Goal: Task Accomplishment & Management: Manage account settings

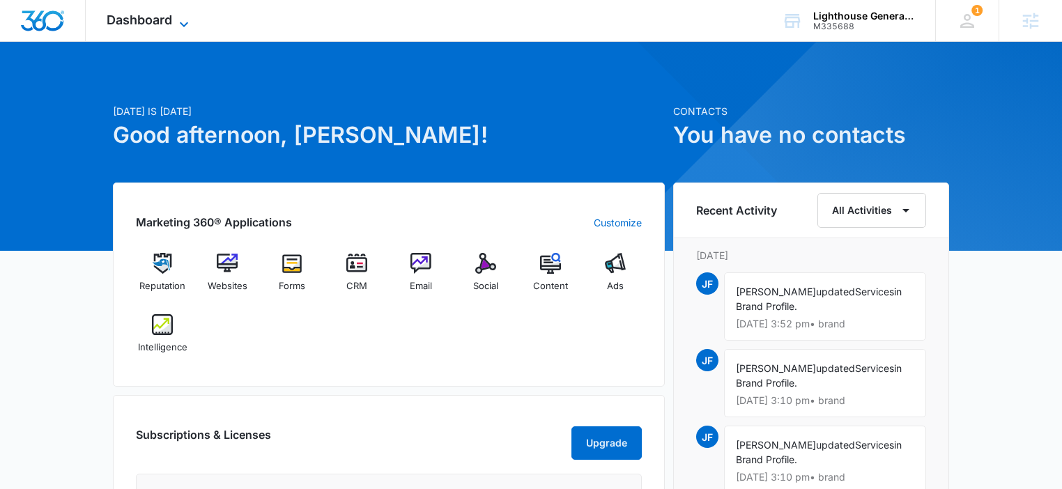
click at [148, 26] on span "Dashboard" at bounding box center [139, 20] width 65 height 15
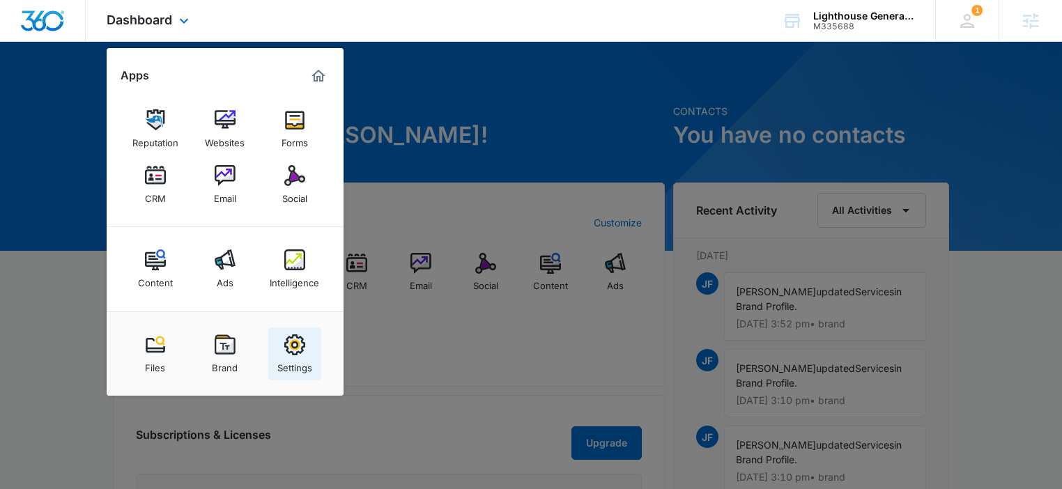
click at [295, 348] on img at bounding box center [294, 344] width 21 height 21
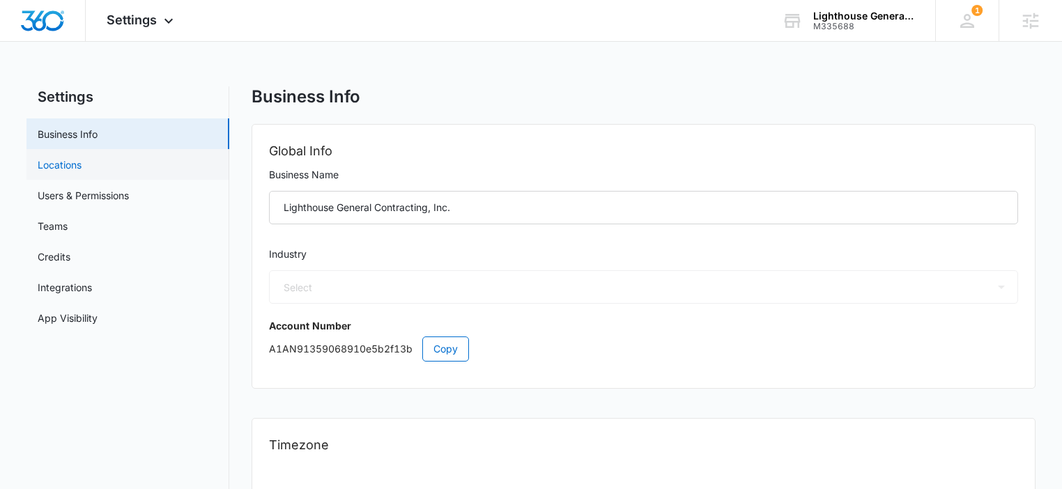
select select "4"
select select "US"
select select "America/Los_Angeles"
click at [82, 170] on link "Locations" at bounding box center [60, 164] width 44 height 15
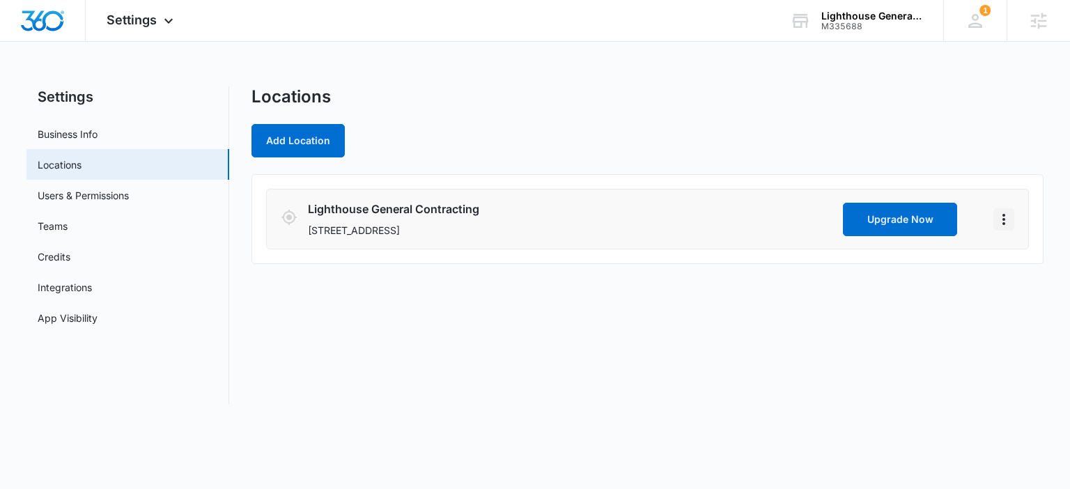
click at [1009, 217] on icon "Actions" at bounding box center [1004, 219] width 17 height 17
click at [1028, 258] on link "Edit" at bounding box center [1019, 258] width 17 height 12
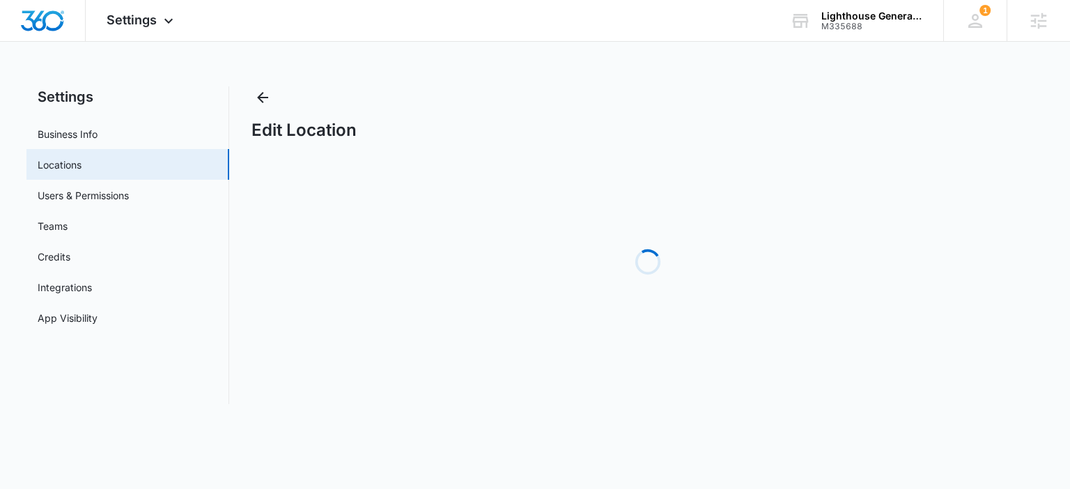
select select "California"
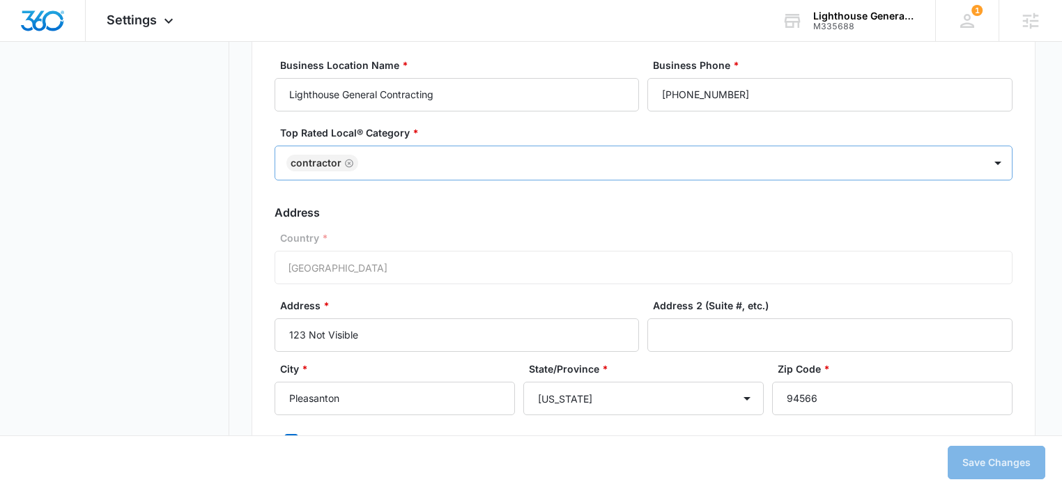
scroll to position [463, 0]
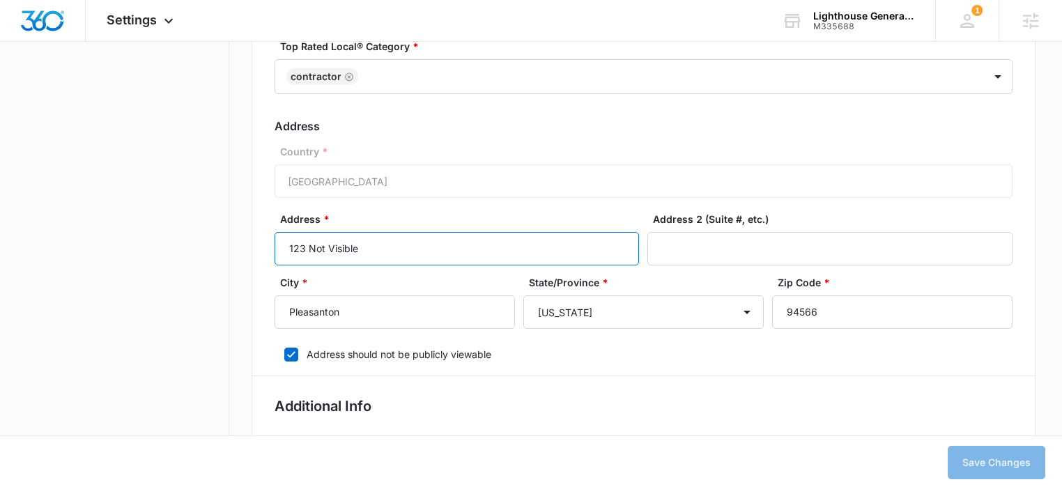
click at [367, 244] on input "123 Not Visible" at bounding box center [457, 248] width 364 height 33
type input "1621 Baigorry St"
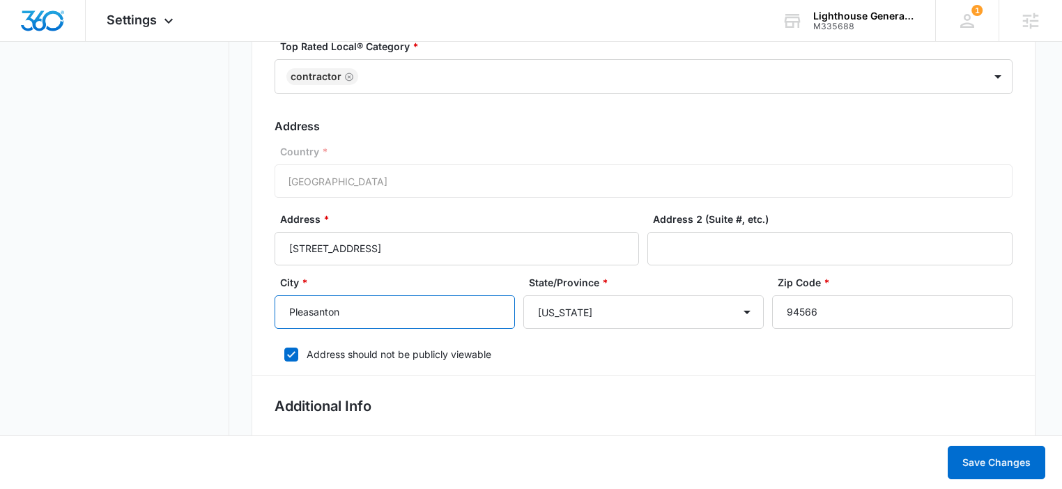
click at [451, 318] on input "Pleasanton" at bounding box center [395, 311] width 240 height 33
type input "Tracy"
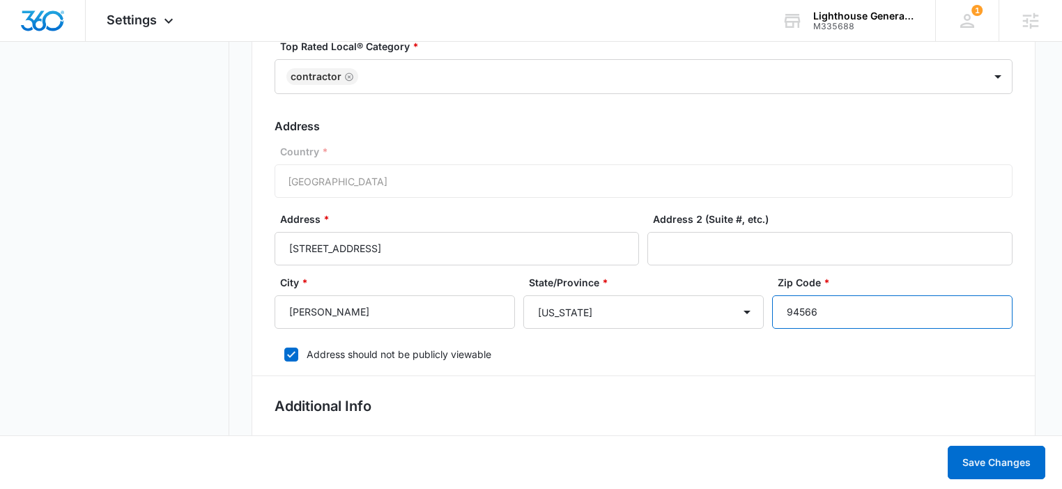
click at [809, 295] on input "94566" at bounding box center [892, 311] width 240 height 33
click at [784, 314] on input "95304" at bounding box center [892, 311] width 240 height 33
type input "95304"
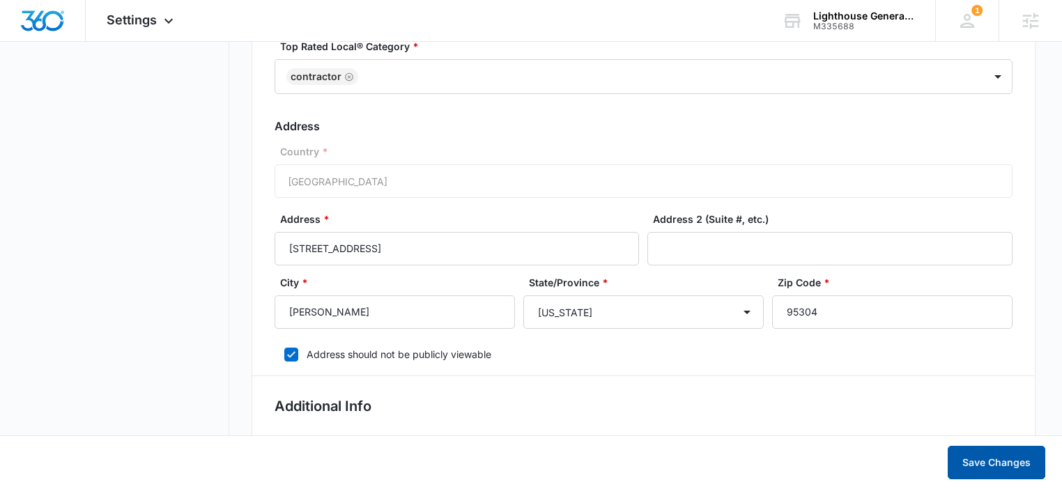
click at [1006, 457] on button "Save Changes" at bounding box center [997, 462] width 98 height 33
click at [39, 20] on img "Dashboard" at bounding box center [42, 20] width 45 height 21
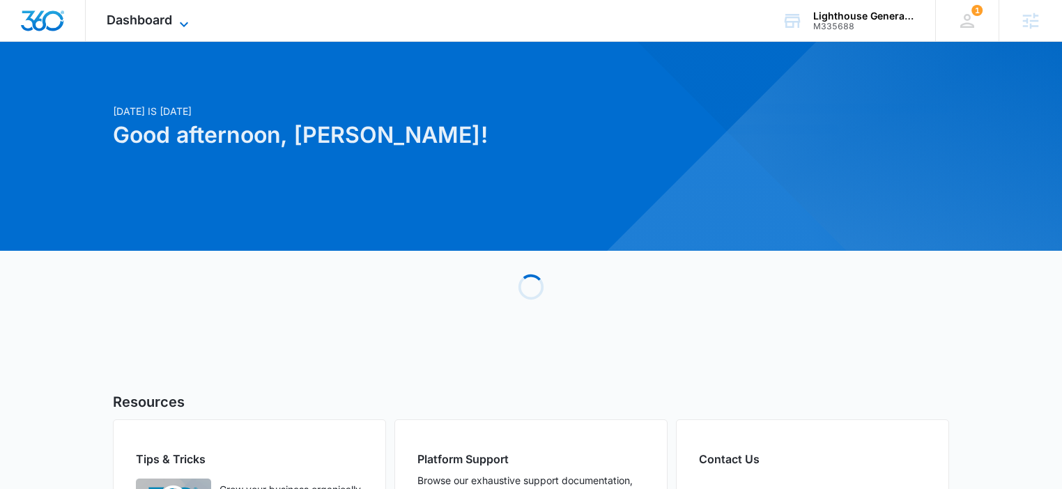
click at [153, 23] on span "Dashboard" at bounding box center [139, 20] width 65 height 15
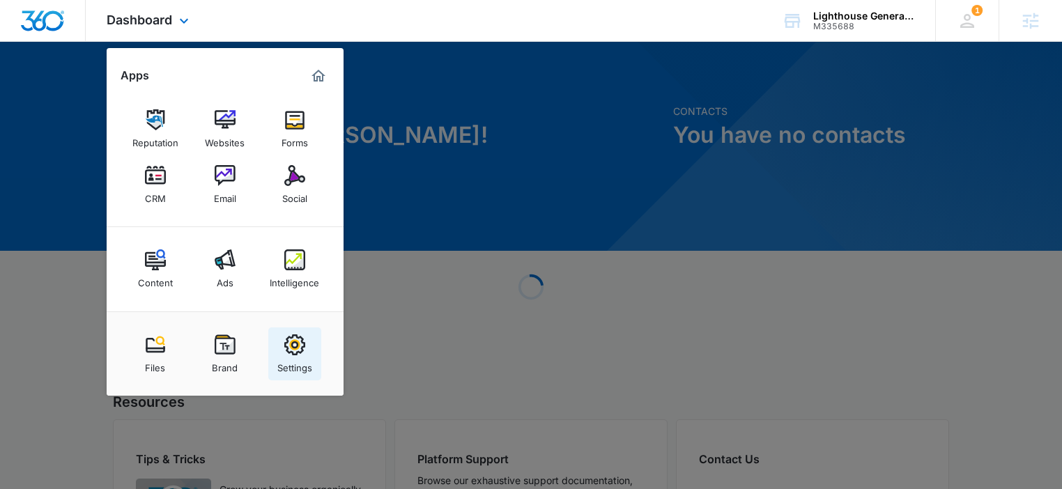
click at [307, 341] on link "Settings" at bounding box center [294, 353] width 53 height 53
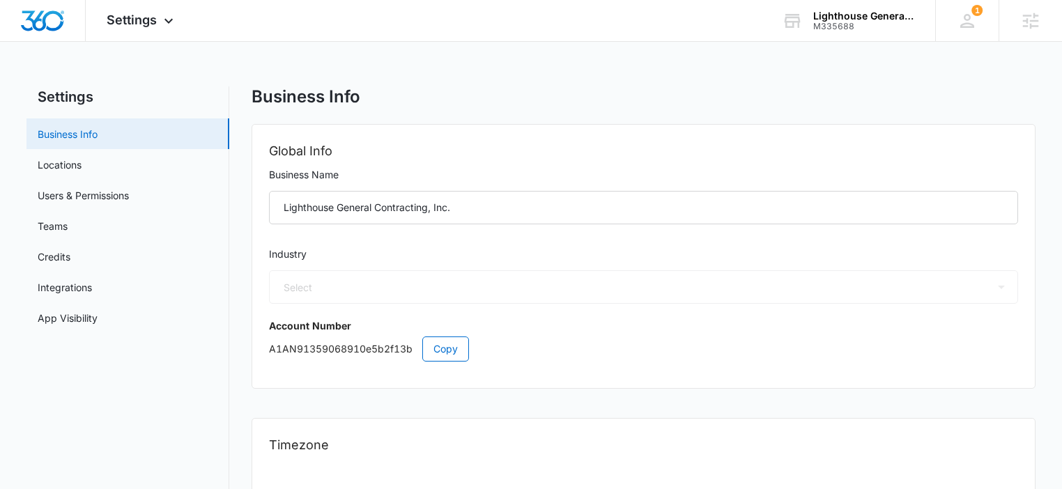
select select "4"
select select "US"
select select "America/Los_Angeles"
click at [82, 157] on link "Locations" at bounding box center [60, 164] width 44 height 15
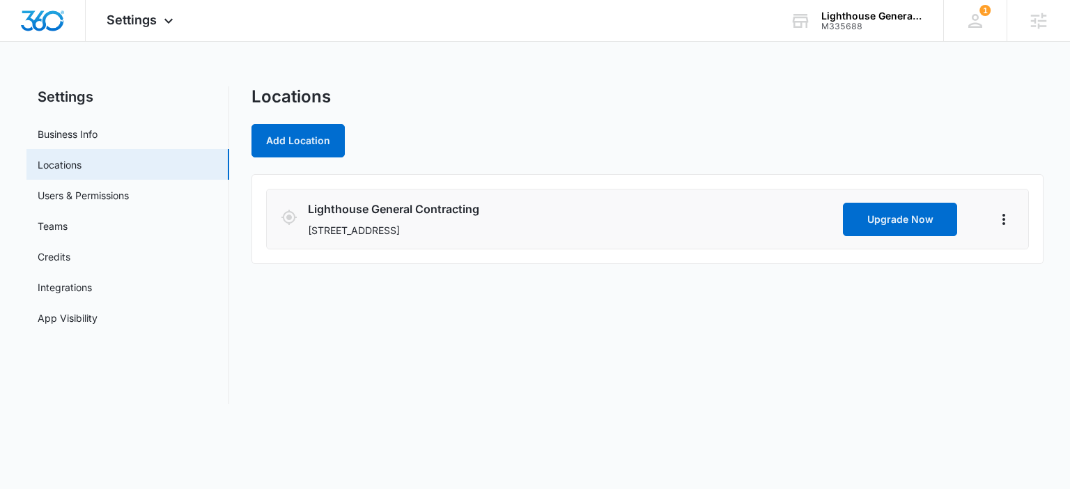
click at [1015, 223] on li "Lighthouse General Contracting 1621 Baigorry St, Tracy, CA 95304 Upgrade Now" at bounding box center [647, 219] width 762 height 61
click at [1009, 219] on icon "Actions" at bounding box center [1004, 219] width 17 height 17
click at [1021, 256] on link "Edit" at bounding box center [1019, 258] width 17 height 12
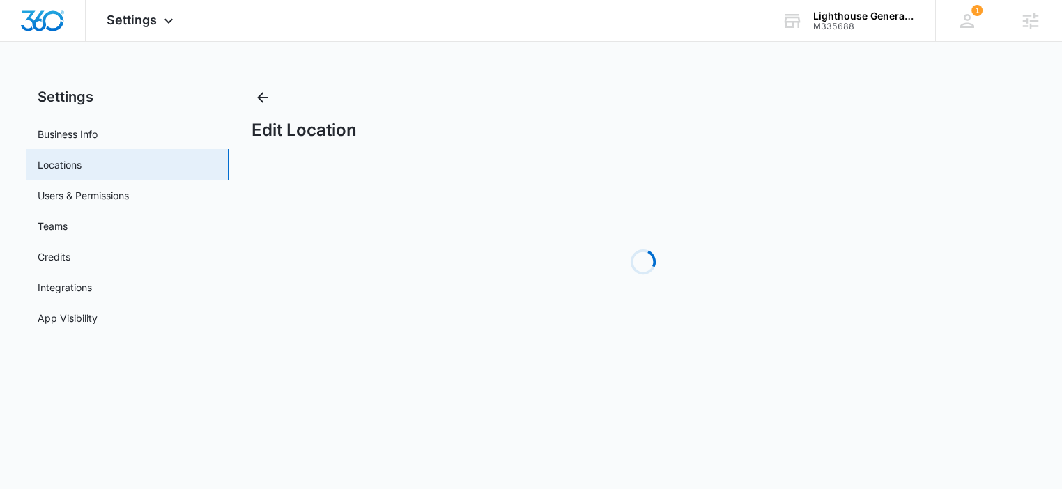
select select "California"
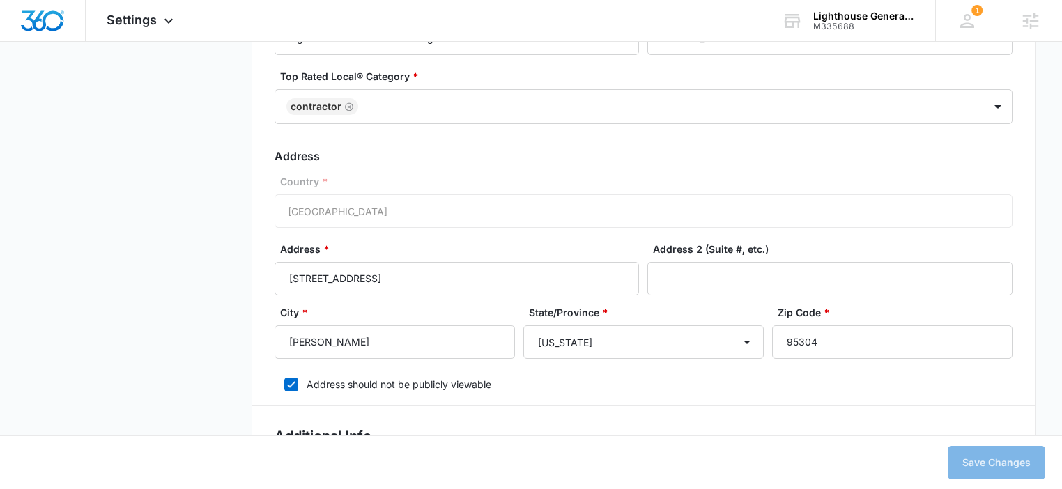
scroll to position [602, 0]
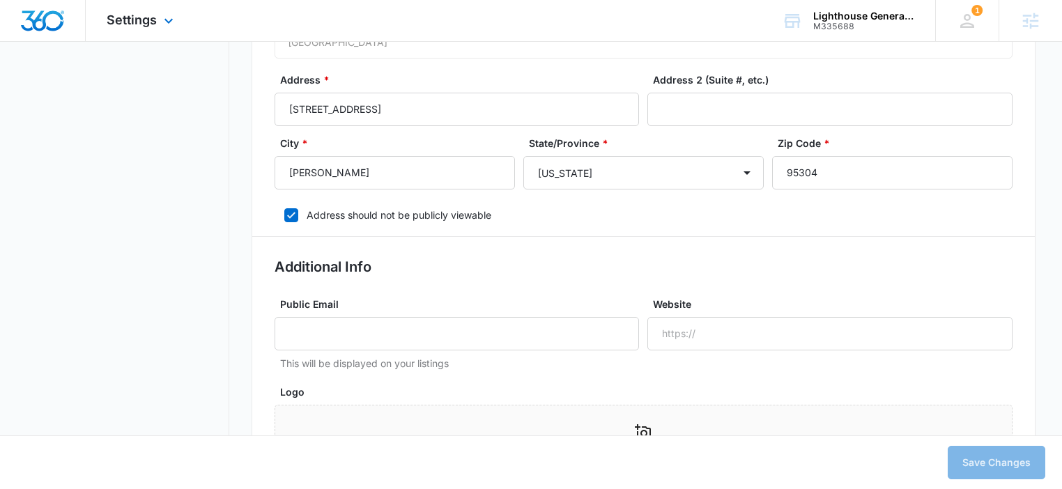
click at [51, 6] on div at bounding box center [43, 20] width 86 height 41
click at [49, 20] on img "Dashboard" at bounding box center [42, 20] width 45 height 21
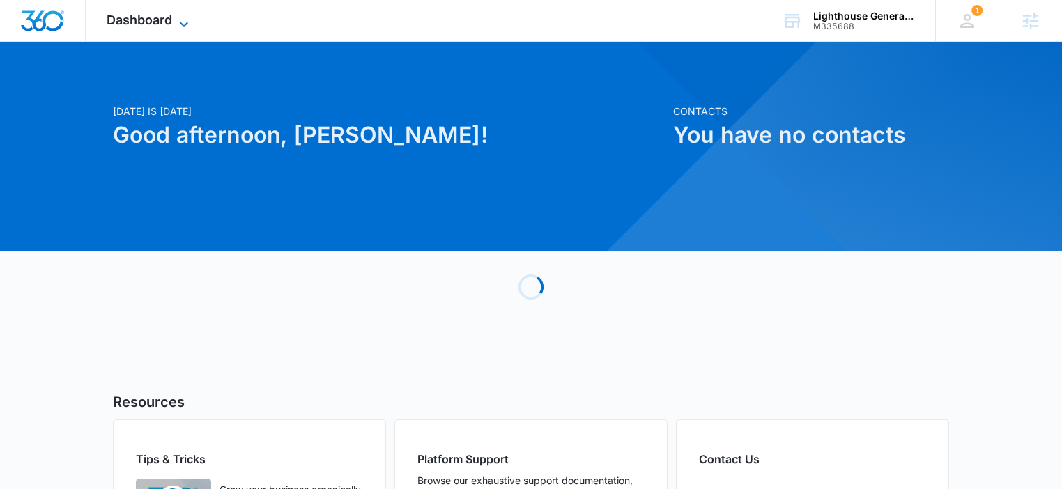
click at [155, 14] on span "Dashboard" at bounding box center [139, 20] width 65 height 15
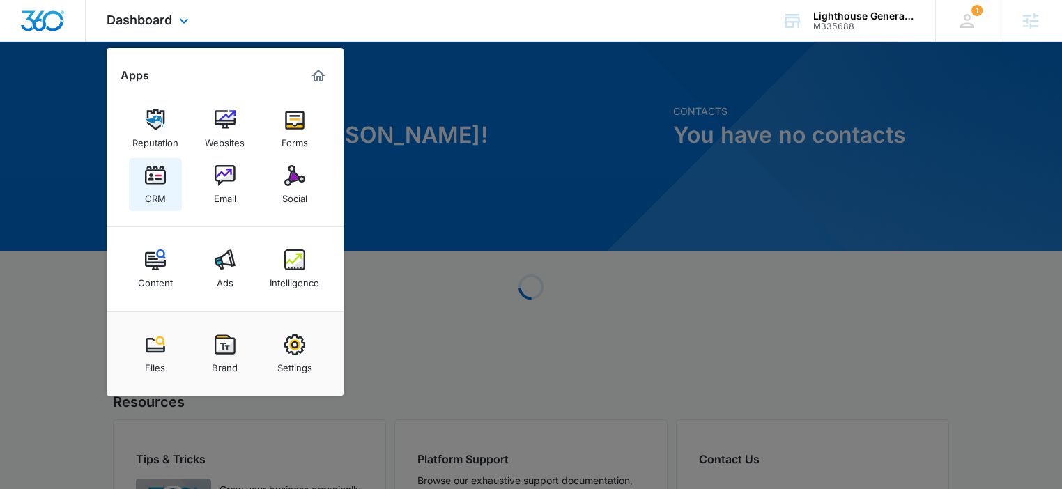
click at [145, 193] on div "CRM" at bounding box center [155, 195] width 21 height 18
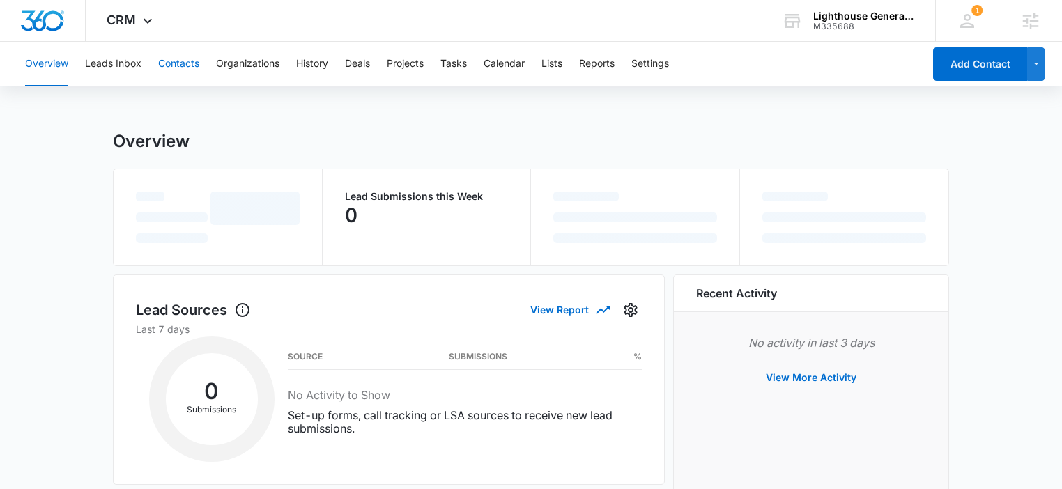
click at [191, 69] on button "Contacts" at bounding box center [178, 64] width 41 height 45
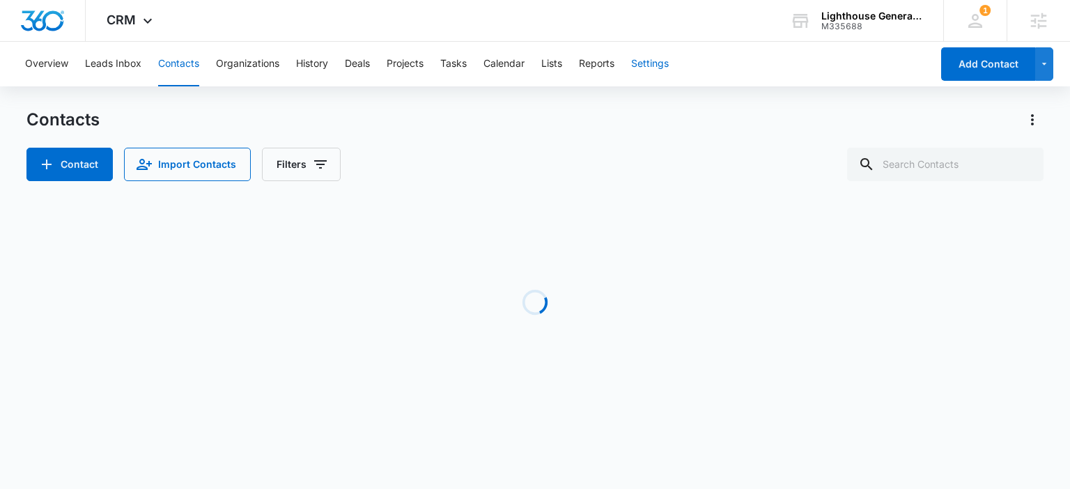
click at [649, 50] on button "Settings" at bounding box center [650, 64] width 38 height 45
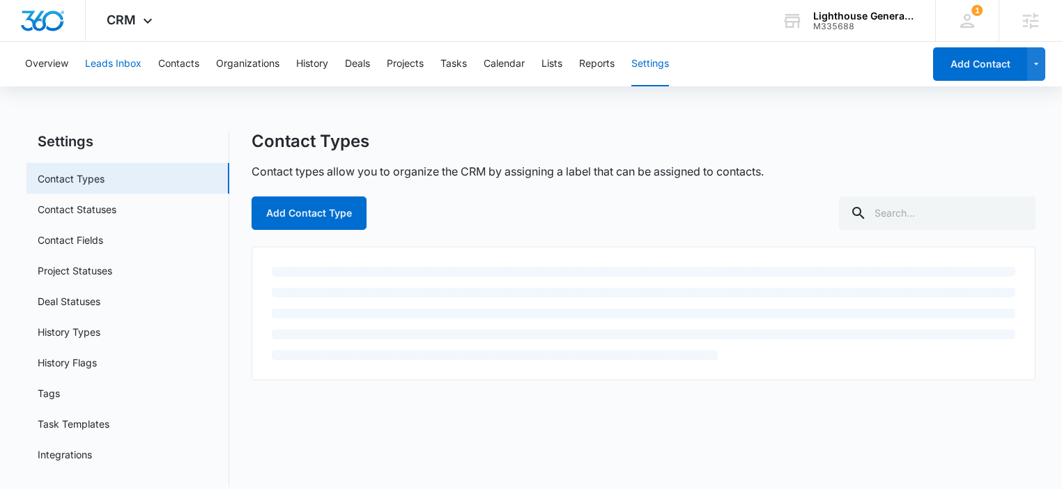
click at [118, 71] on button "Leads Inbox" at bounding box center [113, 64] width 56 height 45
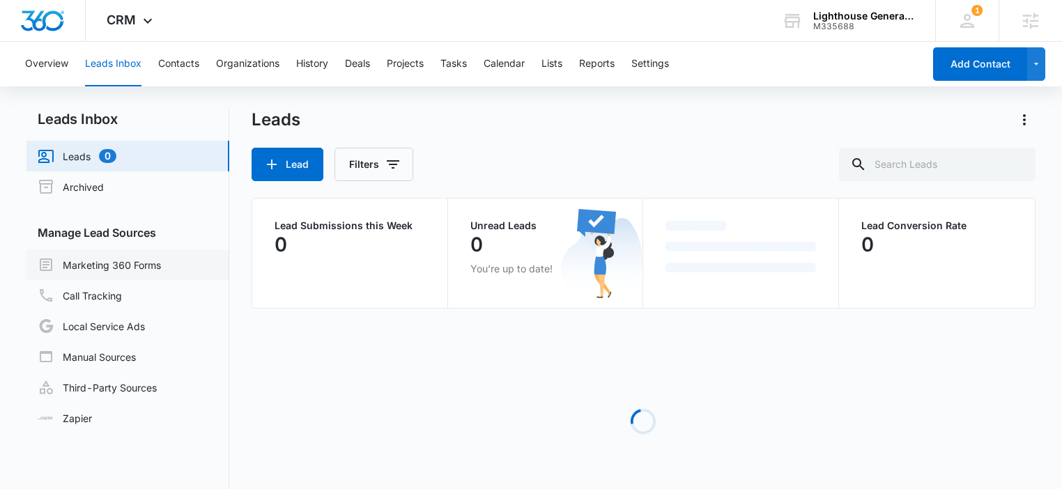
click at [114, 265] on link "Marketing 360 Forms" at bounding box center [99, 264] width 123 height 17
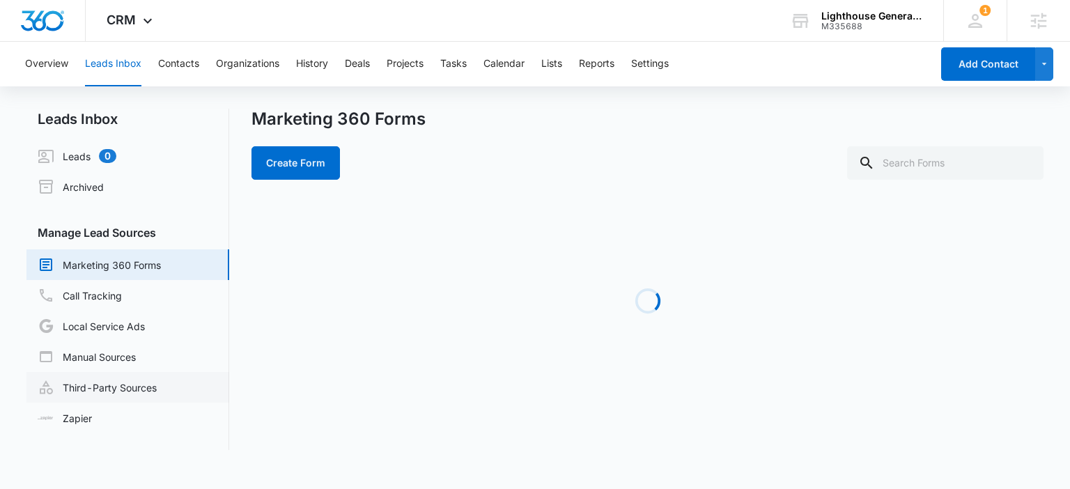
click at [127, 382] on link "Third-Party Sources" at bounding box center [97, 387] width 119 height 17
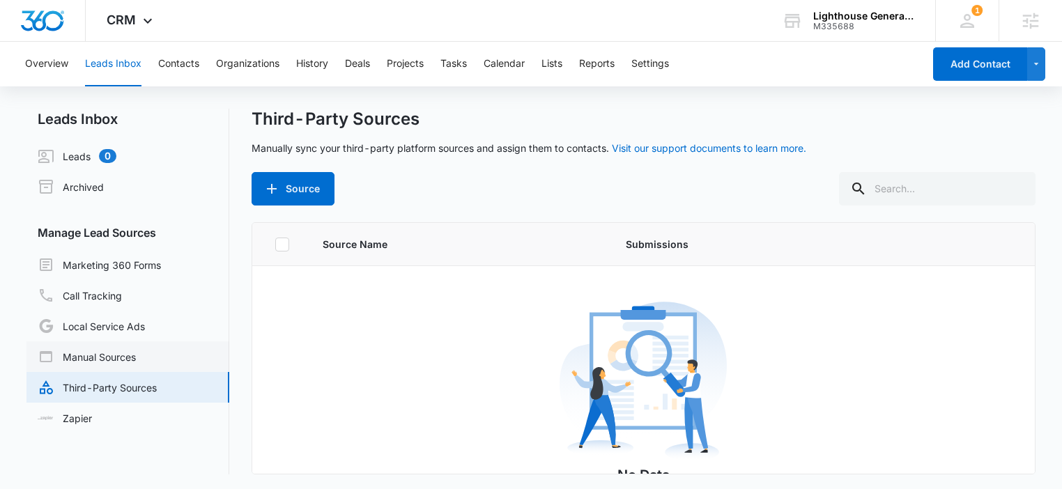
click at [112, 354] on link "Manual Sources" at bounding box center [87, 356] width 98 height 17
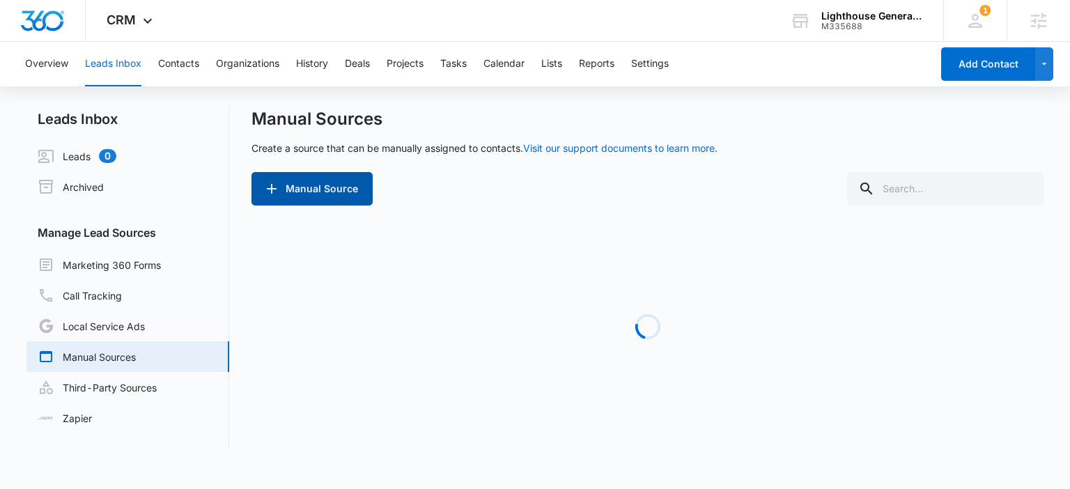
click at [310, 190] on button "Manual Source" at bounding box center [312, 188] width 121 height 33
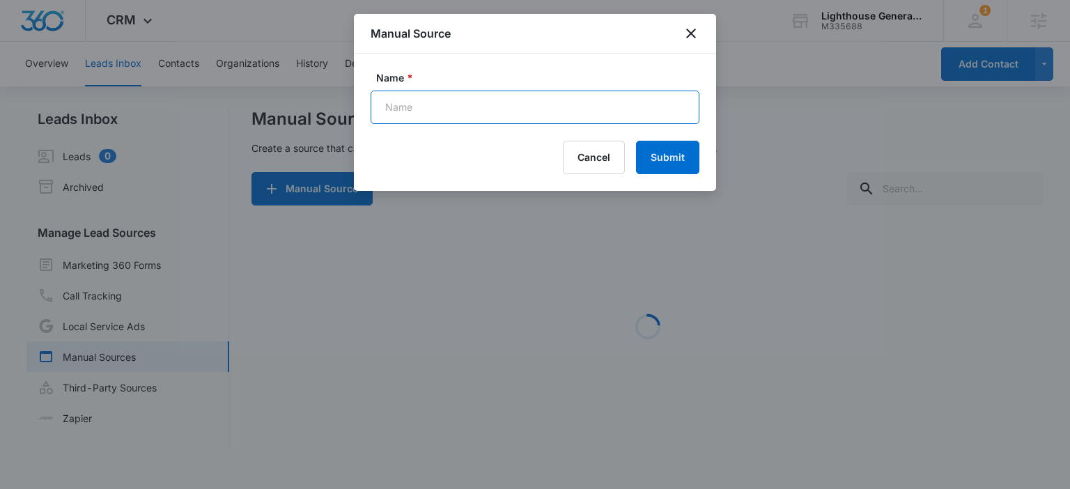
click at [408, 111] on input "Name *" at bounding box center [535, 107] width 329 height 33
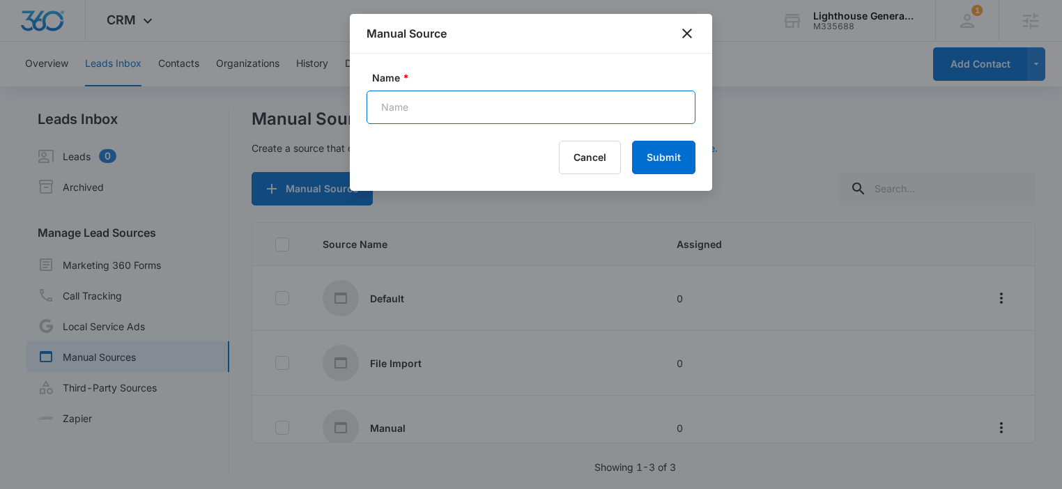
type input "u"
type input "Customer Import Quickbooks"
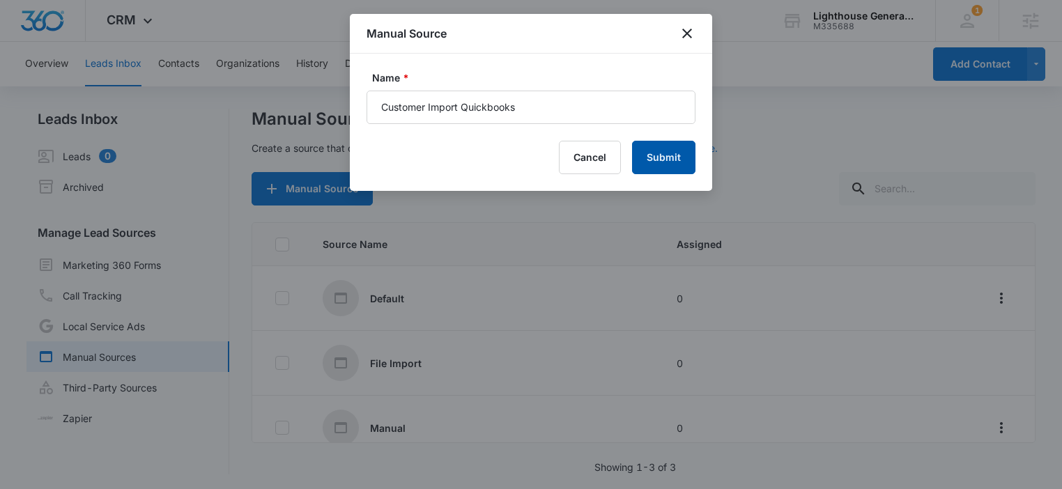
click at [654, 148] on button "Submit" at bounding box center [663, 157] width 63 height 33
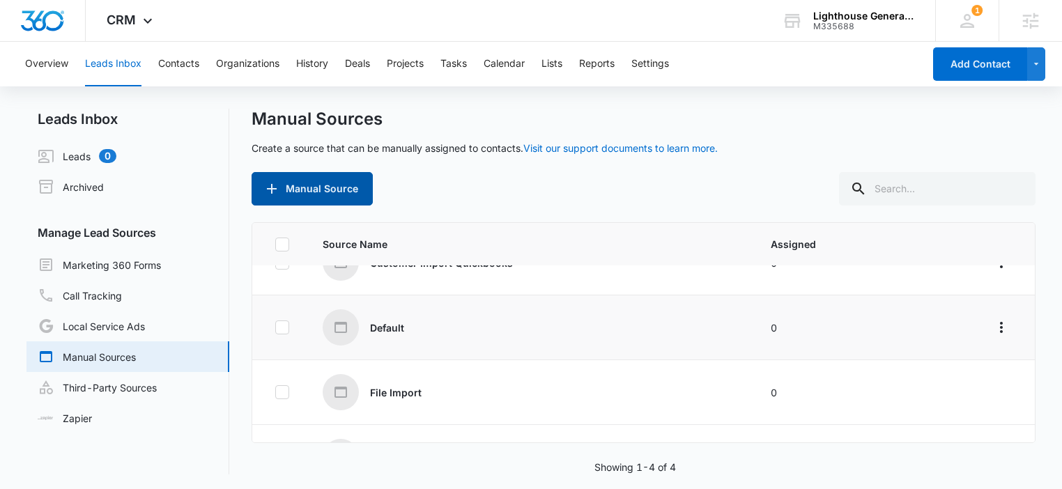
scroll to position [81, 0]
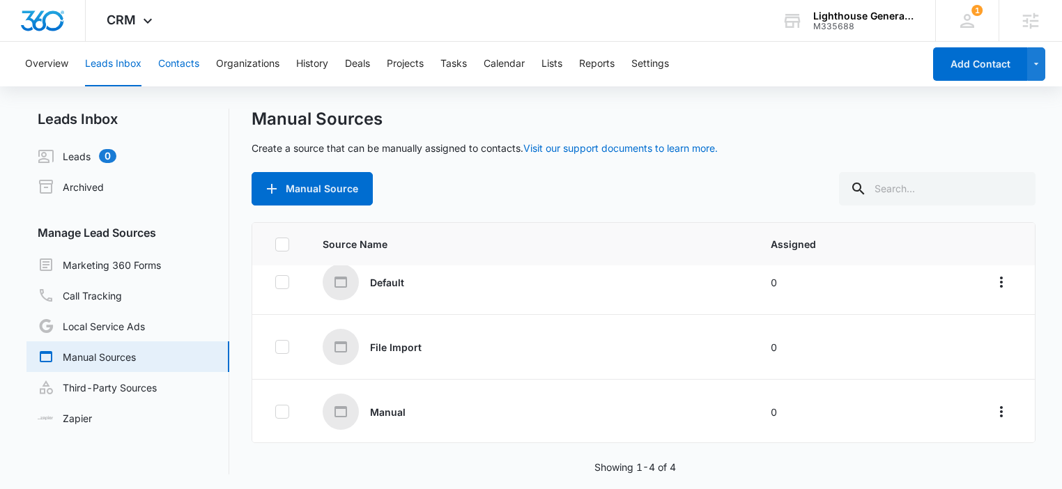
click at [160, 63] on button "Contacts" at bounding box center [178, 64] width 41 height 45
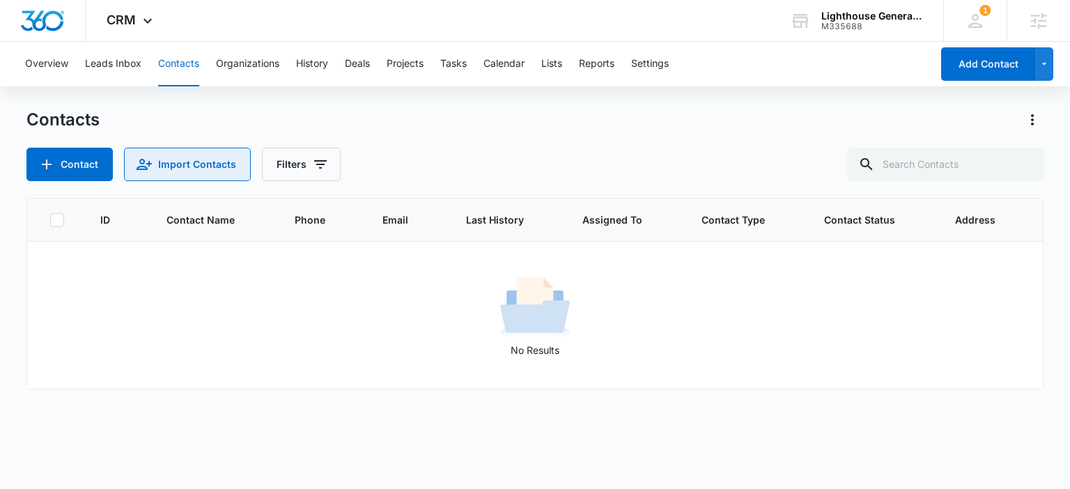
click at [183, 164] on button "Import Contacts" at bounding box center [187, 164] width 127 height 33
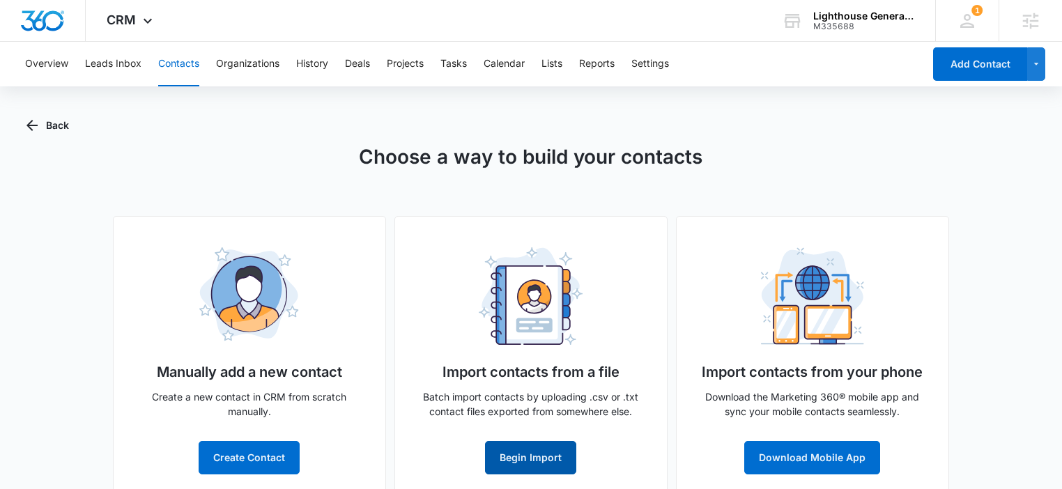
click at [529, 456] on button "Begin Import" at bounding box center [530, 457] width 91 height 33
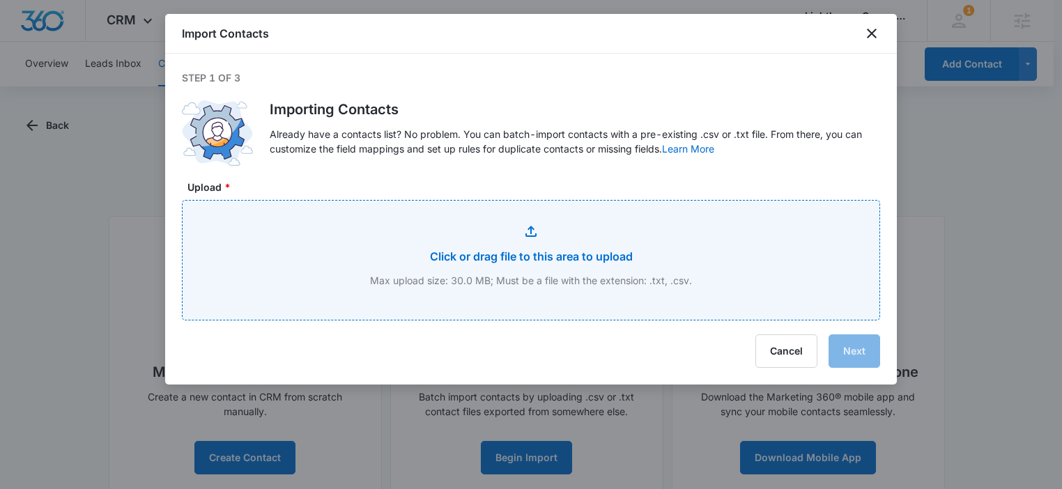
click at [470, 218] on input "Upload *" at bounding box center [531, 260] width 697 height 119
type input "C:\fakepath\Customers.xlsx - Customer Contact List.csv"
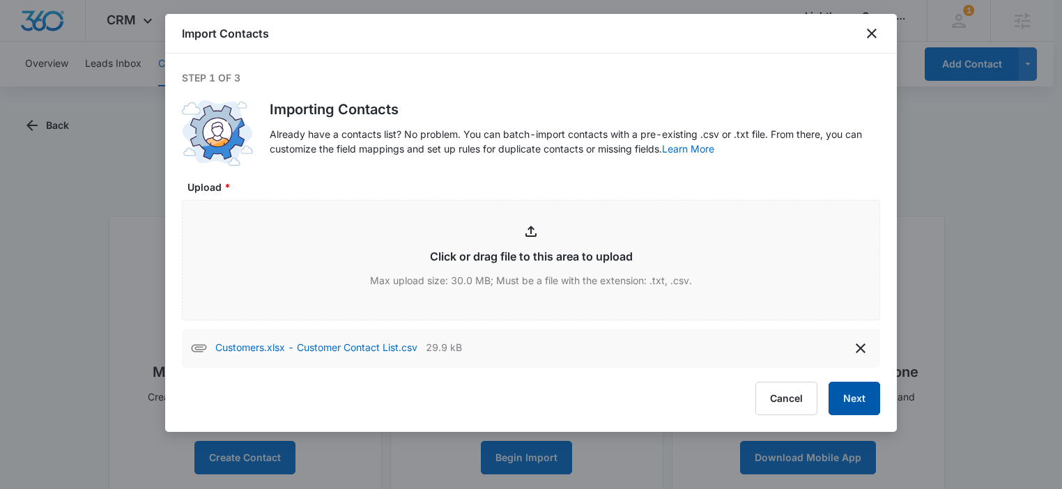
click at [853, 399] on button "Next" at bounding box center [854, 398] width 52 height 33
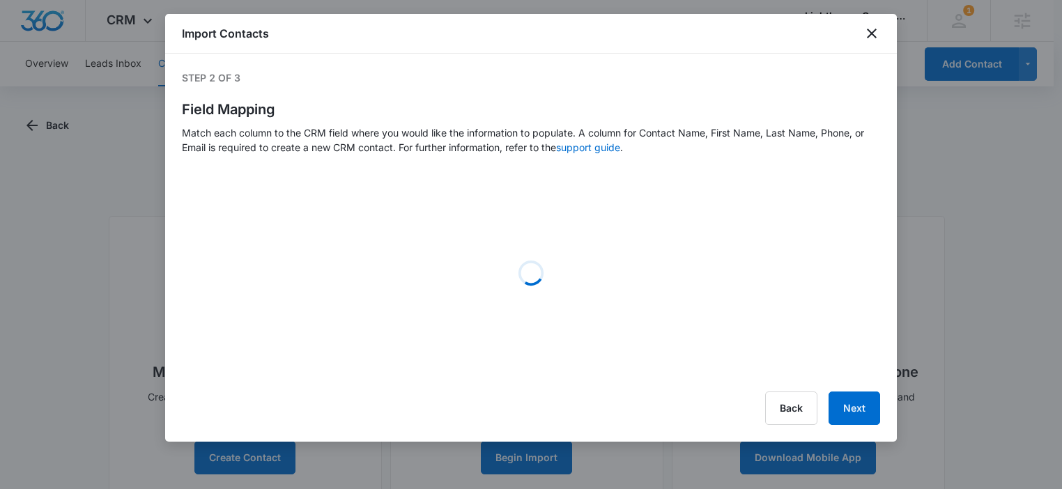
select select "185"
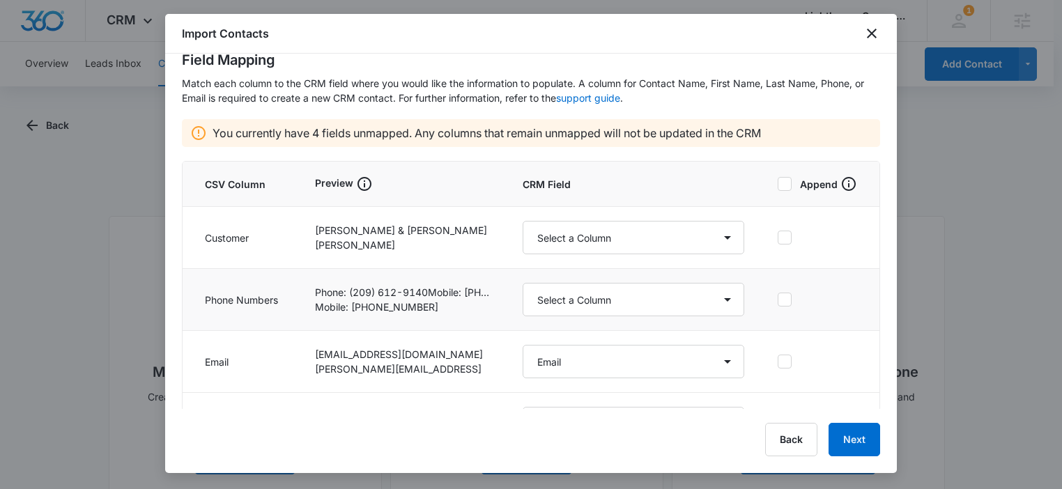
scroll to position [104, 0]
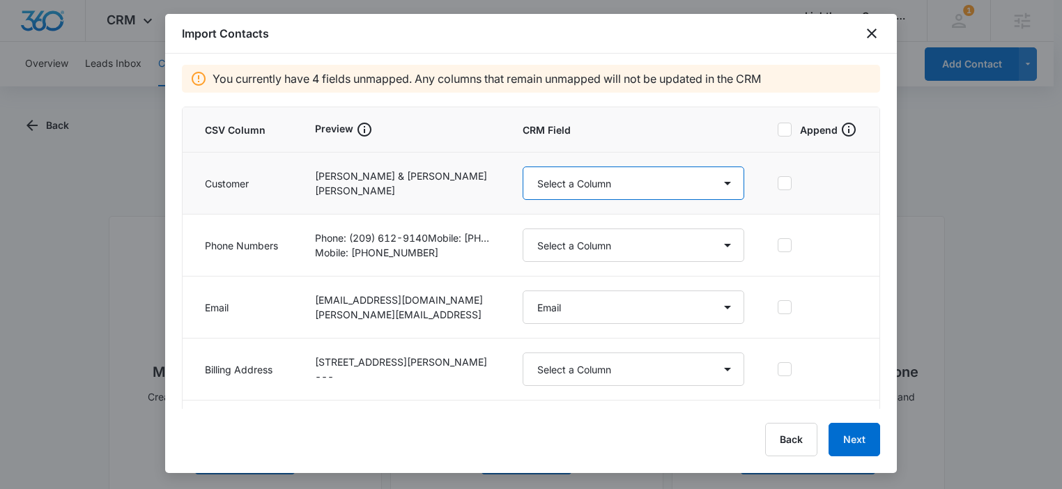
click at [560, 168] on select "Select a Column Address/City Address/Country Address/State Address/Street Addre…" at bounding box center [634, 183] width 222 height 33
select select "name"
click at [523, 167] on select "Select a Column Address/City Address/Country Address/State Address/Street Addre…" at bounding box center [634, 183] width 222 height 33
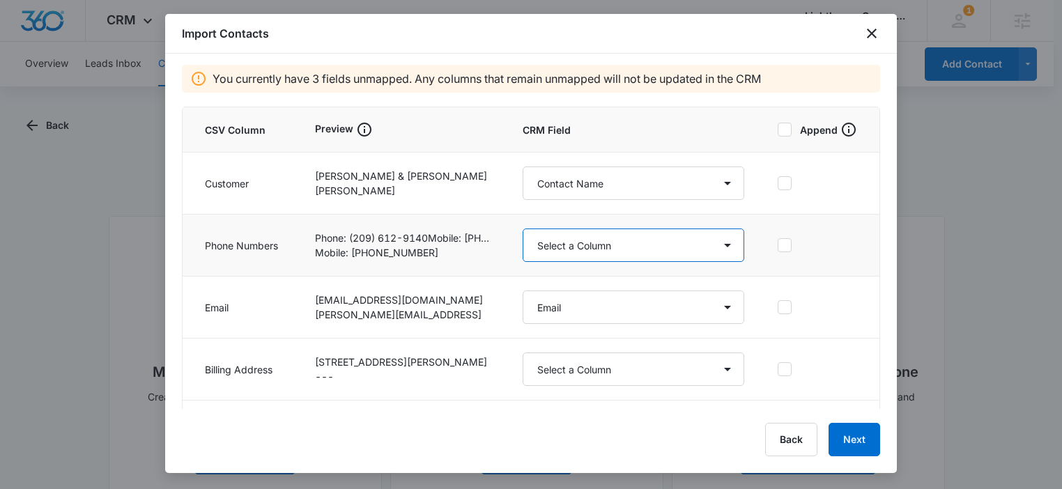
click at [584, 246] on select "Select a Column Address/City Address/Country Address/State Address/Street Addre…" at bounding box center [634, 245] width 222 height 33
select select "184"
click at [523, 229] on select "Select a Column Address/City Address/Country Address/State Address/Street Addre…" at bounding box center [634, 245] width 222 height 33
click at [598, 279] on td "Select a Column Address/City Address/Country Address/State Address/Street Addre…" at bounding box center [633, 308] width 255 height 62
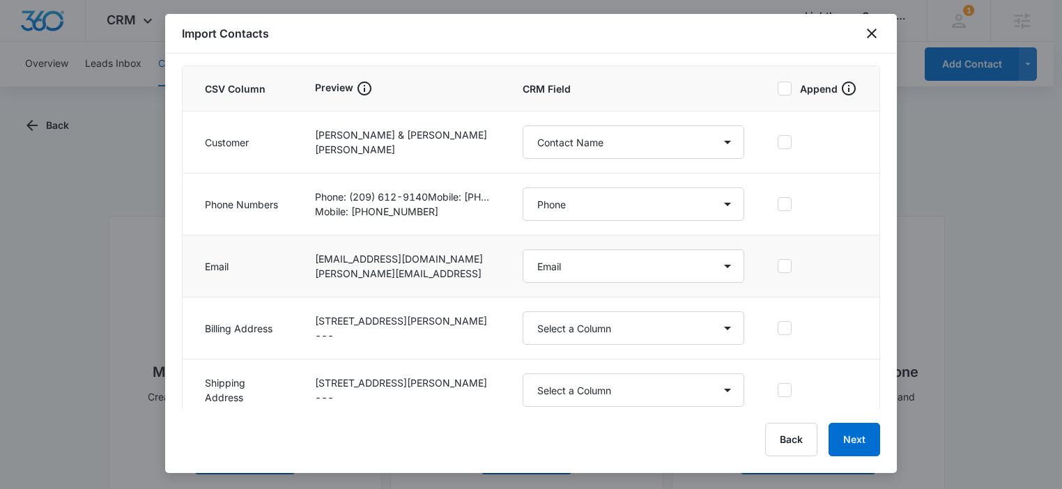
scroll to position [156, 0]
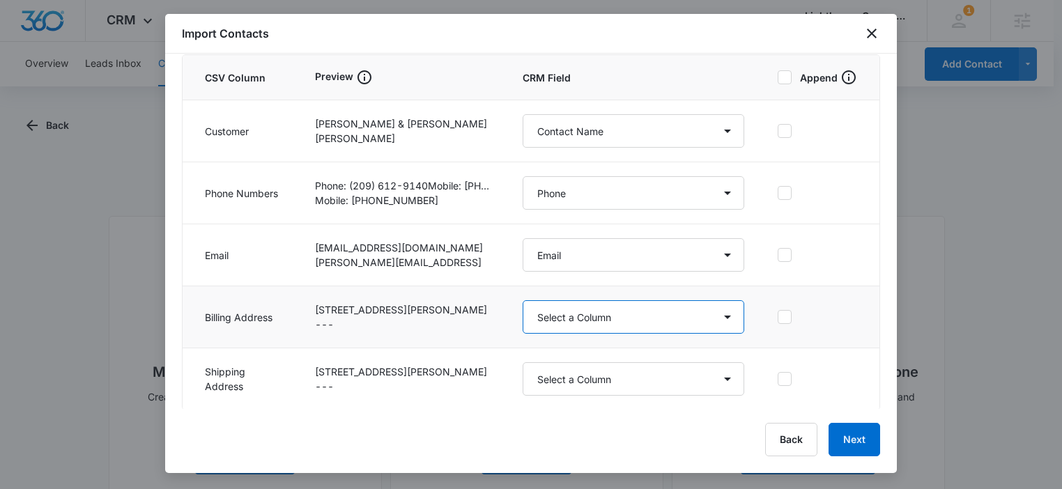
click at [590, 311] on select "Select a Column Address/City Address/Country Address/State Address/Street Addre…" at bounding box center [634, 316] width 222 height 33
select select "187"
click at [523, 300] on select "Select a Column Address/City Address/Country Address/State Address/Street Addre…" at bounding box center [634, 316] width 222 height 33
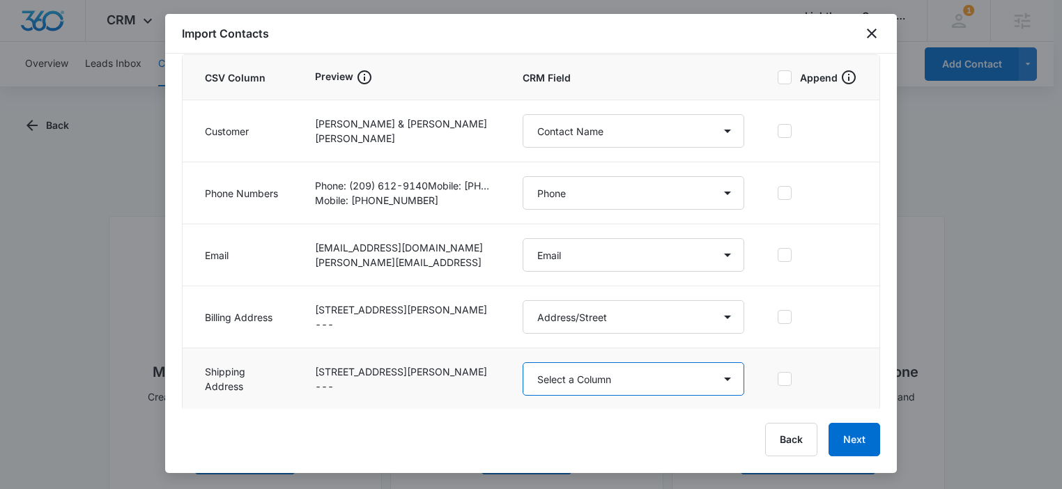
click at [609, 374] on select "Select a Column Address/City Address/Country Address/State Address/Street Addre…" at bounding box center [634, 378] width 222 height 33
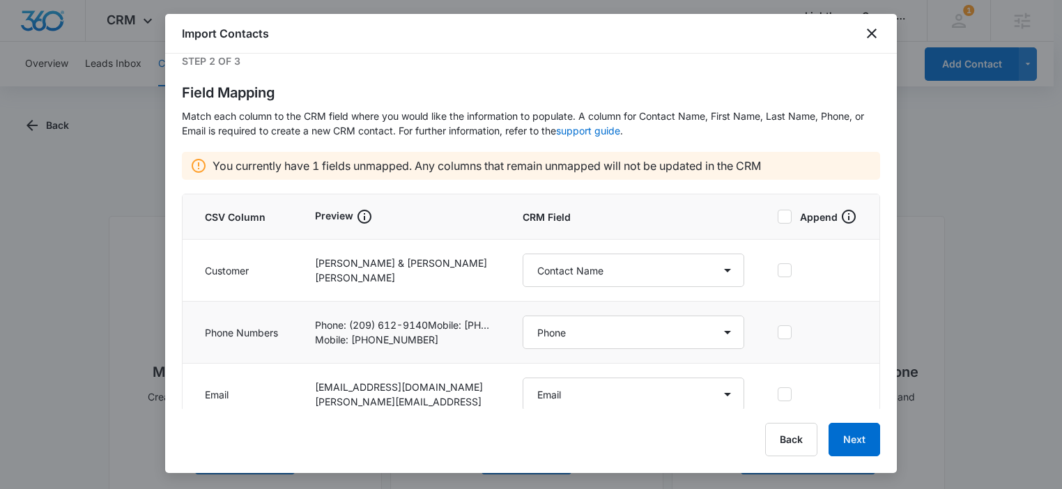
scroll to position [0, 0]
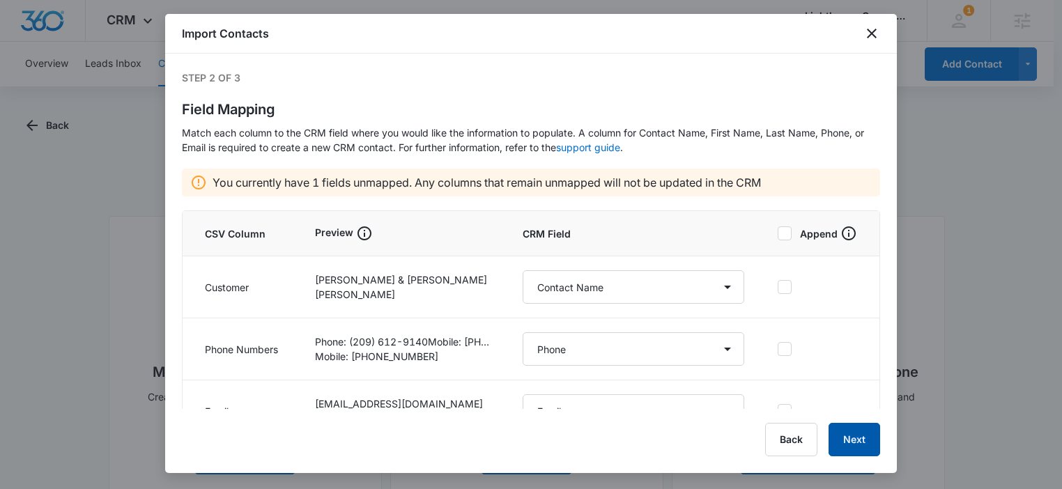
click at [865, 445] on button "Next" at bounding box center [854, 439] width 52 height 33
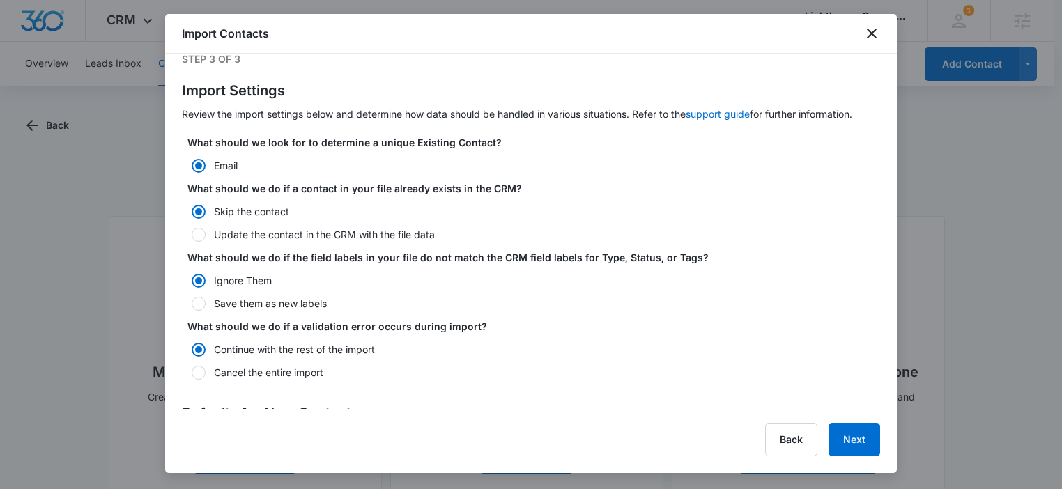
scroll to position [20, 0]
click at [274, 234] on label "Update the contact in the CRM with the file data" at bounding box center [531, 233] width 698 height 15
click at [192, 234] on input "Update the contact in the CRM with the file data" at bounding box center [187, 234] width 10 height 10
radio input "false"
radio input "true"
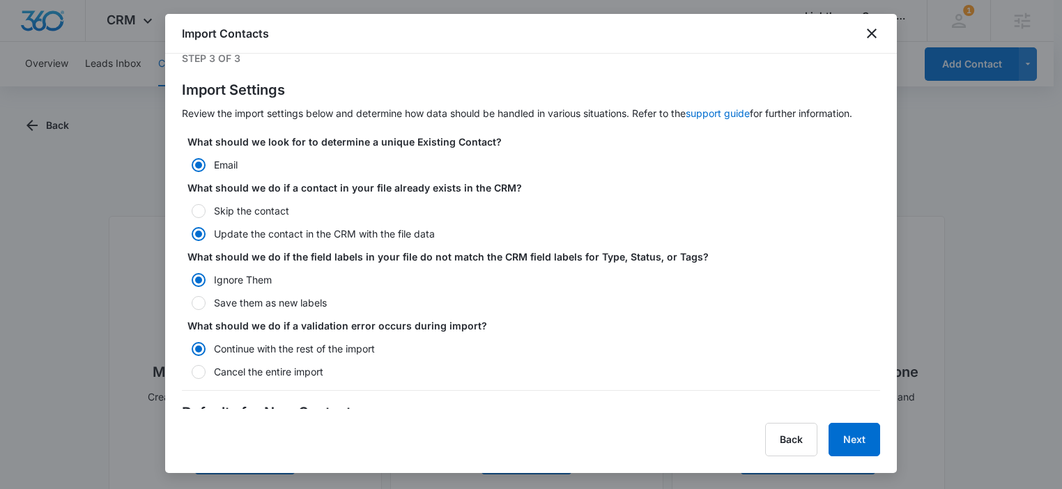
click at [270, 300] on label "Save them as new labels" at bounding box center [531, 302] width 698 height 15
click at [192, 300] on input "Save them as new labels" at bounding box center [187, 303] width 10 height 10
radio input "false"
radio input "true"
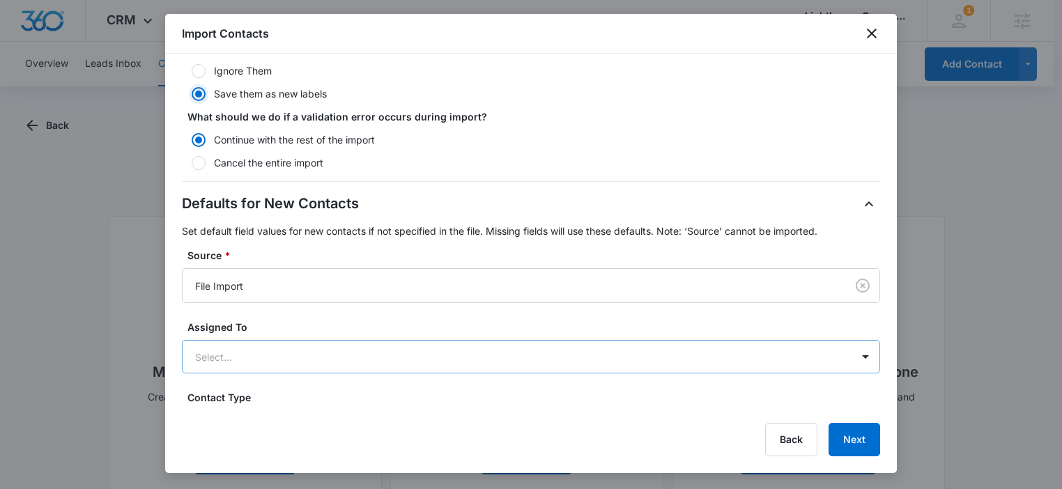
scroll to position [317, 0]
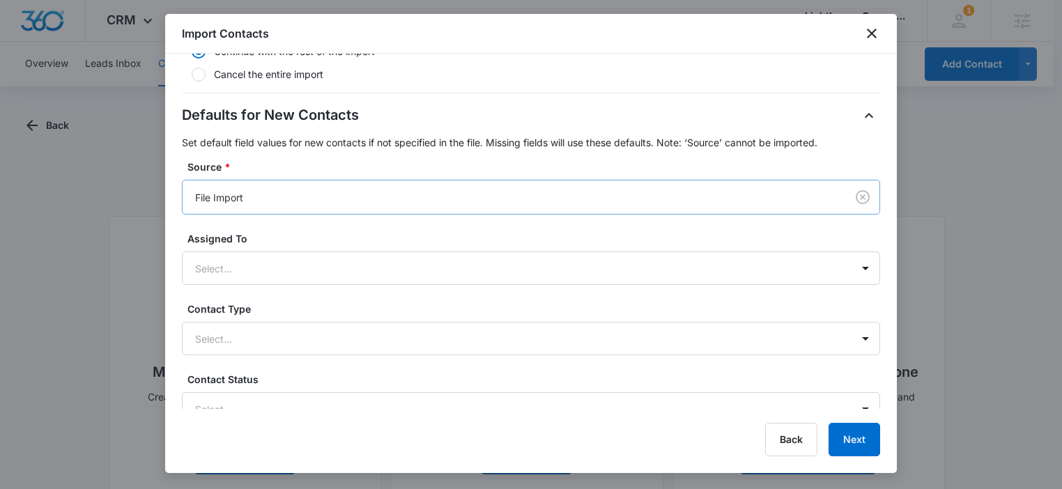
click at [279, 201] on div at bounding box center [511, 197] width 633 height 17
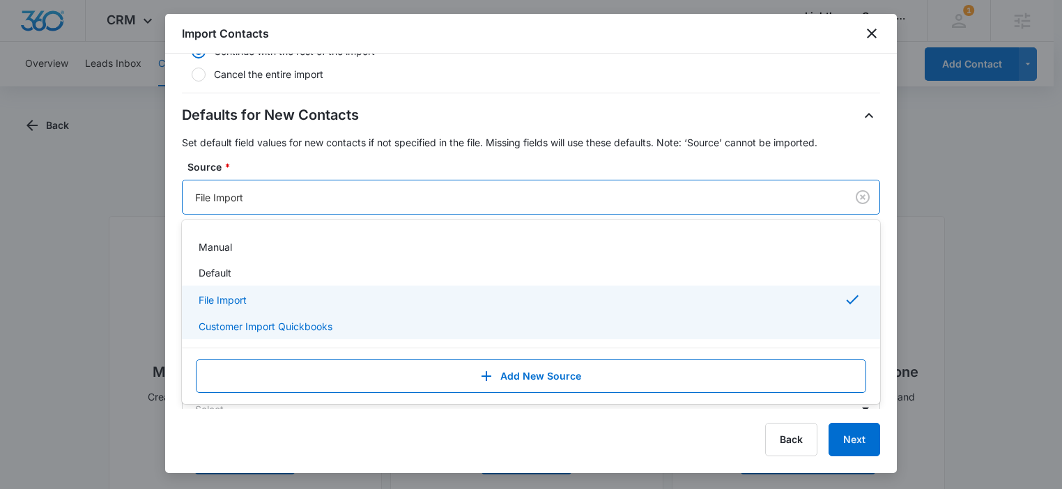
click at [282, 320] on p "Customer Import Quickbooks" at bounding box center [266, 326] width 134 height 15
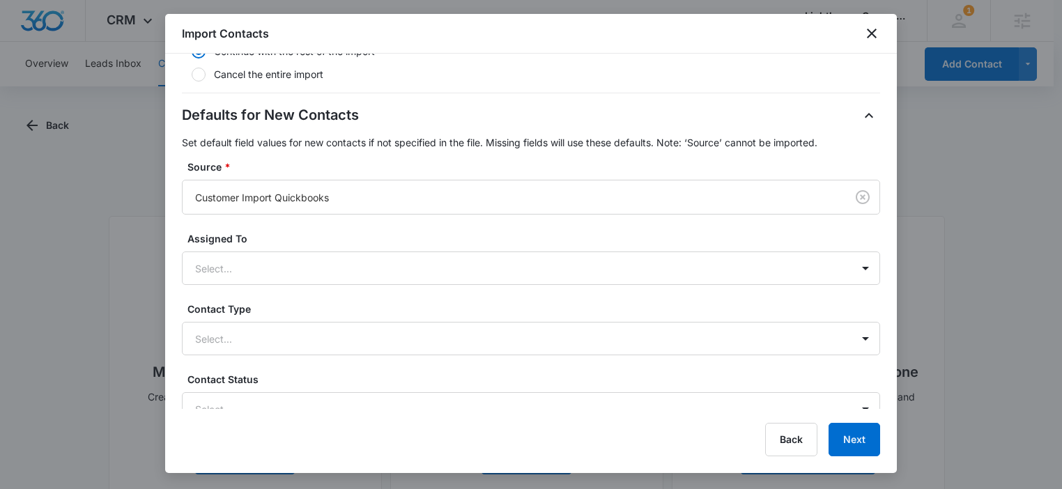
click at [396, 162] on label "Source *" at bounding box center [536, 167] width 698 height 15
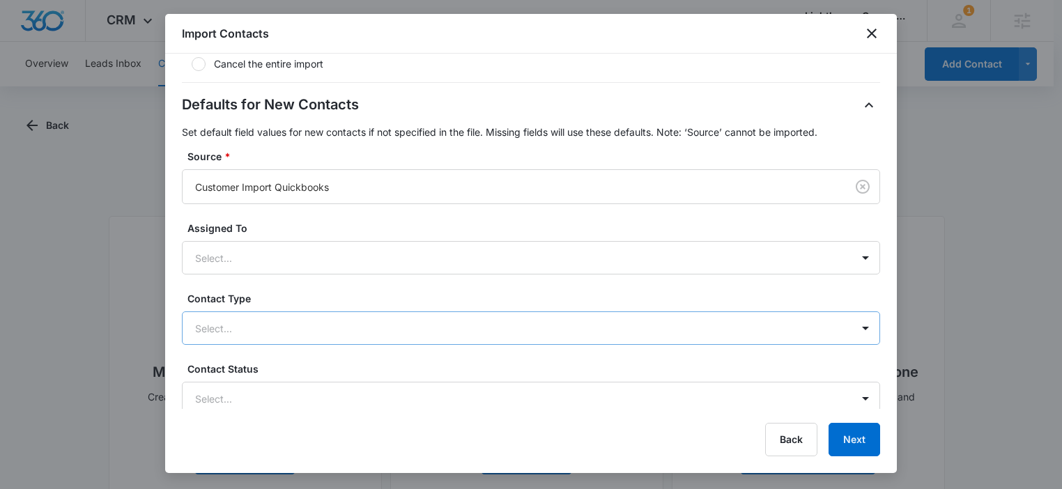
scroll to position [333, 0]
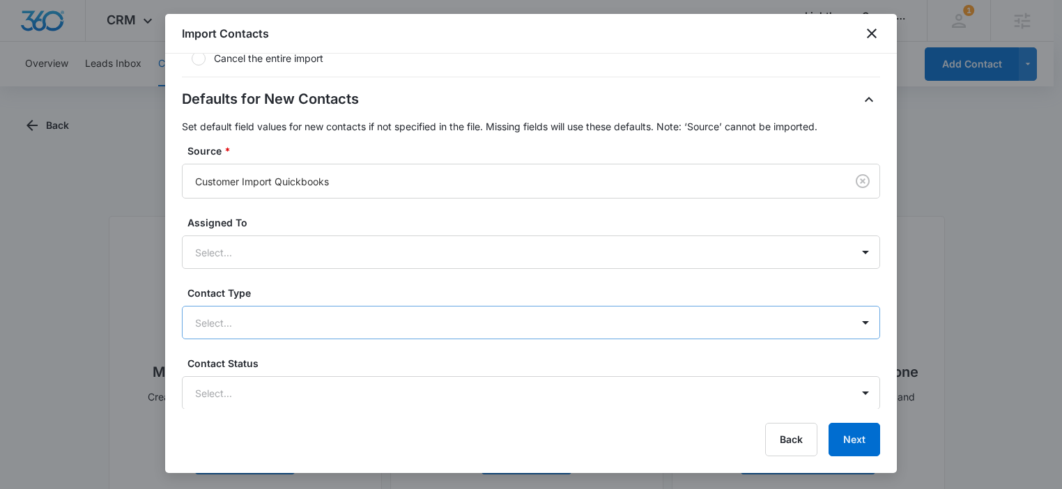
click at [277, 315] on div at bounding box center [514, 322] width 638 height 17
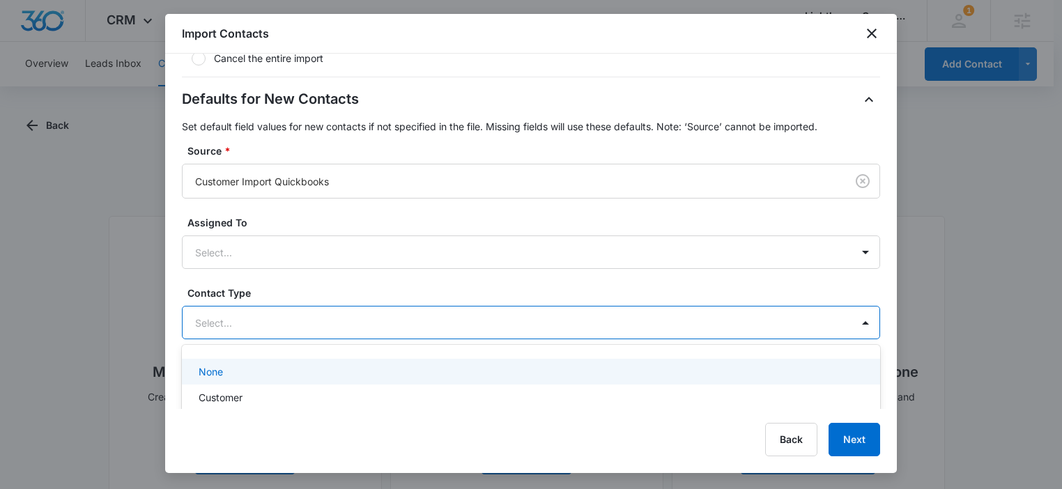
scroll to position [17, 0]
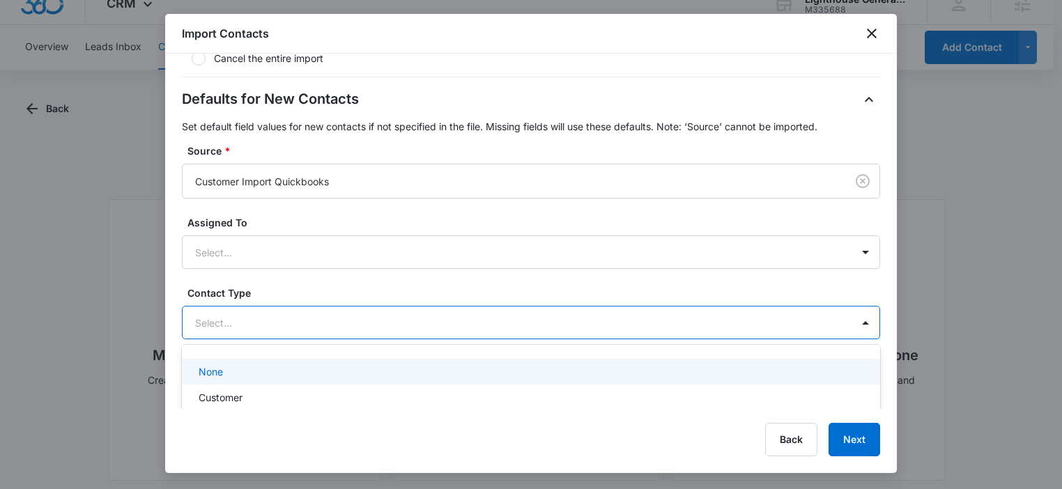
click at [238, 390] on p "Customer" at bounding box center [221, 397] width 44 height 15
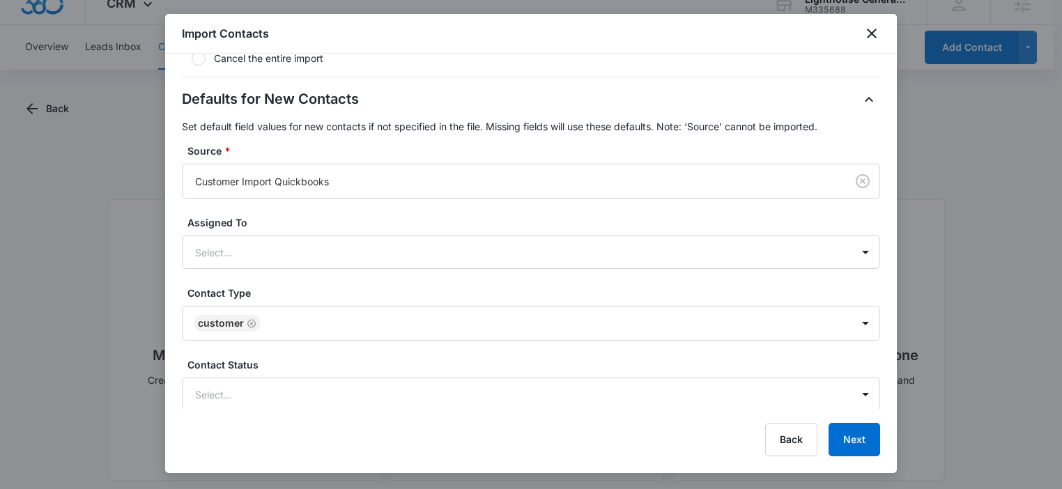
click at [279, 286] on label "Contact Type" at bounding box center [536, 293] width 698 height 15
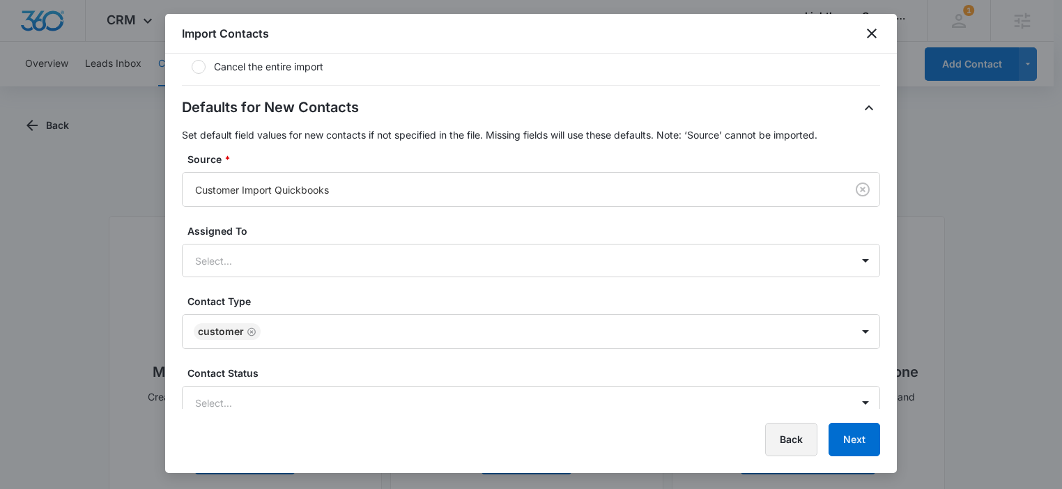
scroll to position [430, 0]
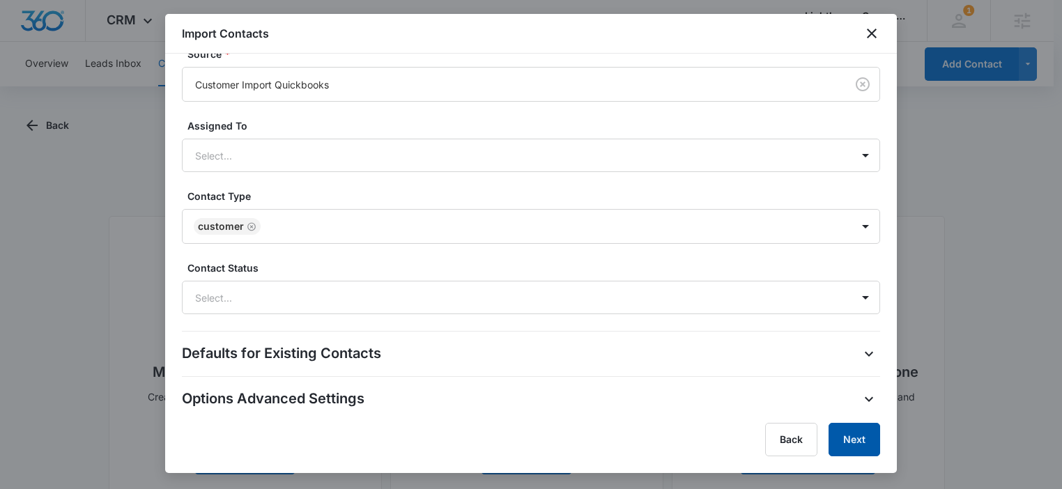
click at [849, 441] on button "Next" at bounding box center [854, 439] width 52 height 33
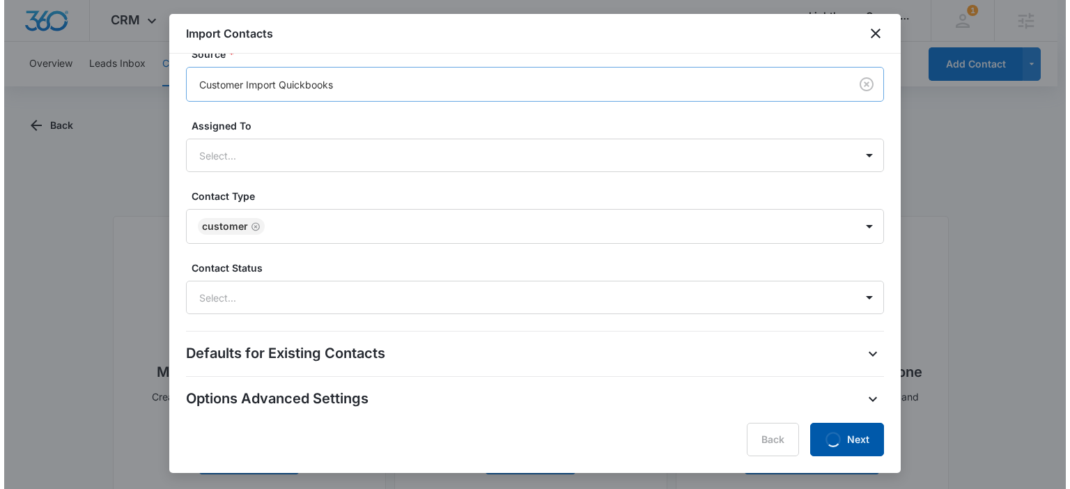
scroll to position [0, 0]
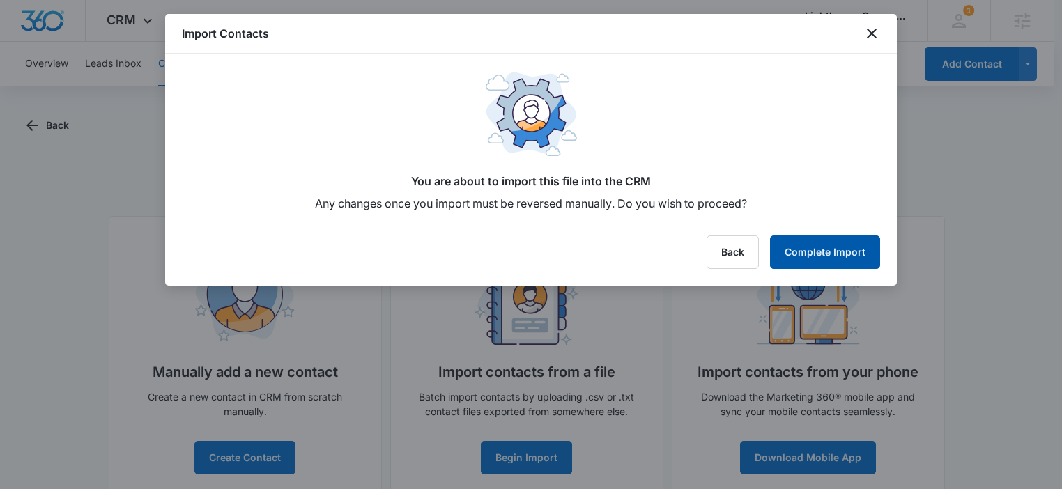
click at [802, 252] on button "Complete Import" at bounding box center [825, 251] width 110 height 33
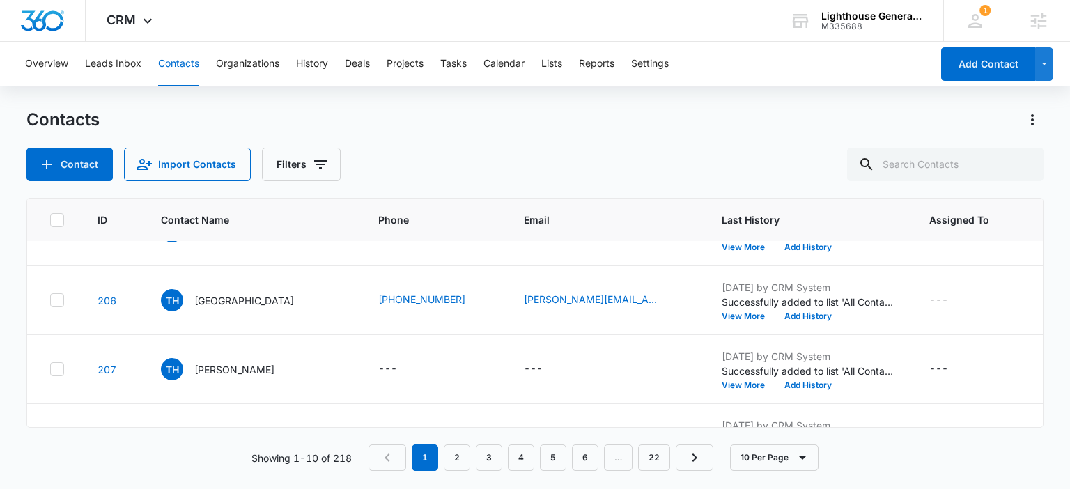
scroll to position [226, 0]
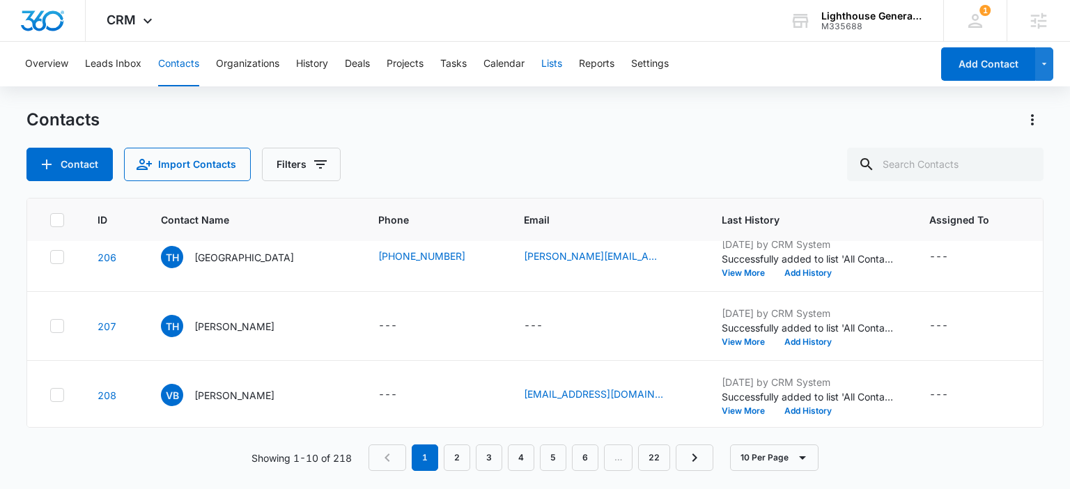
click at [550, 59] on button "Lists" at bounding box center [551, 64] width 21 height 45
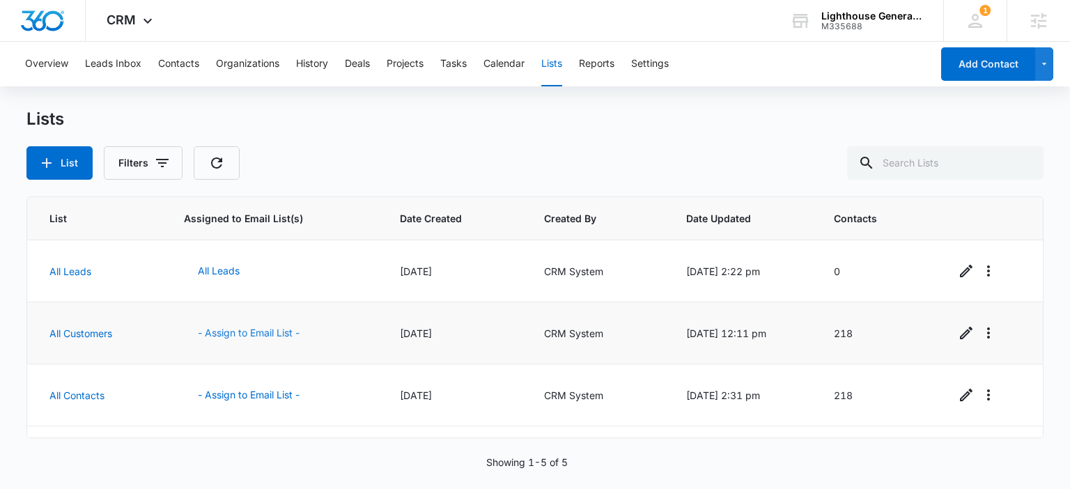
click at [261, 332] on button "- Assign to Email List -" at bounding box center [249, 332] width 130 height 33
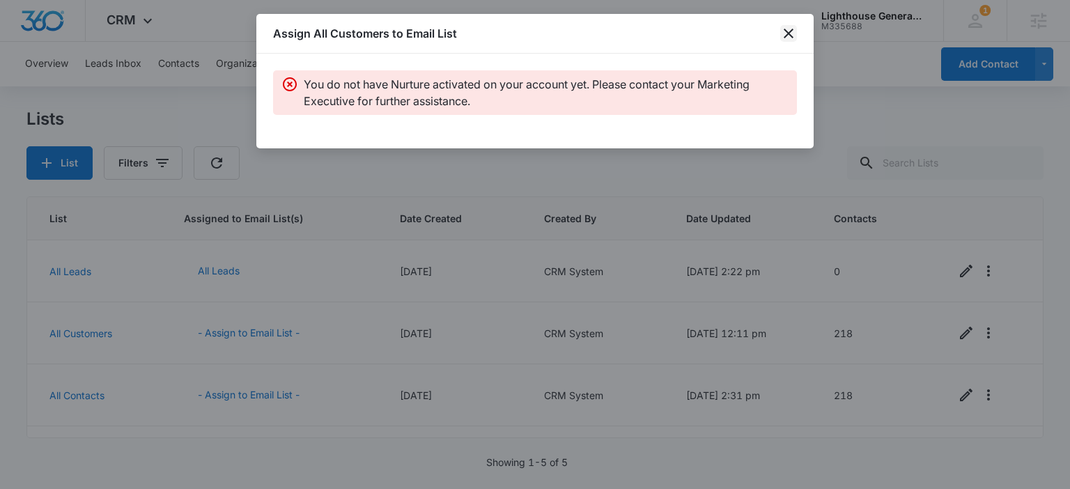
click at [787, 33] on icon "close" at bounding box center [788, 33] width 17 height 17
click at [787, 33] on div "Assign All Customers to Email List" at bounding box center [534, 34] width 557 height 40
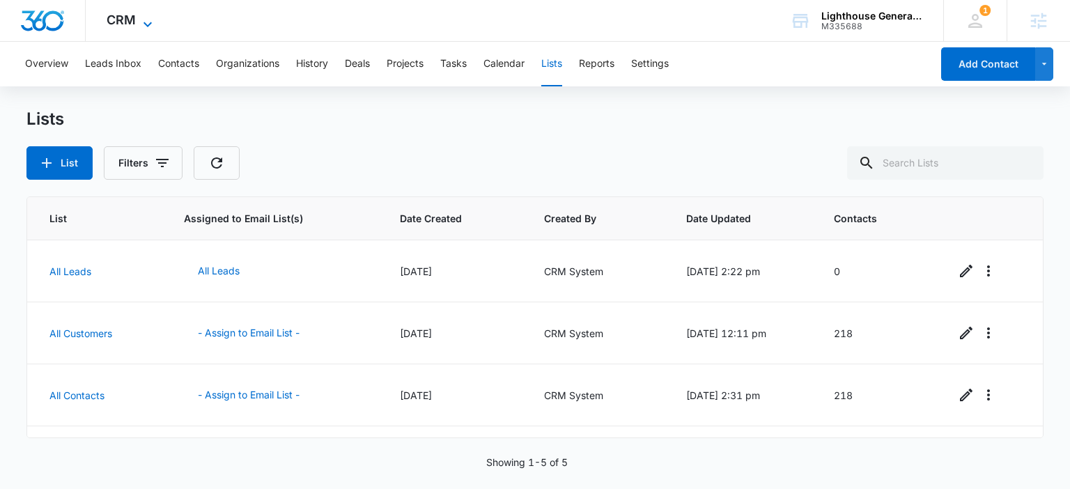
click at [111, 22] on span "CRM" at bounding box center [121, 20] width 29 height 15
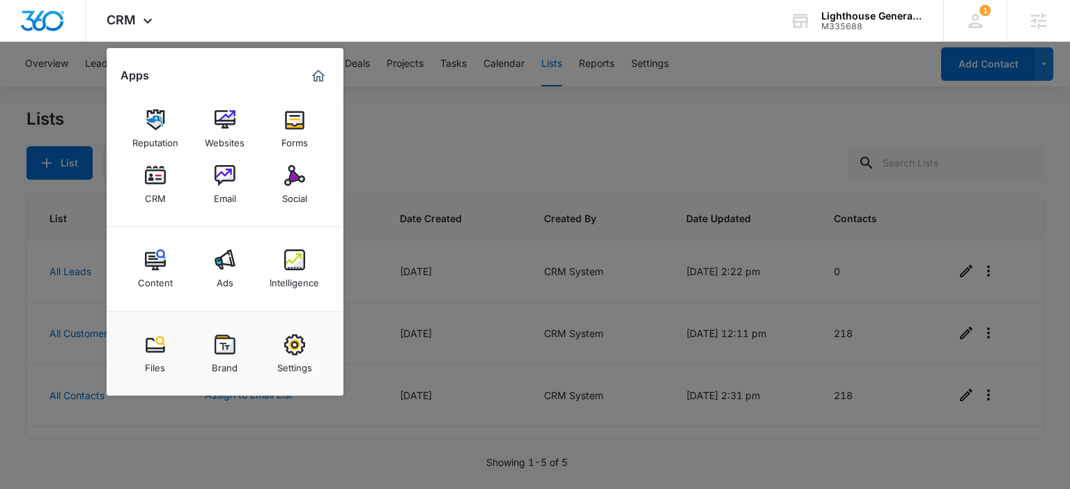
click at [55, 115] on div at bounding box center [535, 244] width 1070 height 489
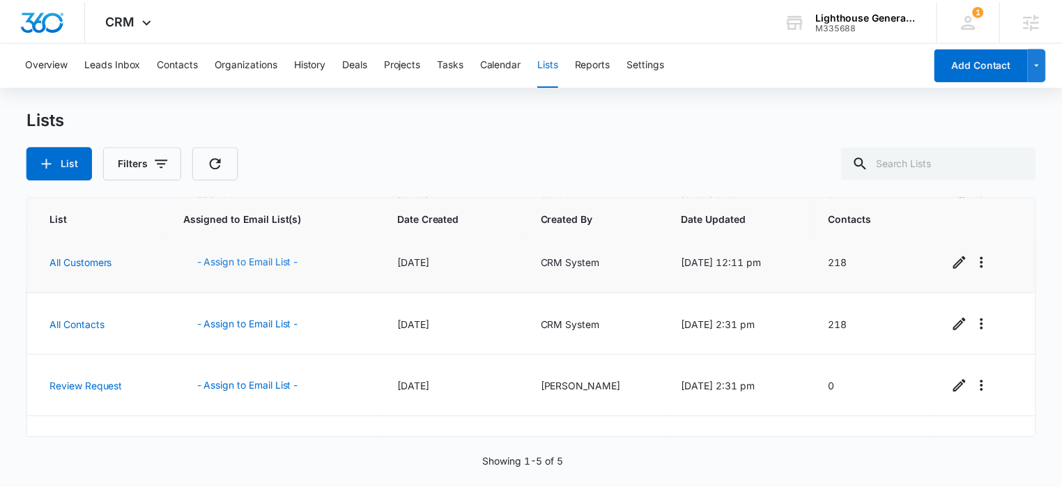
scroll to position [111, 0]
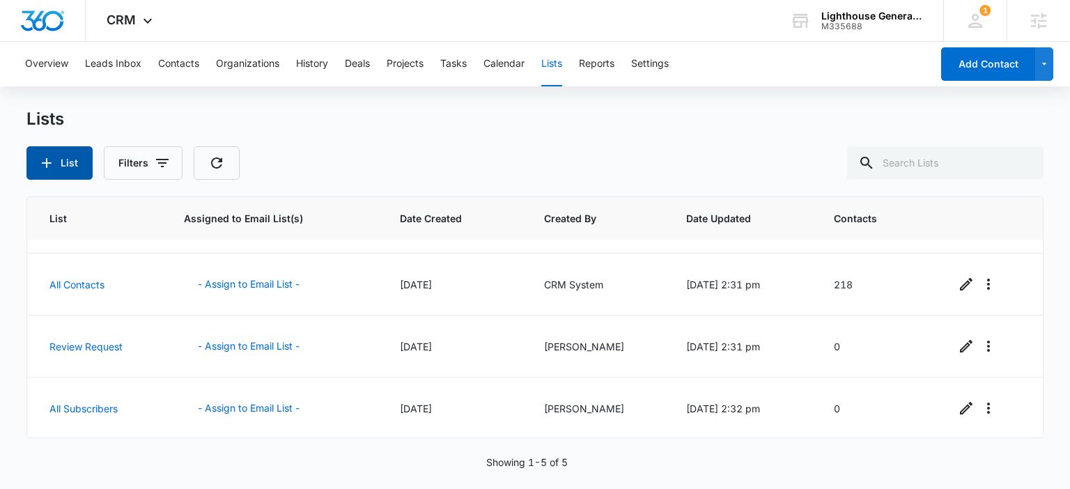
click at [67, 167] on button "List" at bounding box center [59, 162] width 66 height 33
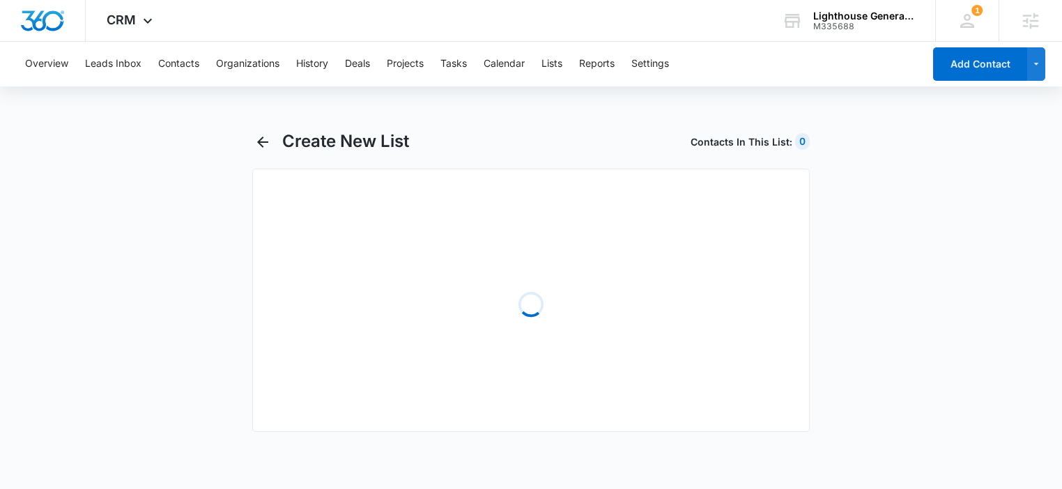
select select "31"
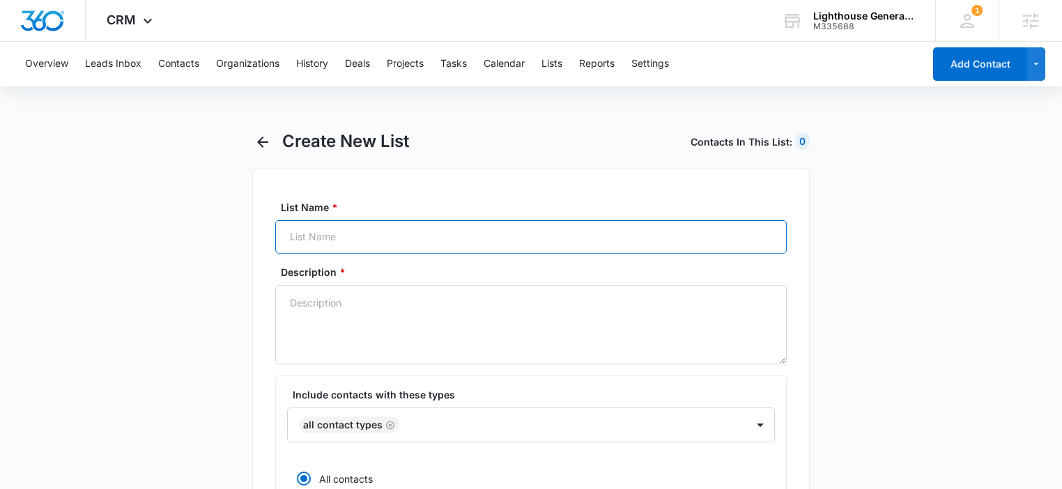
click at [381, 238] on input "List Name *" at bounding box center [530, 236] width 511 height 33
type input "Quickbooks Import"
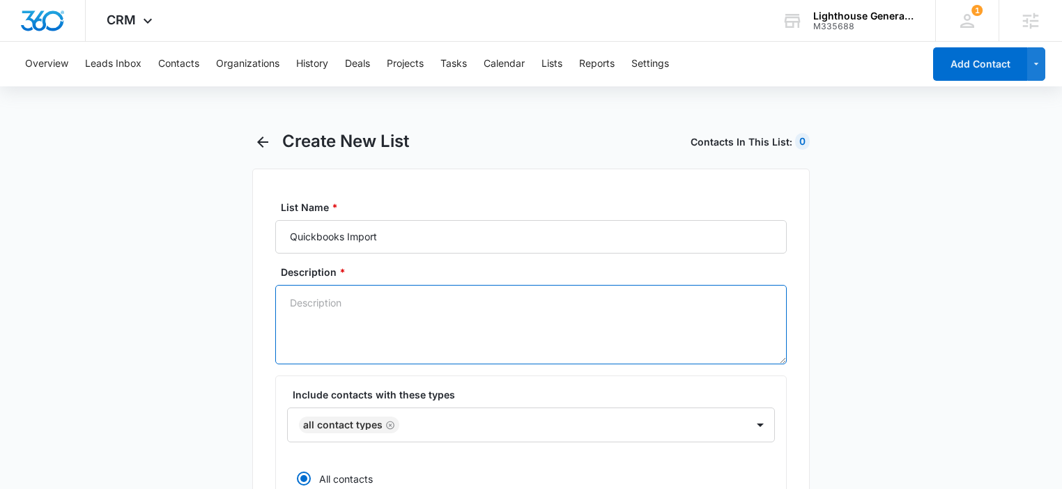
click at [374, 325] on textarea "Description *" at bounding box center [530, 324] width 511 height 79
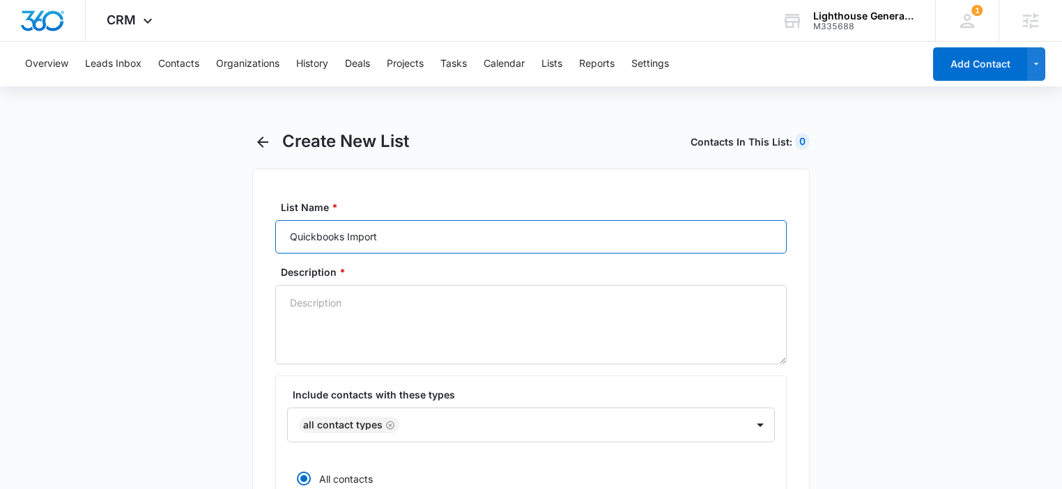
click at [371, 247] on input "Quickbooks Import" at bounding box center [530, 236] width 511 height 33
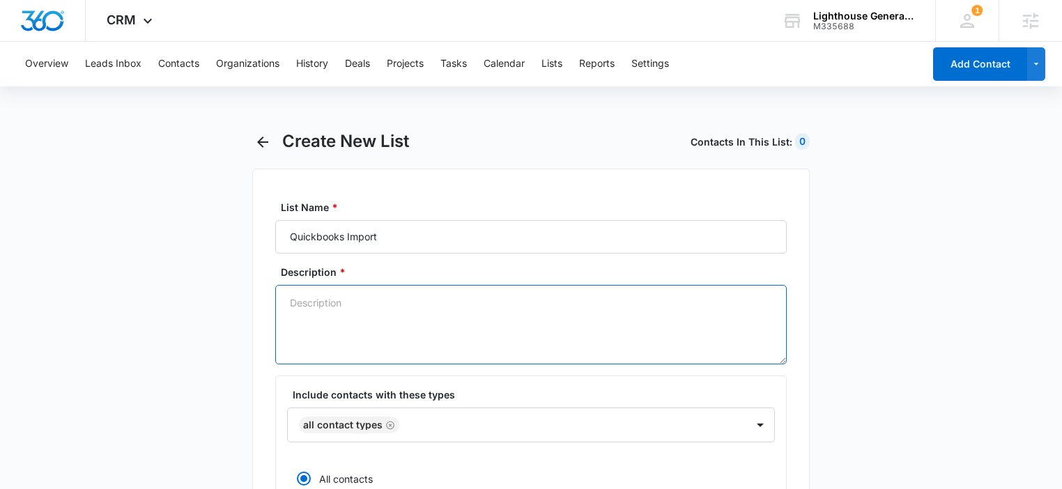
click at [376, 313] on textarea "Description *" at bounding box center [530, 324] width 511 height 79
paste textarea "Quickbooks Import"
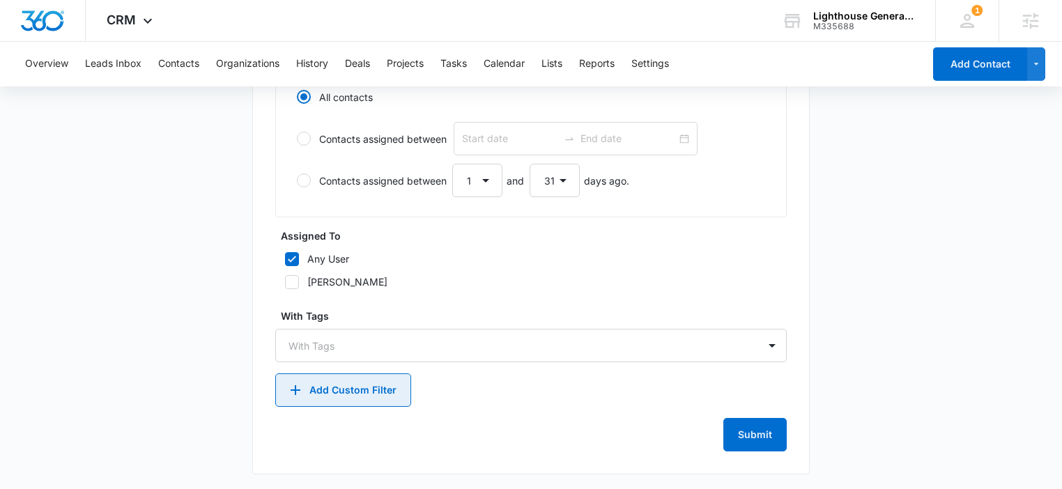
type textarea "Quickbooks Import"
click at [368, 385] on button "Add Custom Filter" at bounding box center [343, 389] width 136 height 33
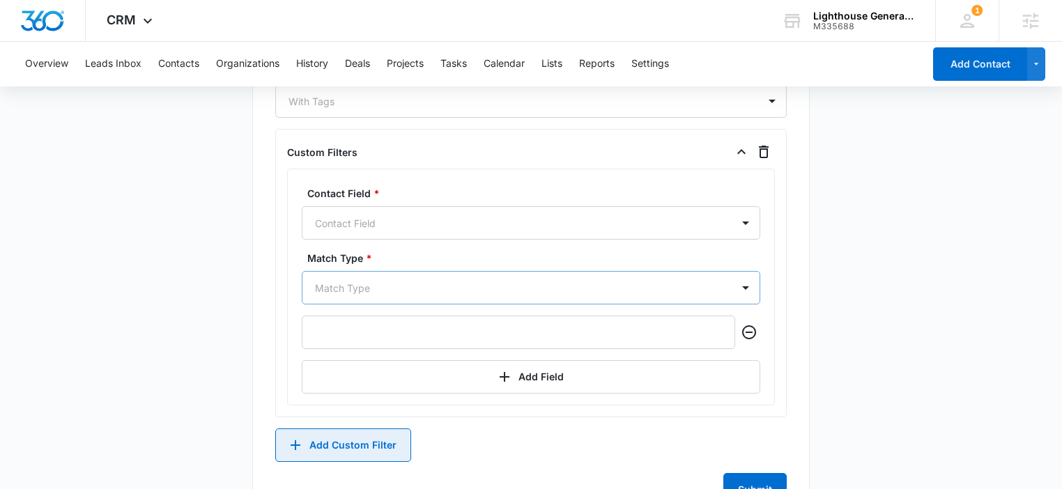
scroll to position [915, 0]
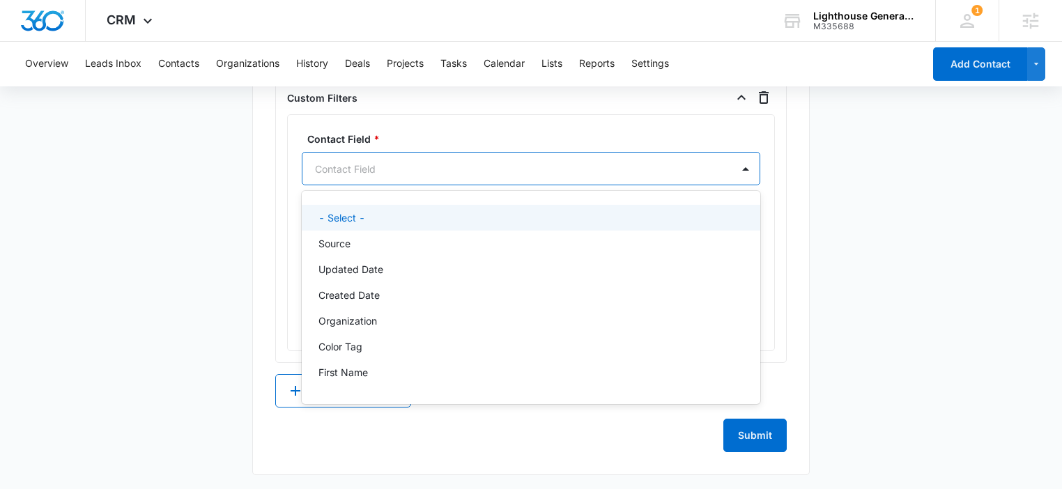
click at [396, 162] on div at bounding box center [514, 168] width 399 height 17
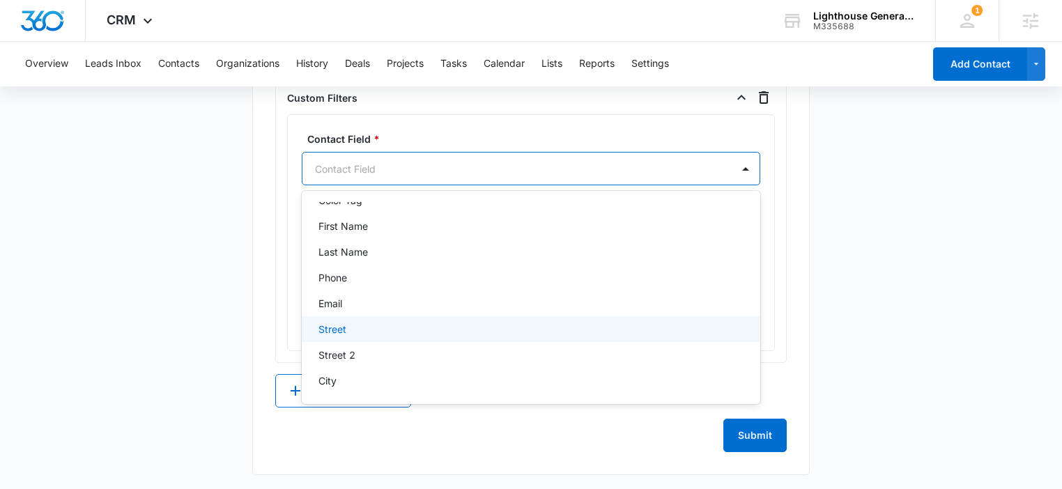
scroll to position [0, 0]
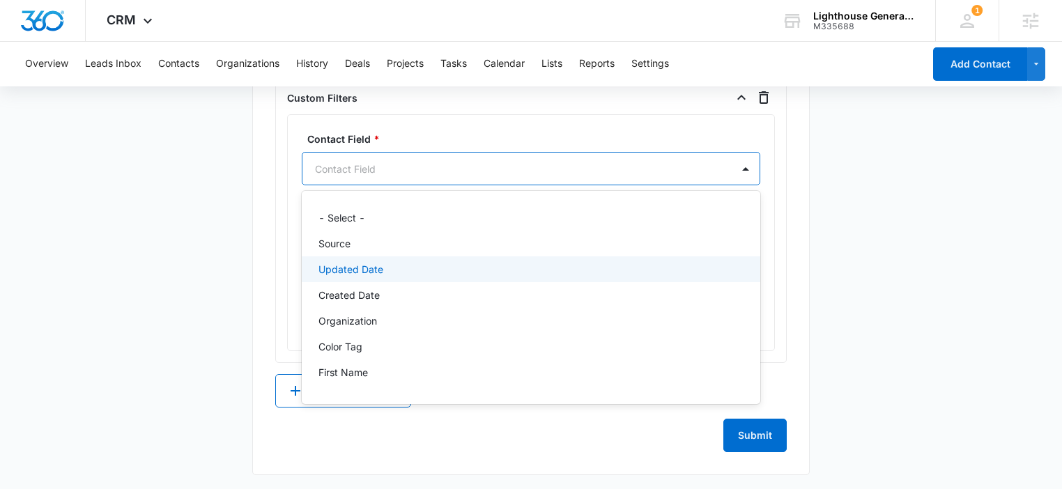
type input "s"
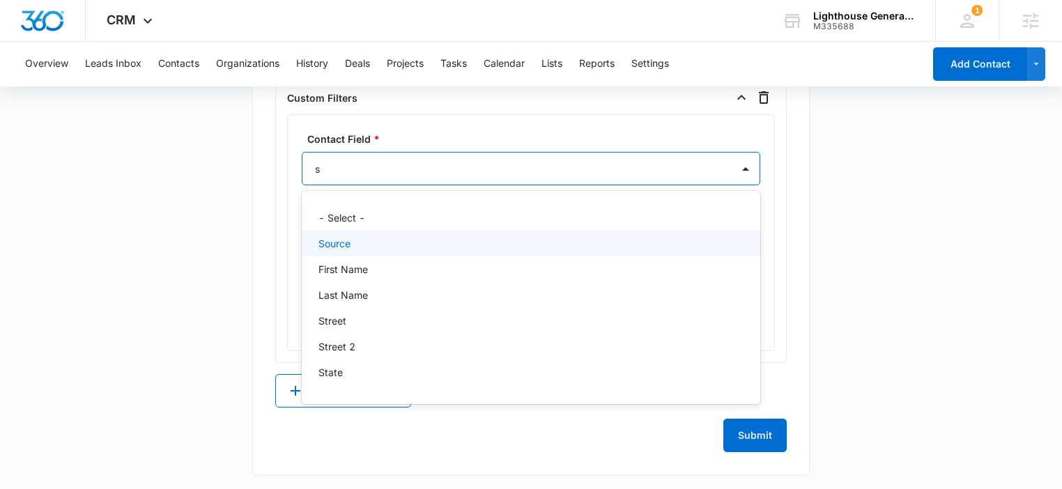
click at [369, 241] on div "Source" at bounding box center [529, 243] width 422 height 15
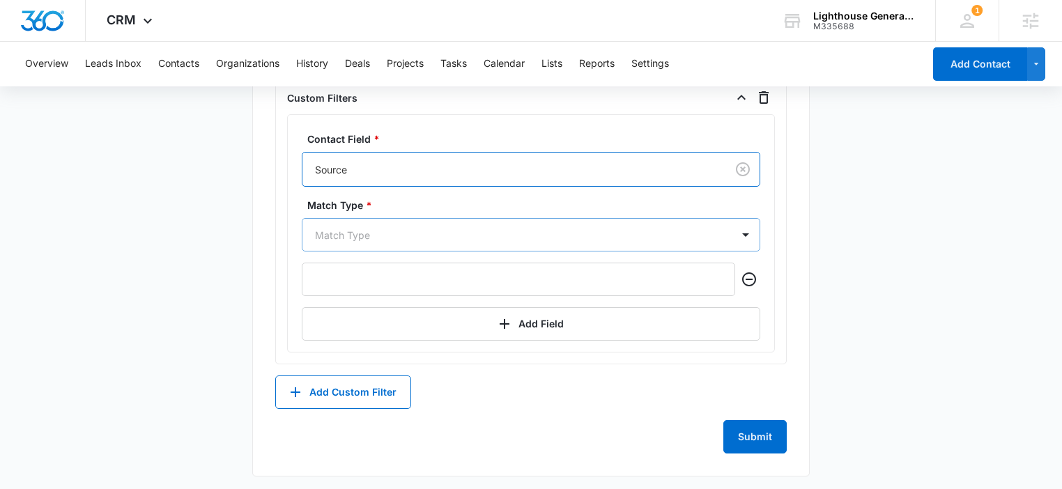
click at [376, 222] on div "Match Type" at bounding box center [516, 234] width 429 height 31
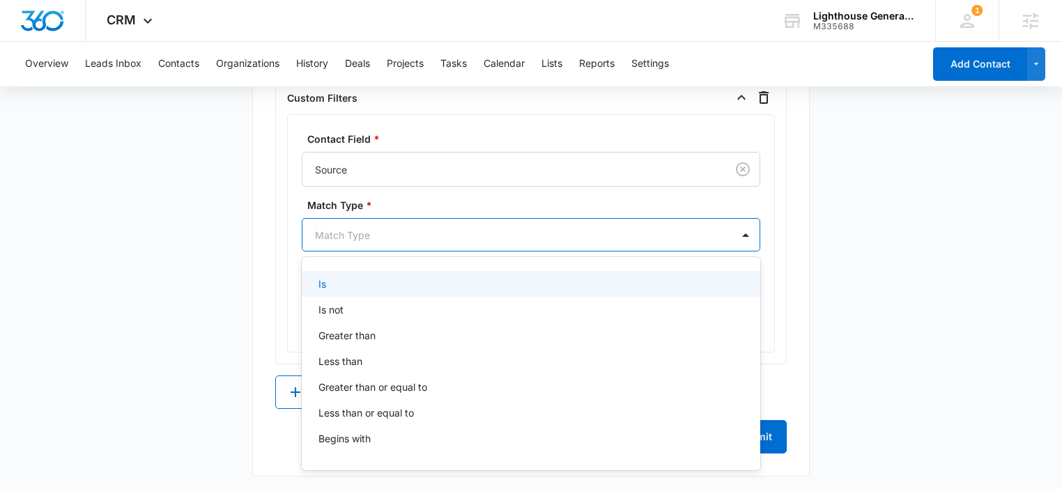
click at [373, 277] on div "Is" at bounding box center [529, 284] width 422 height 15
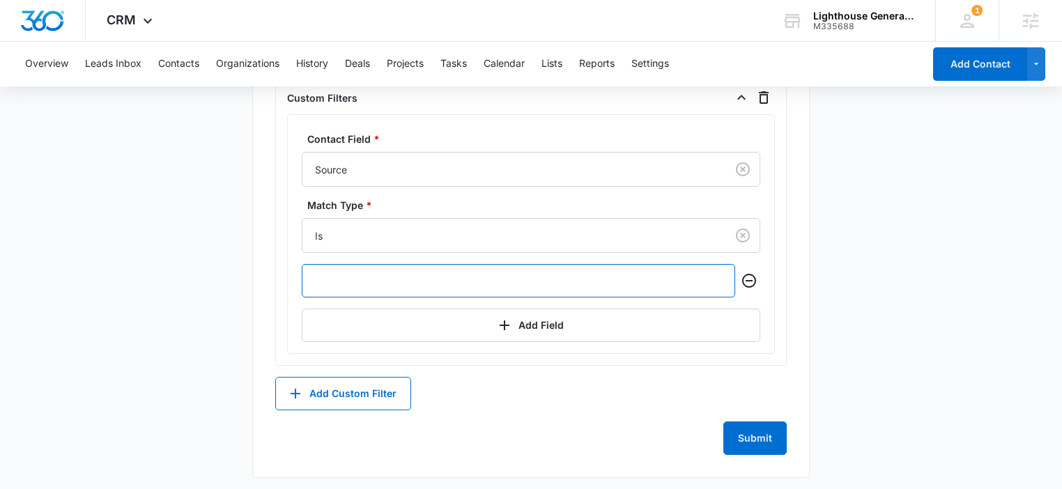
click at [382, 279] on input "text" at bounding box center [518, 280] width 433 height 33
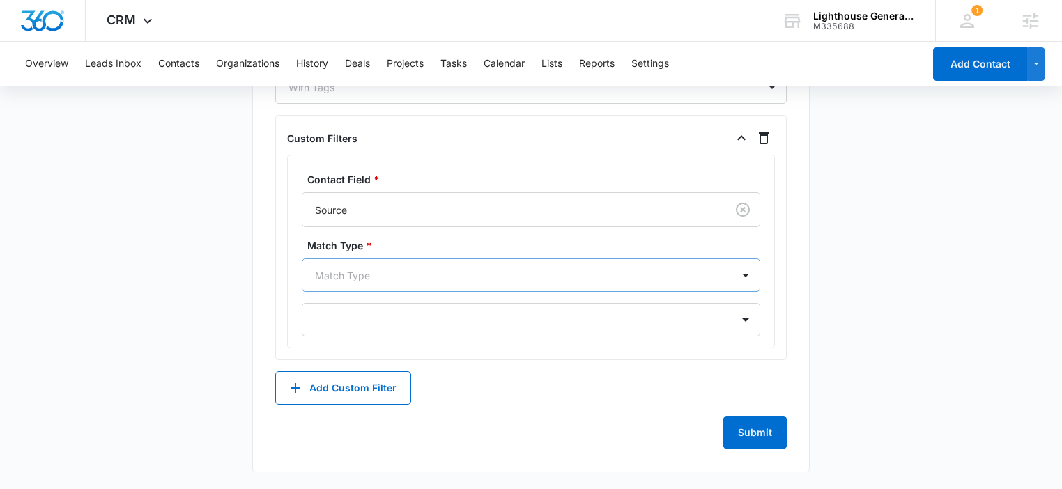
scroll to position [872, 0]
click at [380, 277] on div at bounding box center [514, 278] width 399 height 17
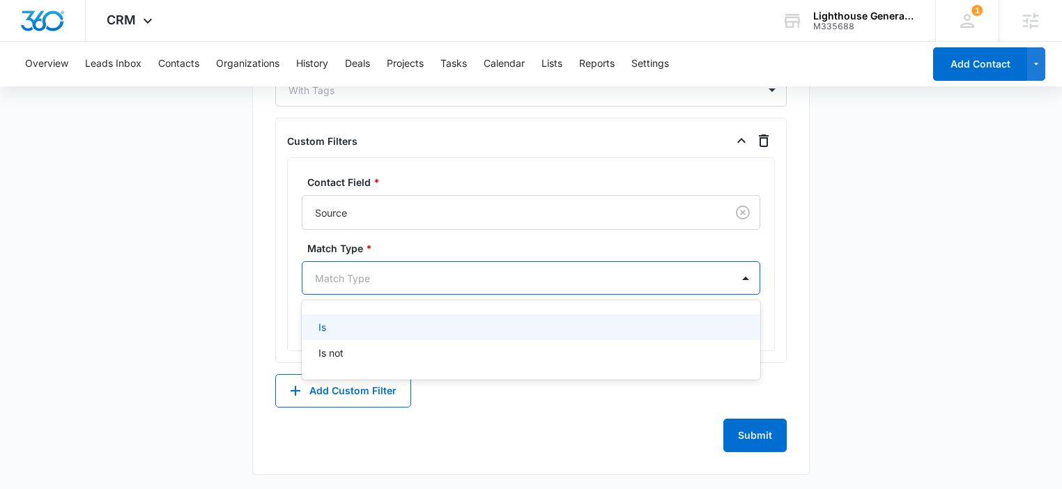
click at [377, 334] on div "Is" at bounding box center [531, 327] width 458 height 26
click at [412, 327] on div at bounding box center [531, 323] width 458 height 33
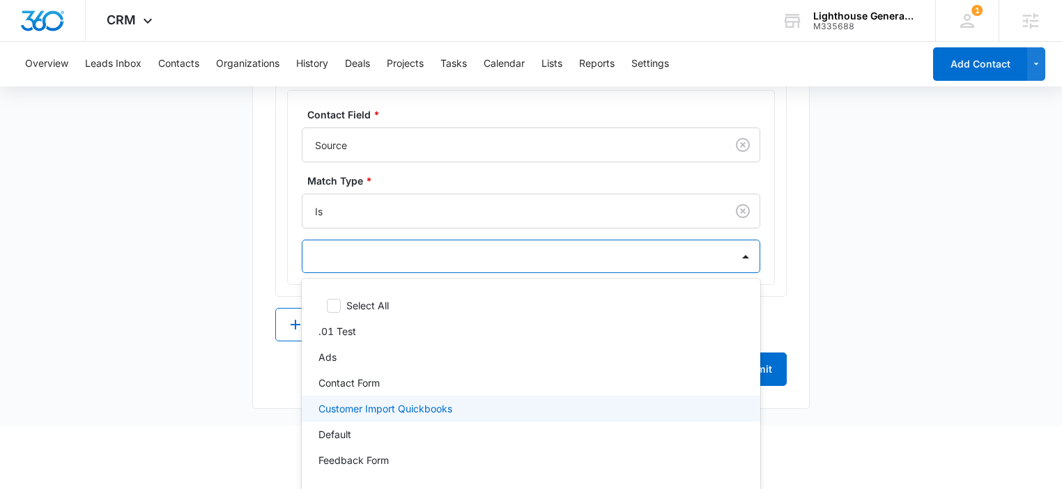
click at [412, 407] on p "Customer Import Quickbooks" at bounding box center [385, 408] width 134 height 15
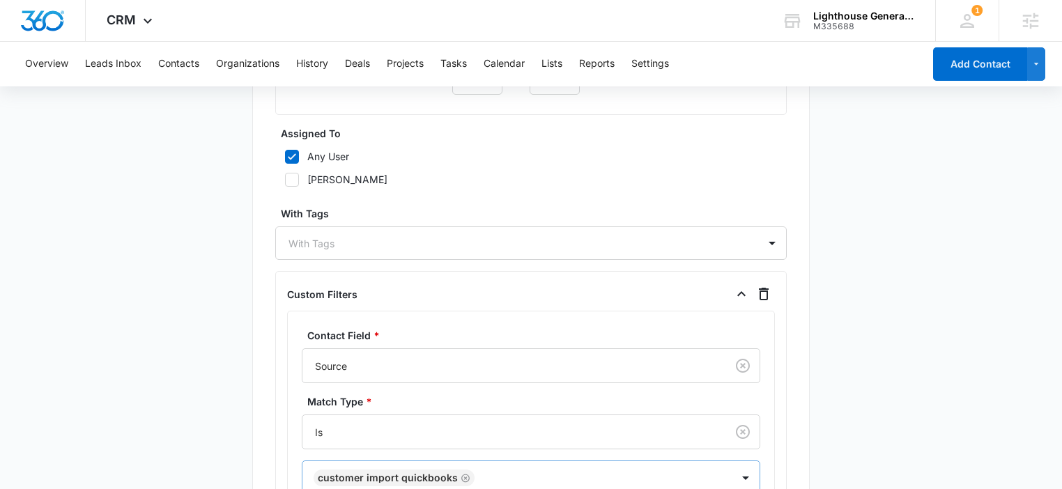
scroll to position [874, 0]
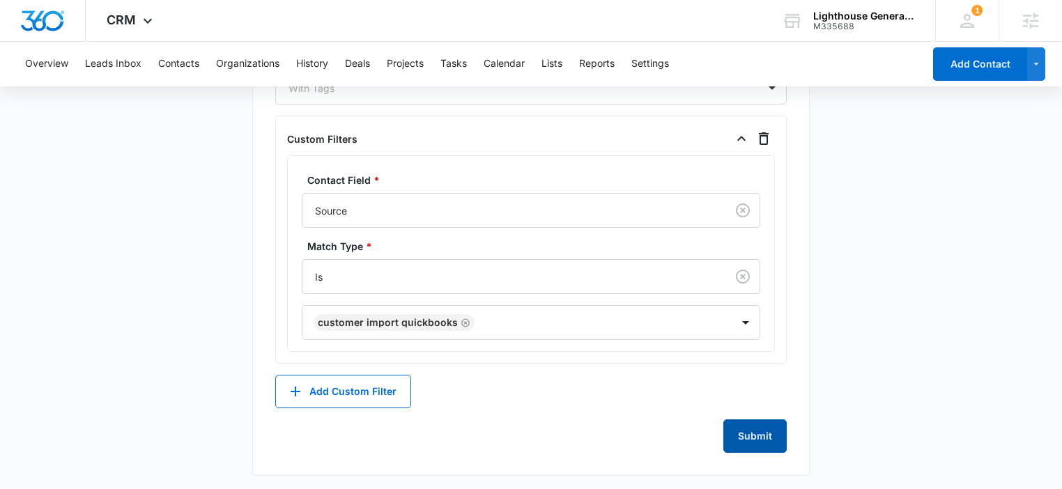
click at [761, 435] on button "Submit" at bounding box center [754, 435] width 63 height 33
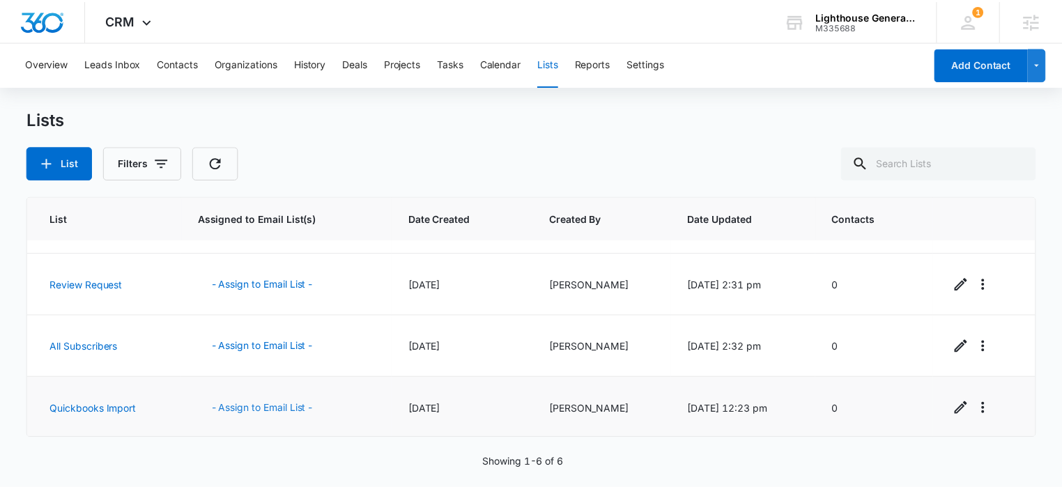
scroll to position [170, 0]
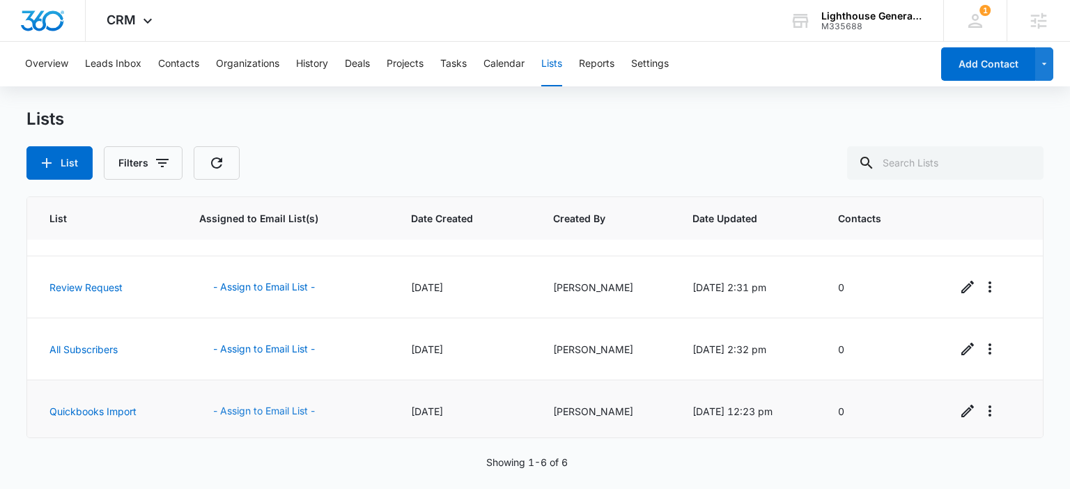
click at [272, 407] on button "- Assign to Email List -" at bounding box center [264, 410] width 130 height 33
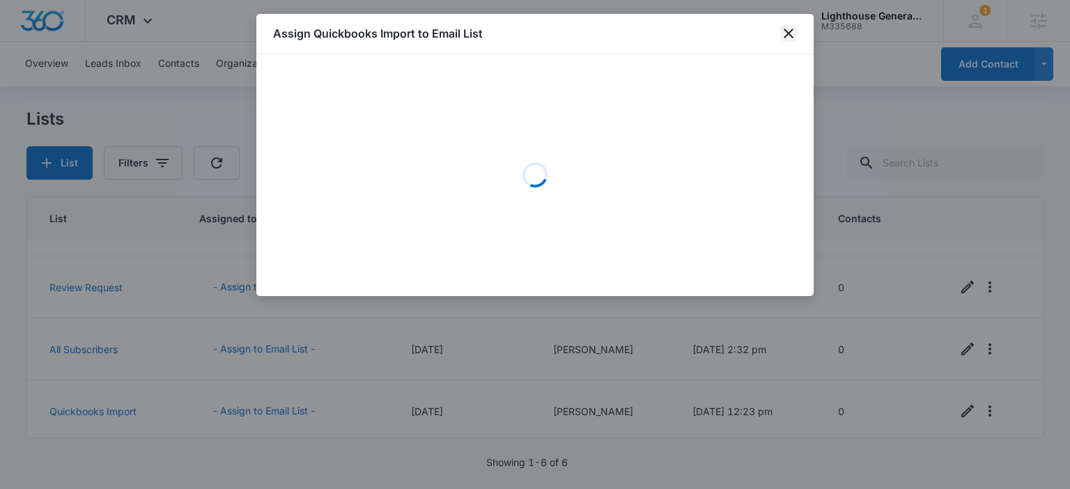
drag, startPoint x: 799, startPoint y: 34, endPoint x: 786, endPoint y: 36, distance: 13.3
click at [799, 35] on div "Assign Quickbooks Import to Email List" at bounding box center [534, 34] width 557 height 40
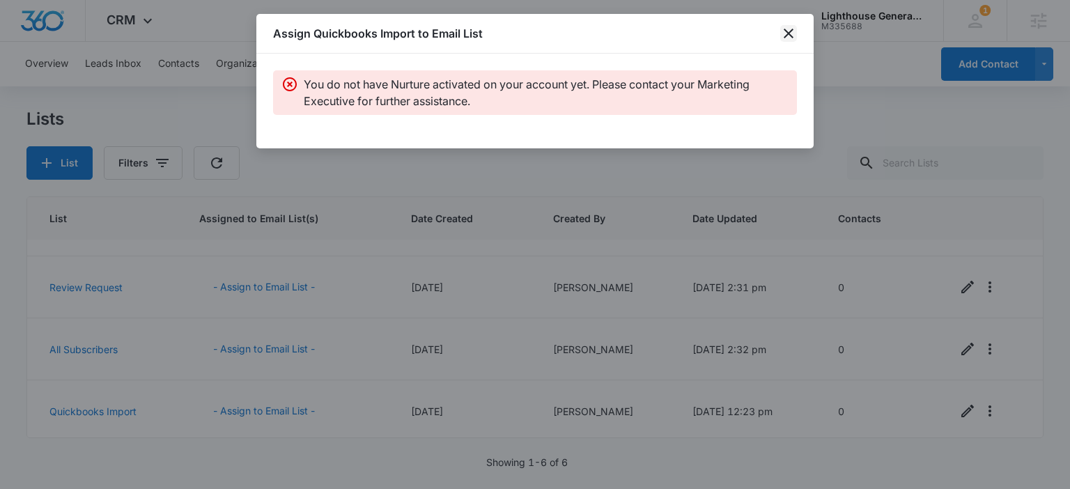
click at [785, 36] on icon "close" at bounding box center [789, 34] width 10 height 10
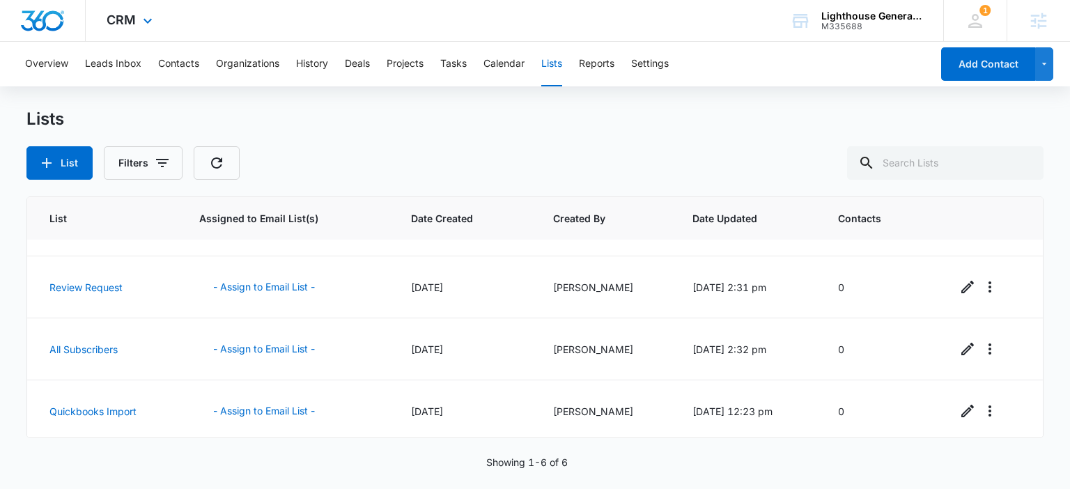
click at [137, 25] on div "CRM Apps Reputation Websites Forms CRM Email Social Content Ads Intelligence Fi…" at bounding box center [131, 20] width 91 height 41
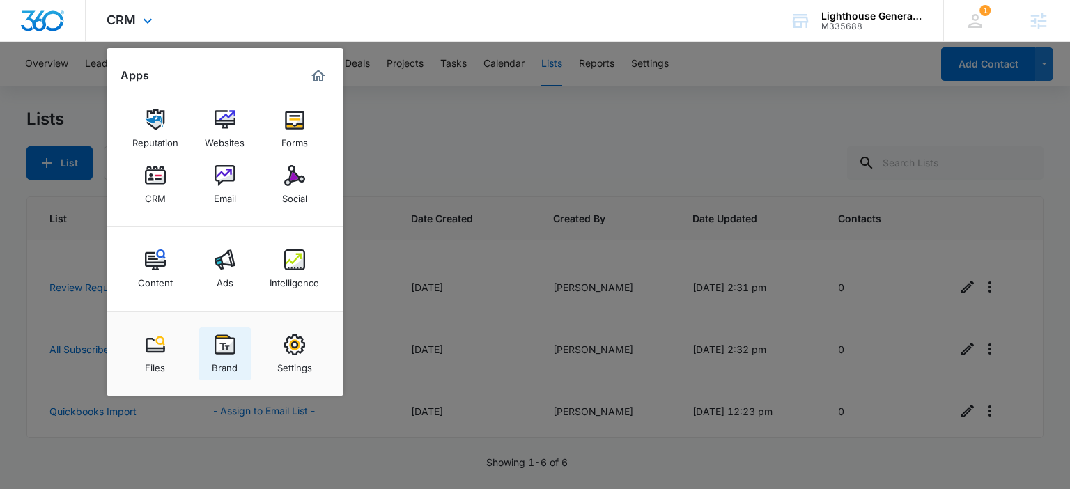
click at [223, 348] on img at bounding box center [225, 344] width 21 height 21
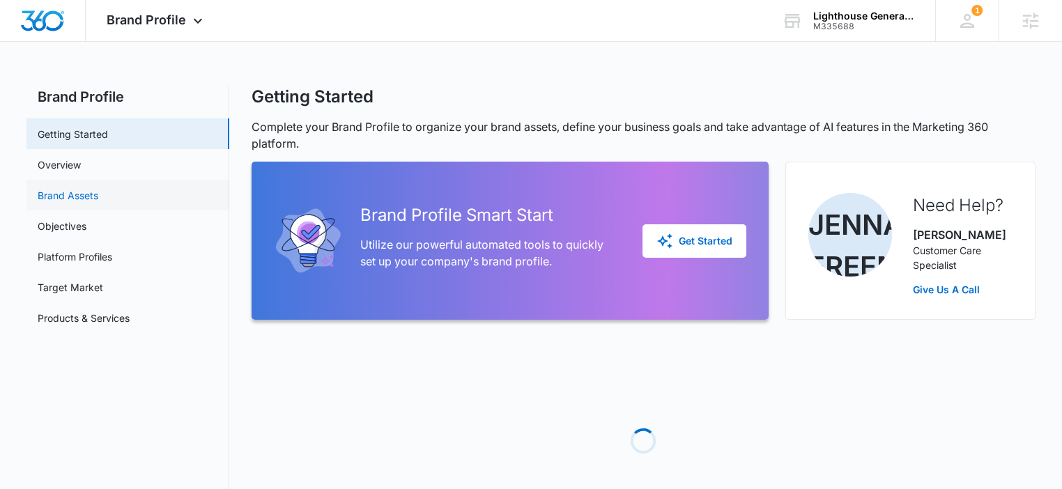
click at [85, 191] on link "Brand Assets" at bounding box center [68, 195] width 61 height 15
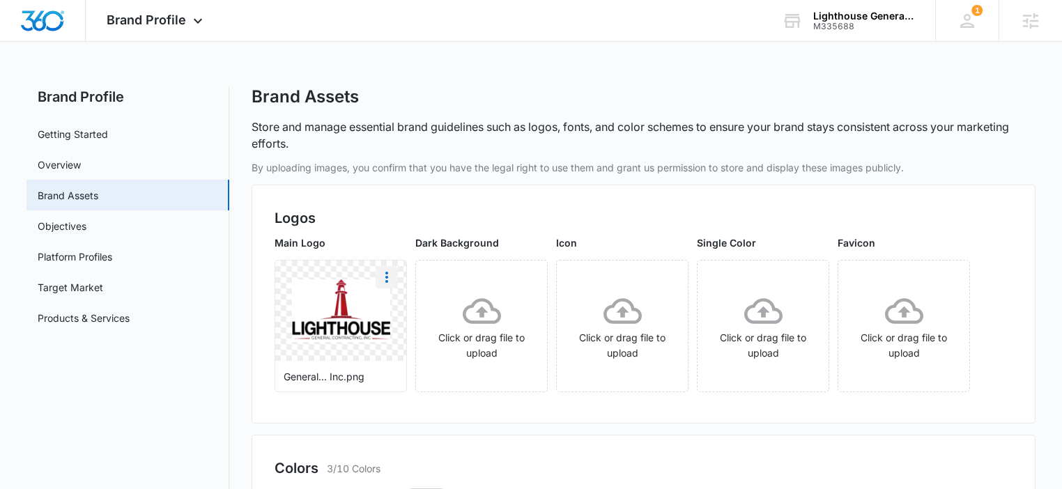
click at [385, 279] on icon "More" at bounding box center [386, 277] width 17 height 17
click at [415, 346] on button "Delete" at bounding box center [423, 337] width 95 height 21
click at [364, 324] on div "Click or drag file to upload" at bounding box center [340, 326] width 131 height 69
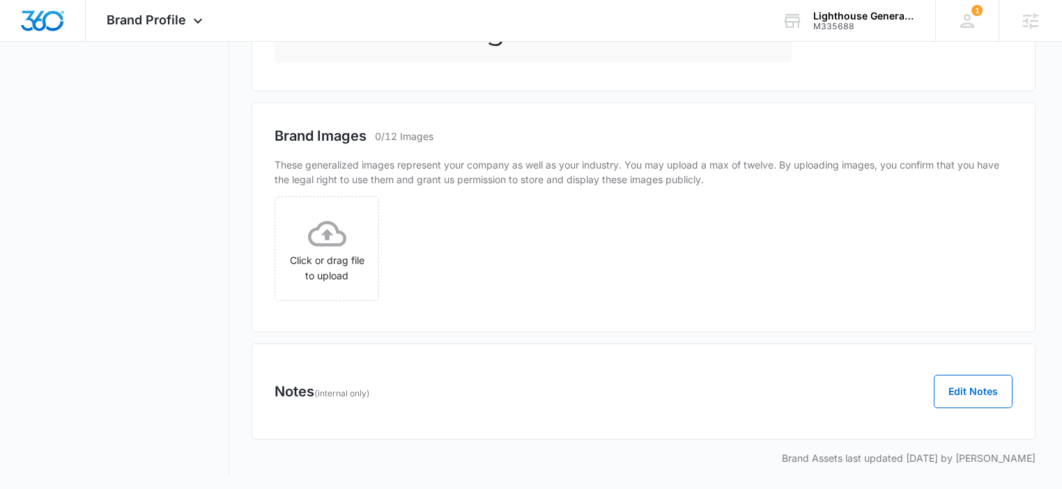
scroll to position [842, 0]
click at [971, 383] on button "Edit Notes" at bounding box center [973, 390] width 79 height 33
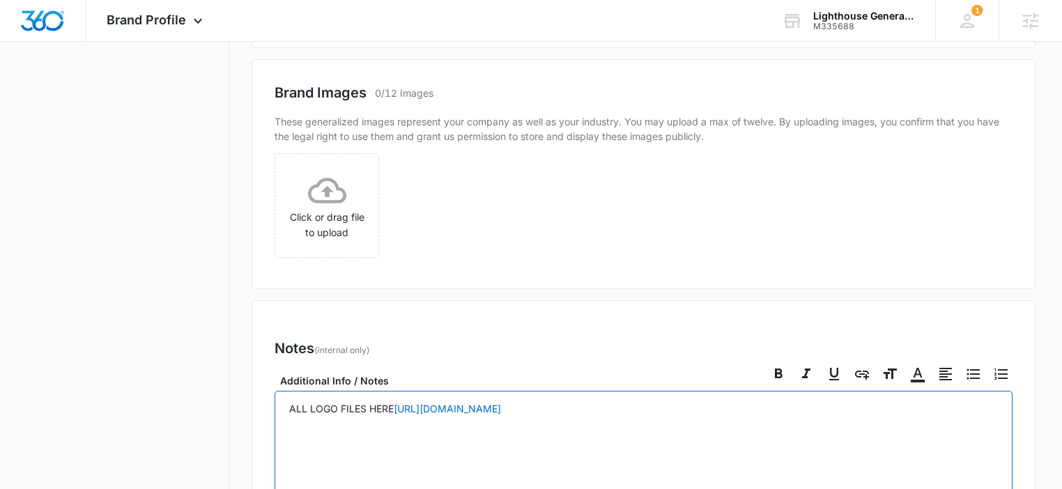
scroll to position [1077, 0]
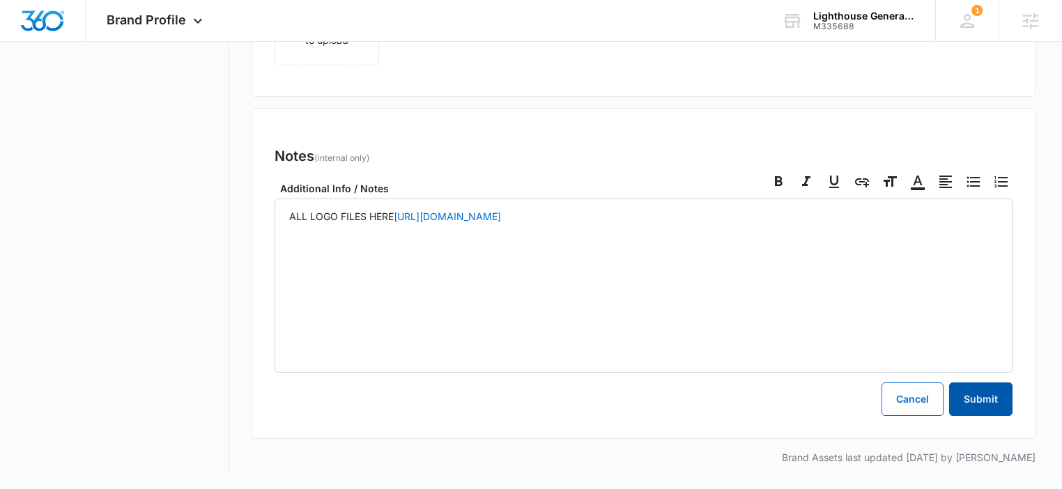
click at [987, 395] on button "Submit" at bounding box center [980, 398] width 63 height 33
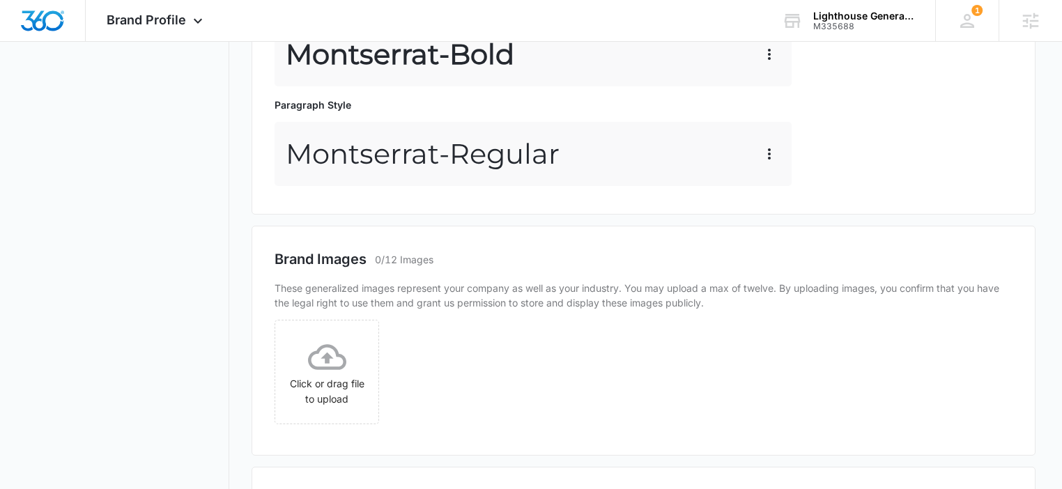
scroll to position [767, 0]
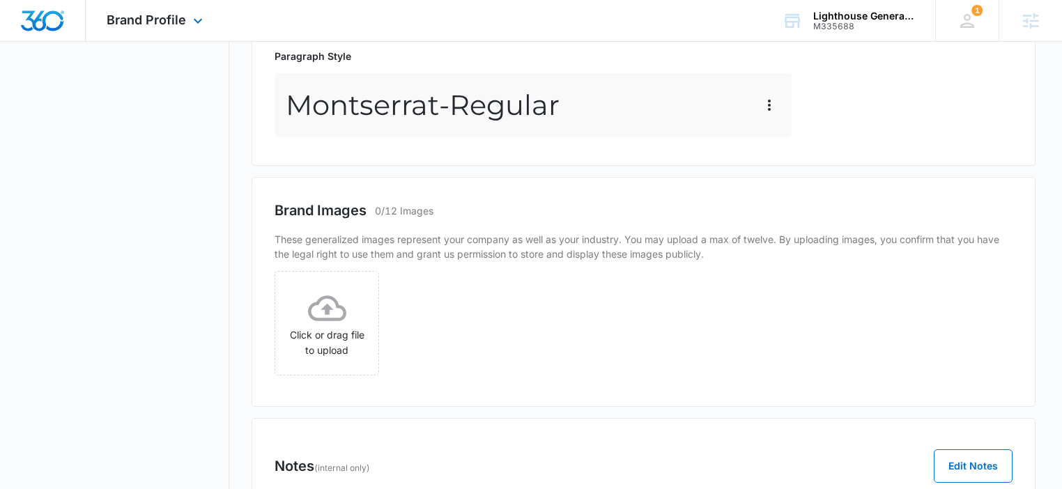
click at [49, 25] on img "Dashboard" at bounding box center [42, 20] width 45 height 21
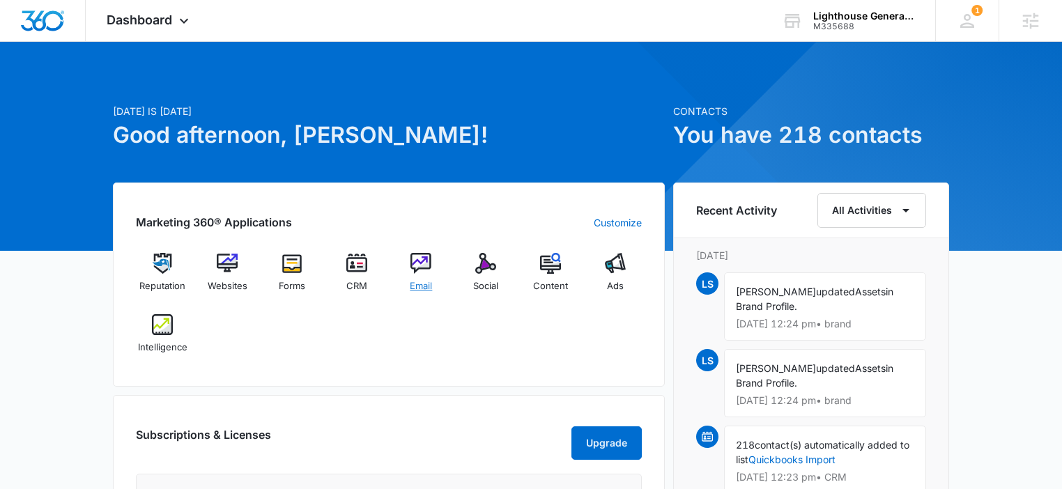
click at [417, 265] on img at bounding box center [420, 263] width 21 height 21
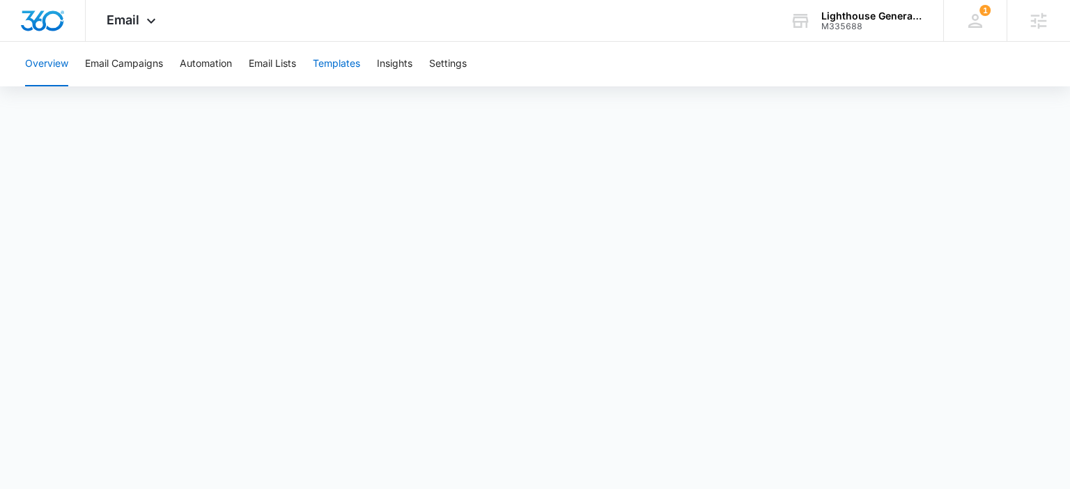
click at [337, 57] on button "Templates" at bounding box center [336, 64] width 47 height 45
click at [37, 18] on img "Dashboard" at bounding box center [42, 20] width 45 height 21
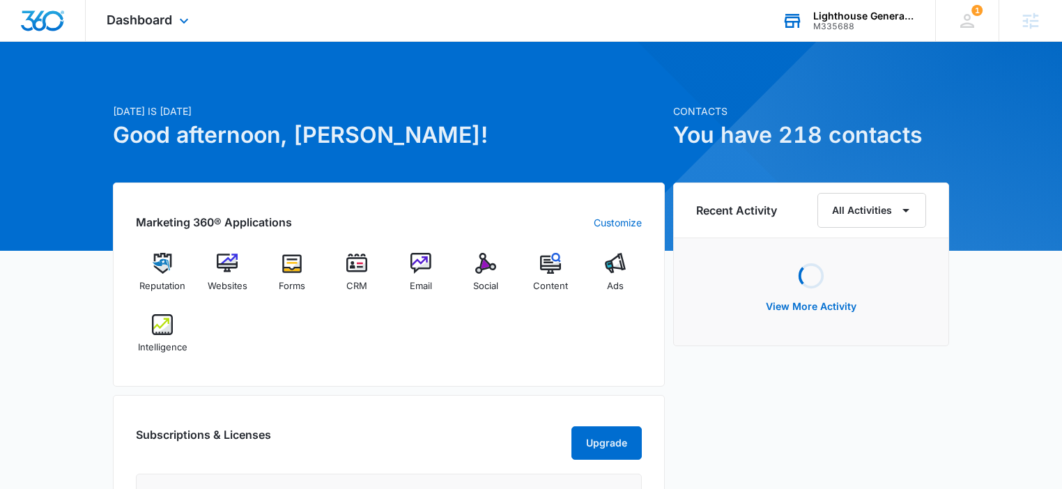
click at [826, 33] on div "Lighthouse General Contracting, Inc. M335688 Your Accounts View All" at bounding box center [848, 20] width 174 height 41
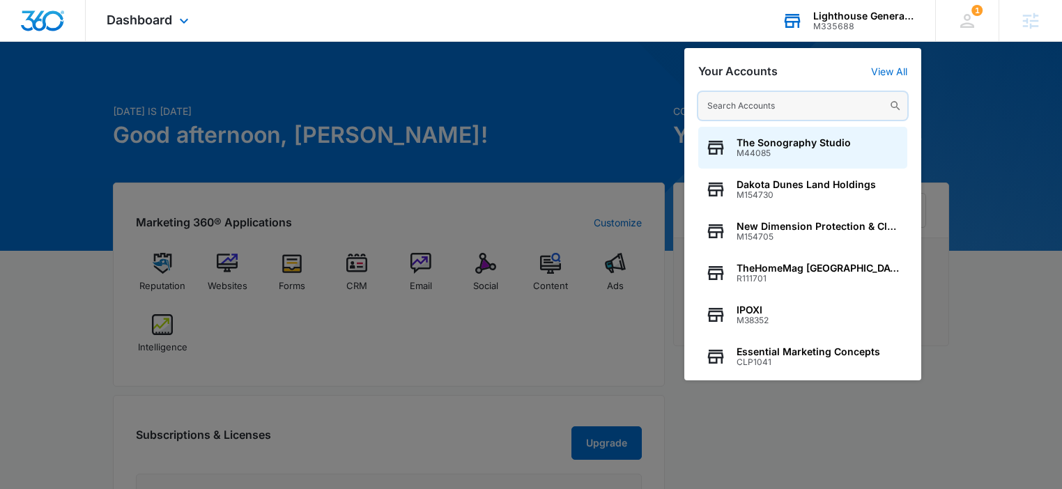
click at [728, 109] on input "text" at bounding box center [802, 106] width 209 height 28
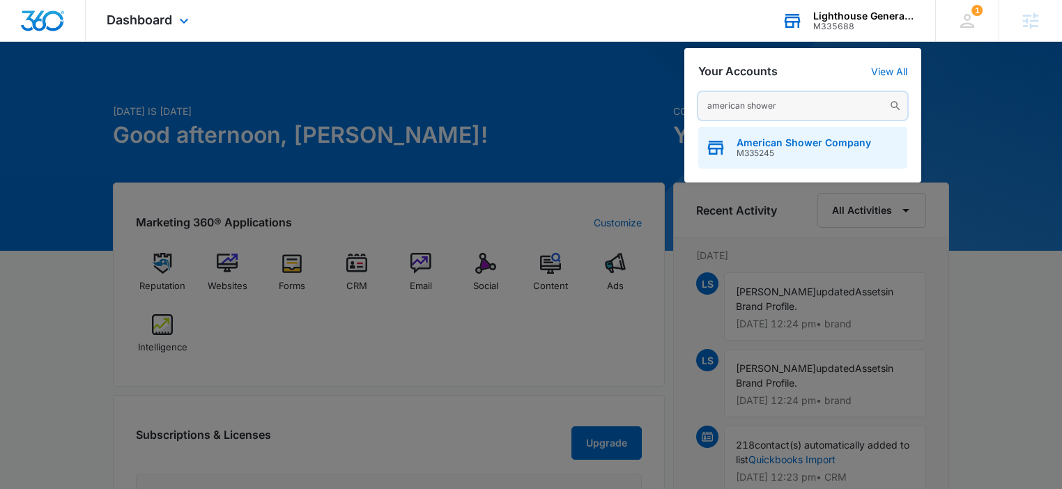
type input "american shower"
click at [806, 153] on span "M335245" at bounding box center [803, 153] width 134 height 10
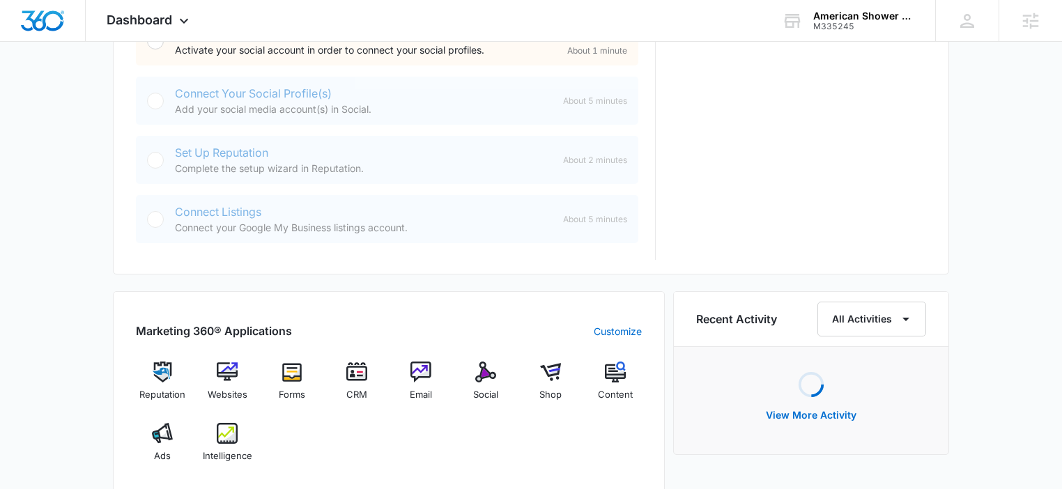
scroll to position [474, 0]
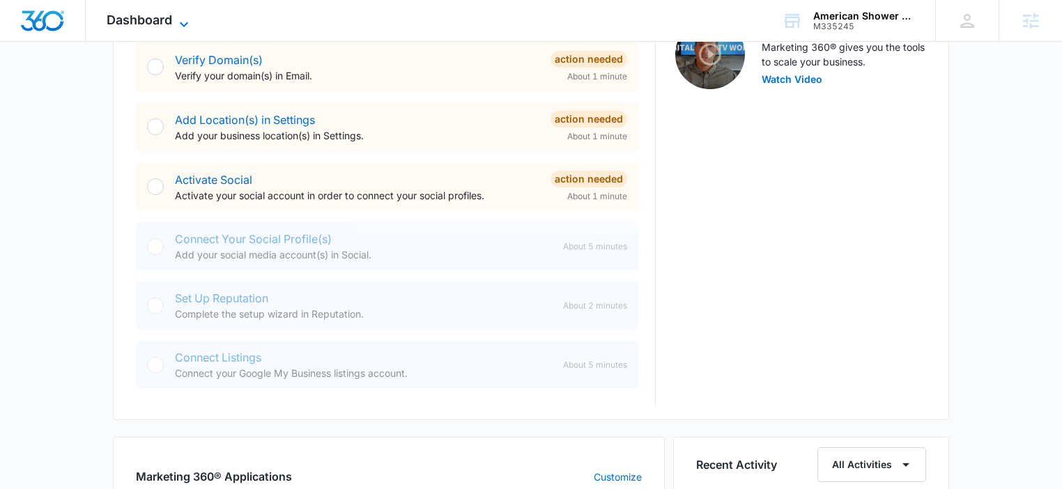
click at [158, 24] on span "Dashboard" at bounding box center [139, 20] width 65 height 15
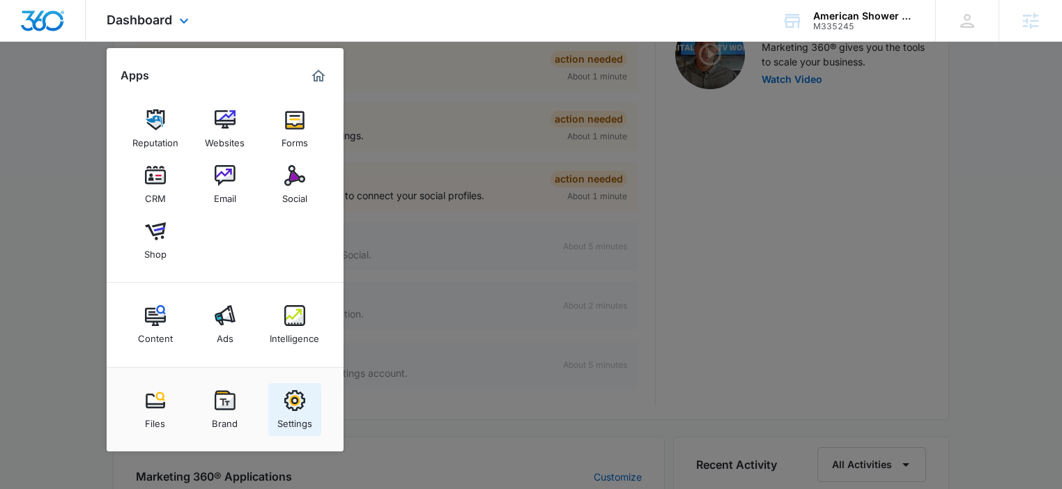
click at [285, 392] on img at bounding box center [294, 400] width 21 height 21
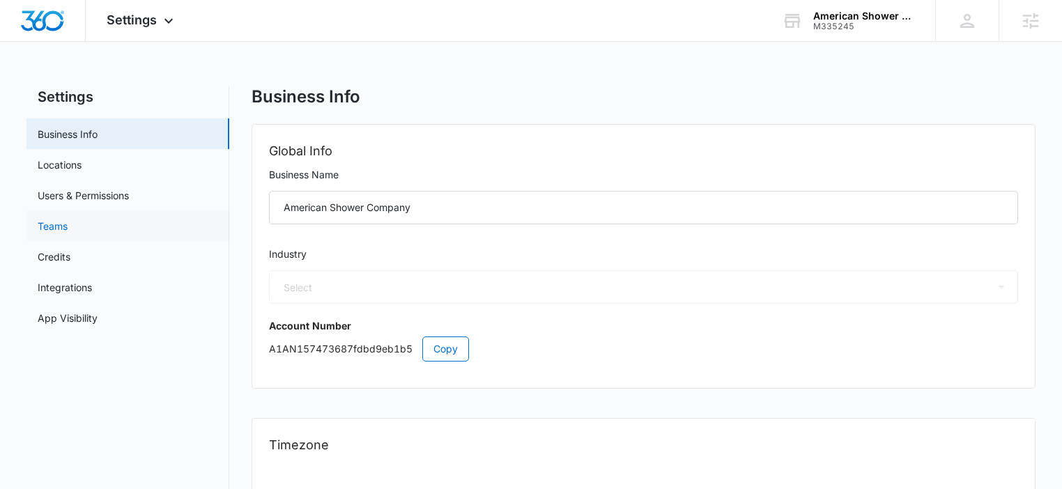
select select "4"
select select "US"
select select "America/Denver"
click at [98, 316] on link "App Visibility" at bounding box center [68, 318] width 60 height 15
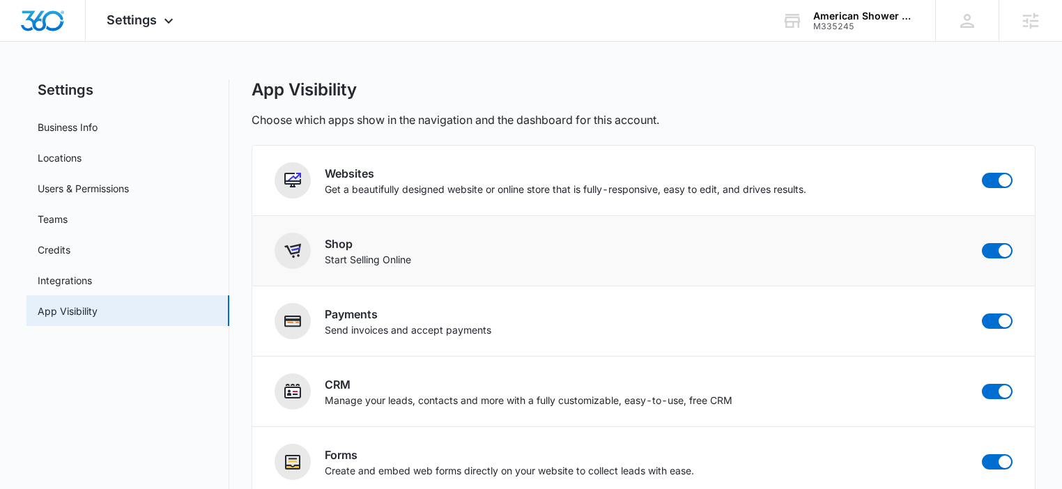
scroll to position [17, 0]
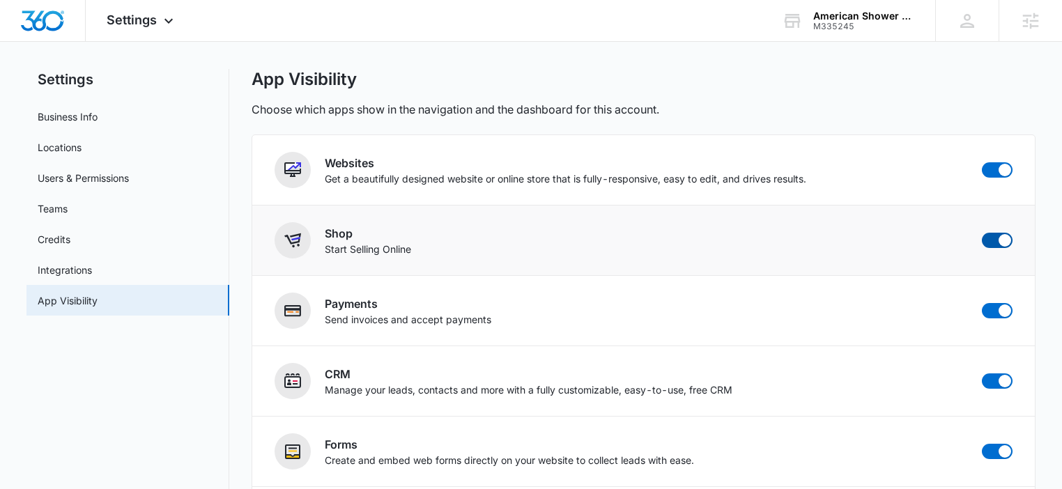
click at [1005, 240] on span at bounding box center [1004, 240] width 13 height 13
click at [982, 233] on input "checkbox" at bounding box center [981, 232] width 1 height 1
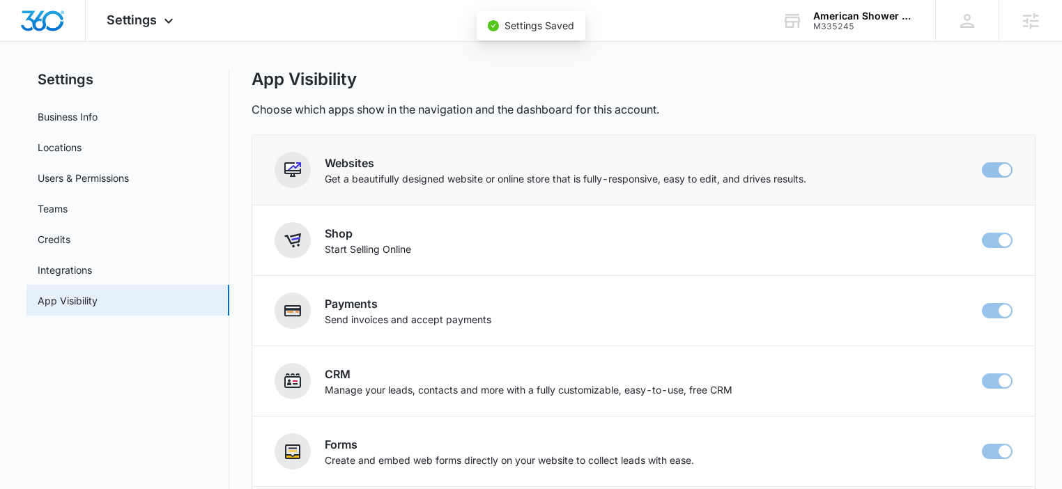
checkbox input "false"
click at [1000, 171] on span at bounding box center [1004, 170] width 13 height 13
click at [982, 162] on input "checkbox" at bounding box center [981, 162] width 1 height 1
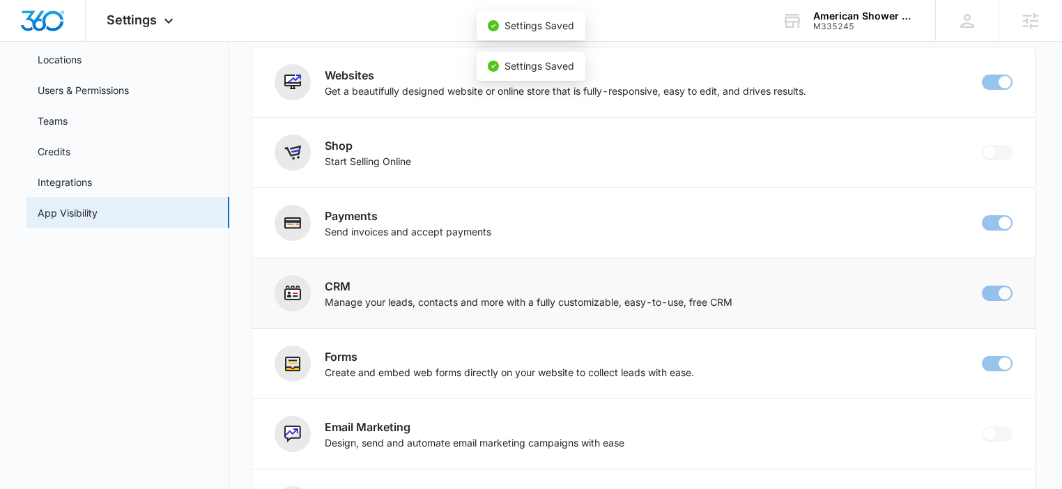
checkbox input "false"
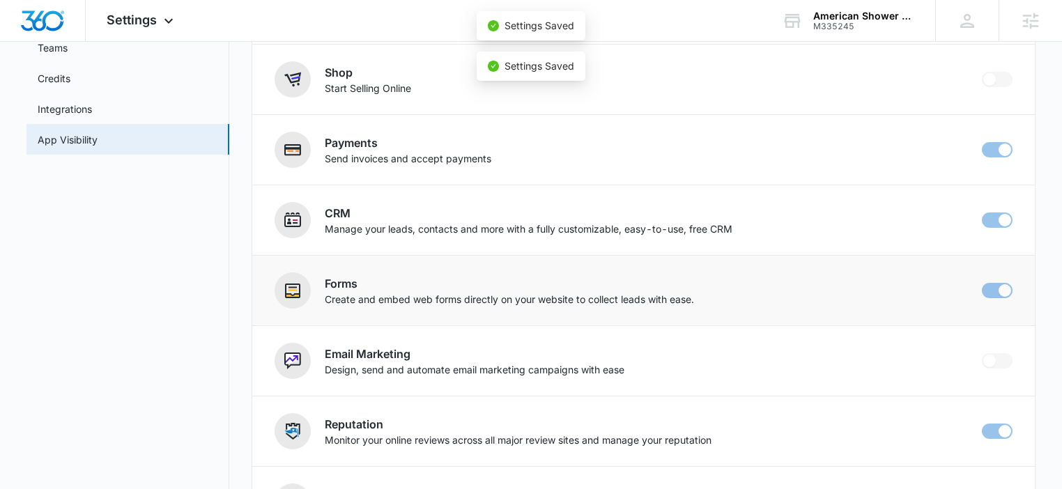
scroll to position [190, 0]
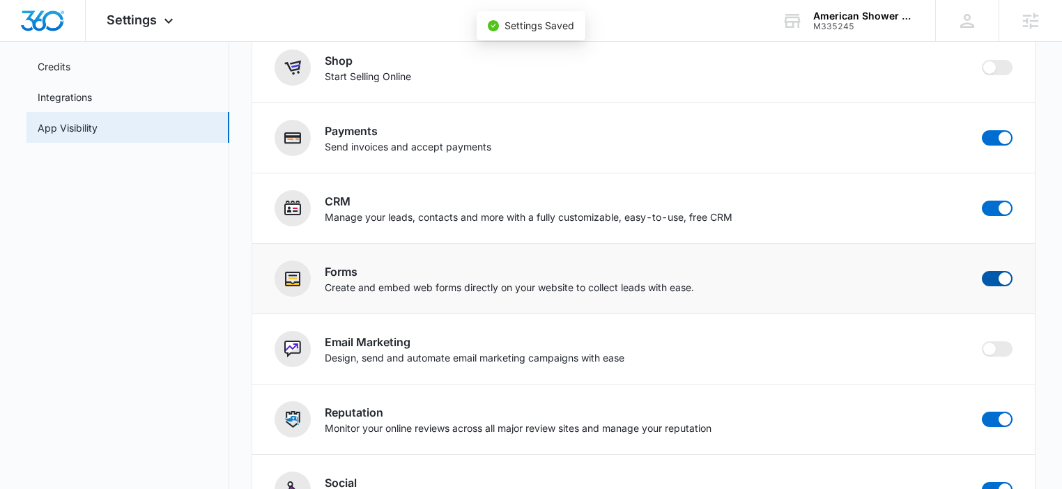
click at [1000, 277] on span at bounding box center [1004, 278] width 13 height 13
click at [982, 271] on input "checkbox" at bounding box center [981, 270] width 1 height 1
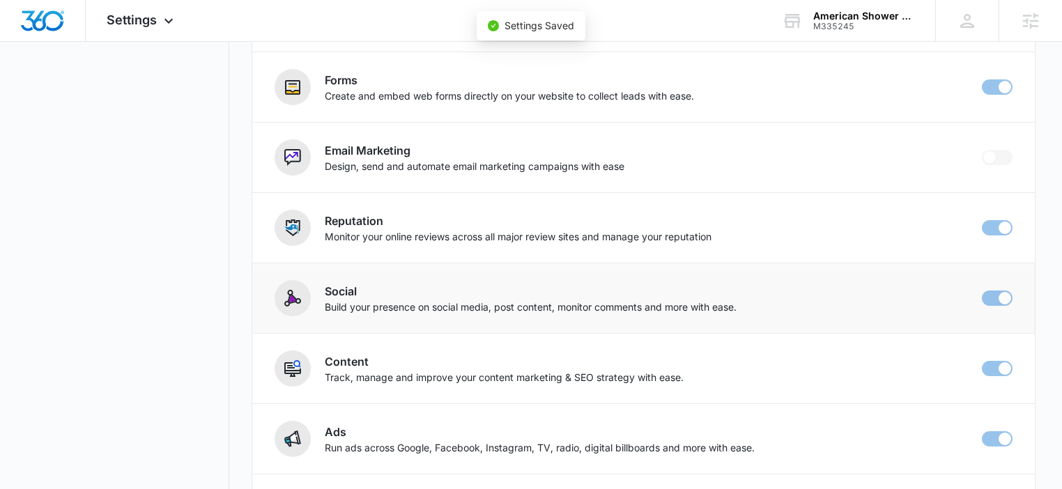
checkbox input "false"
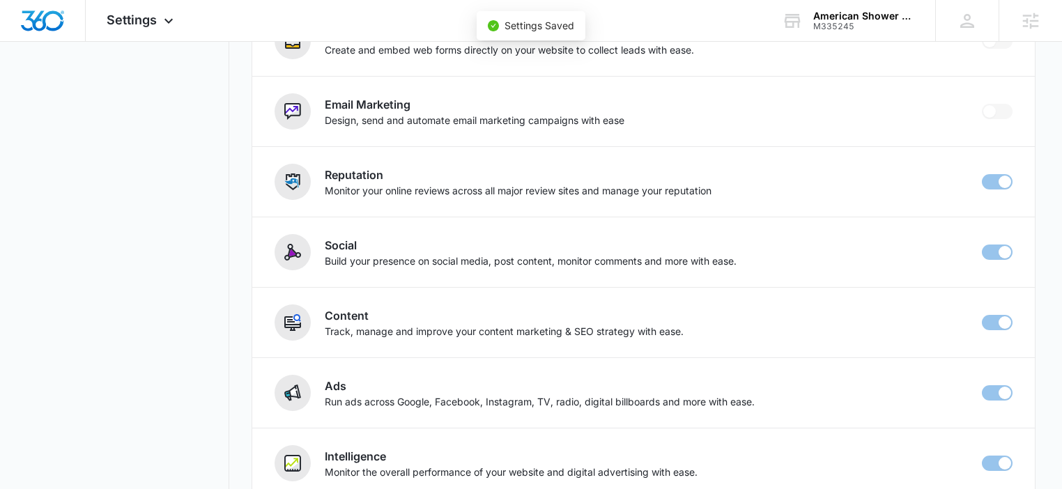
scroll to position [437, 0]
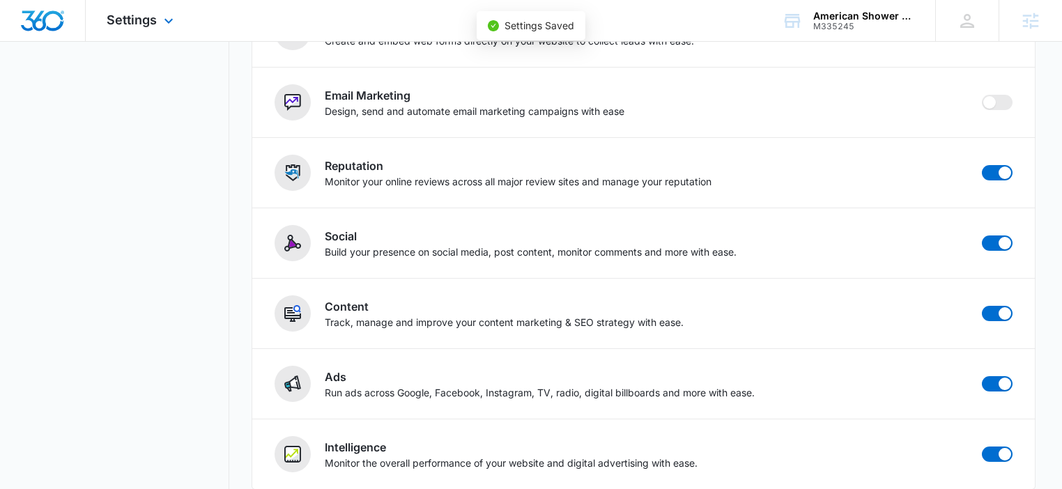
click at [41, 24] on img "Dashboard" at bounding box center [42, 20] width 45 height 21
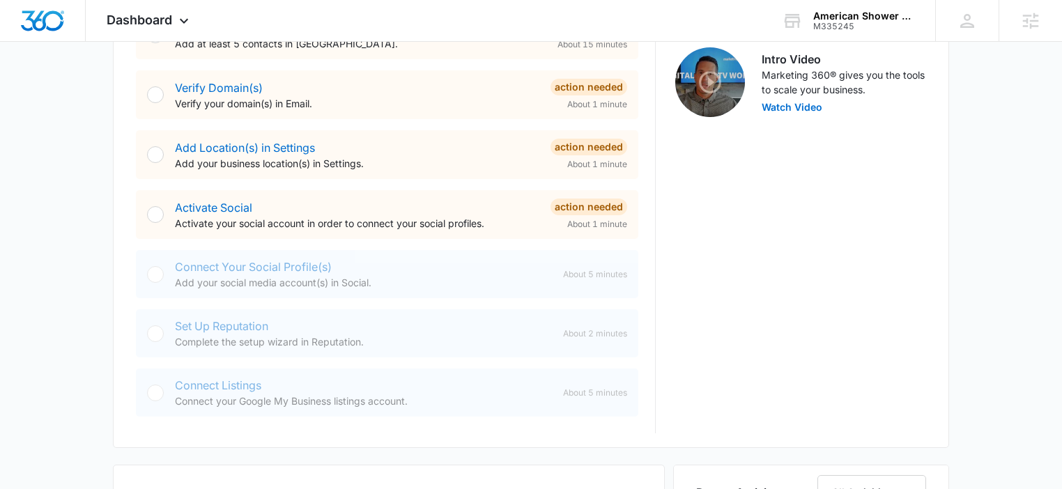
scroll to position [699, 0]
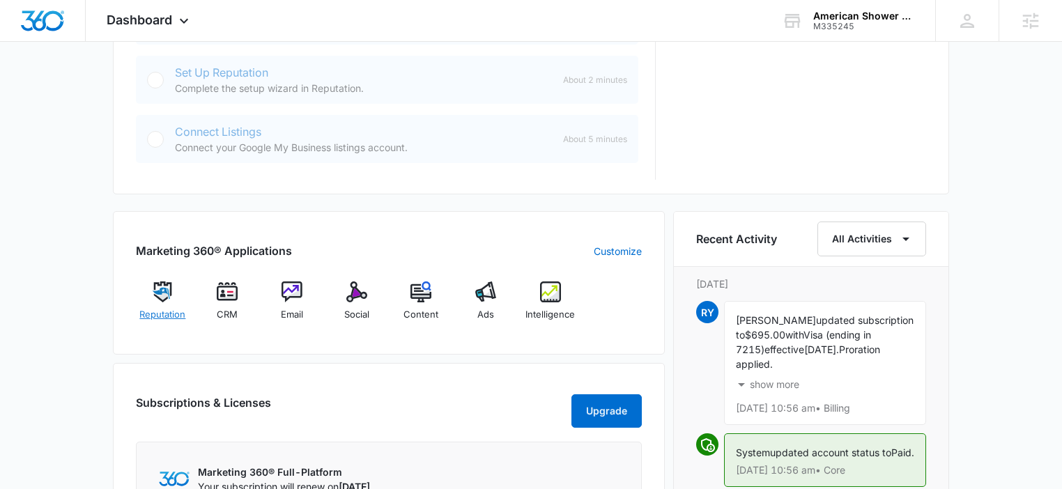
click at [171, 291] on img at bounding box center [162, 291] width 21 height 21
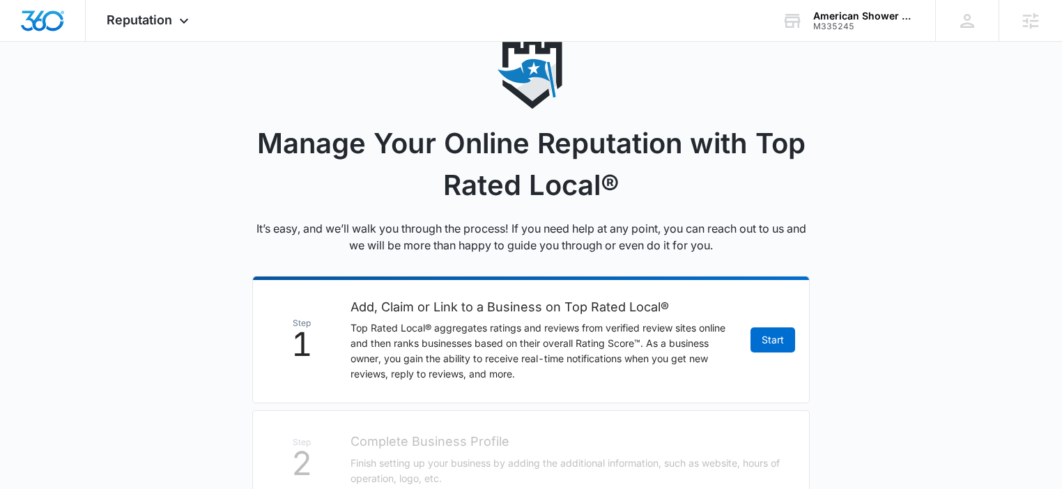
scroll to position [193, 0]
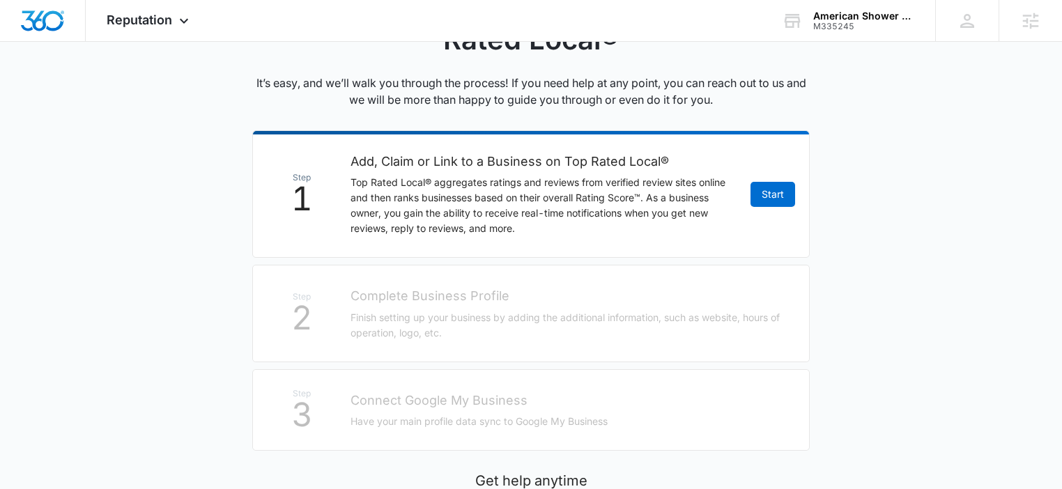
click at [840, 250] on main "Manage Your Online Reputation with Top Rated Local® It’s easy, and we’ll walk y…" at bounding box center [531, 270] width 1062 height 755
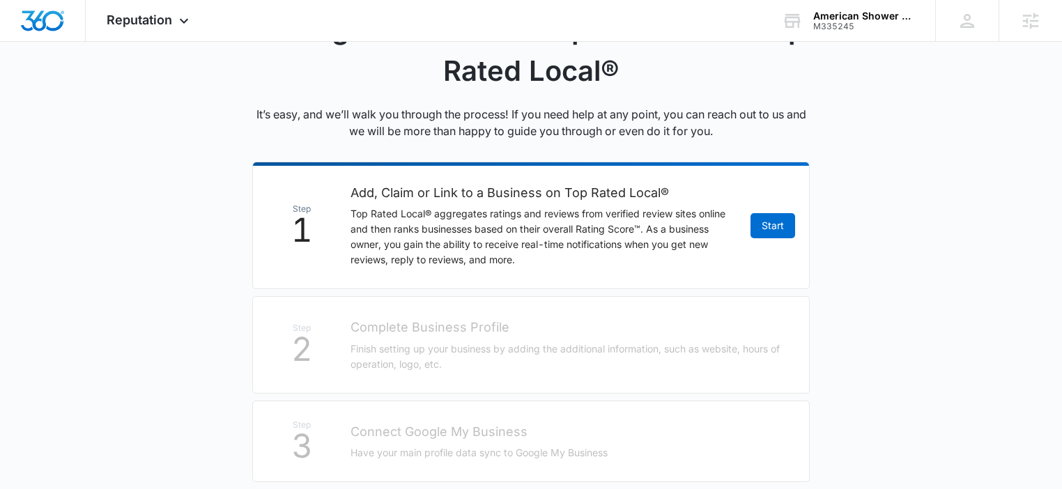
scroll to position [93, 0]
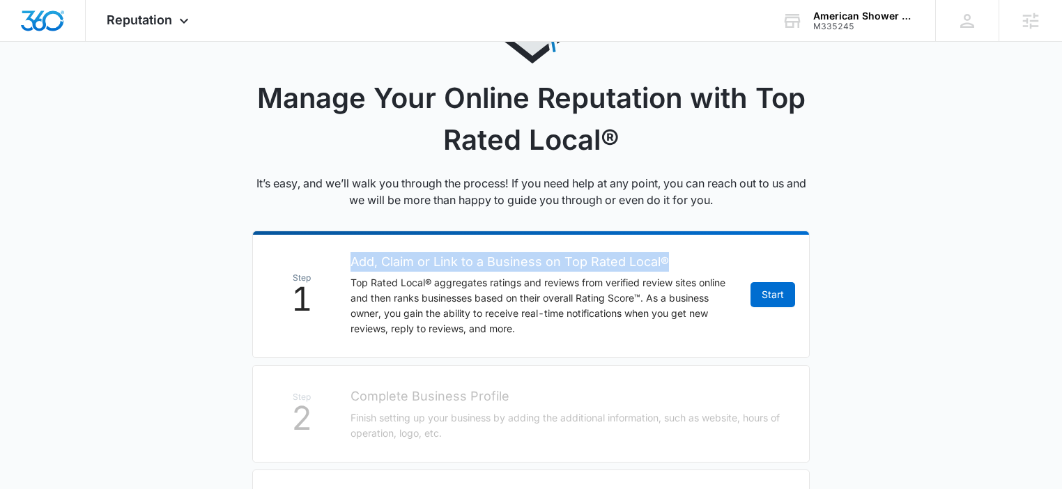
drag, startPoint x: 342, startPoint y: 257, endPoint x: 705, endPoint y: 261, distance: 363.0
click at [705, 261] on li "Step 1 Add, Claim or Link to a Business on Top Rated Local® Top Rated Local® ag…" at bounding box center [530, 294] width 557 height 127
click at [665, 263] on h2 "Add, Claim or Link to a Business on Top Rated Local®" at bounding box center [543, 262] width 386 height 20
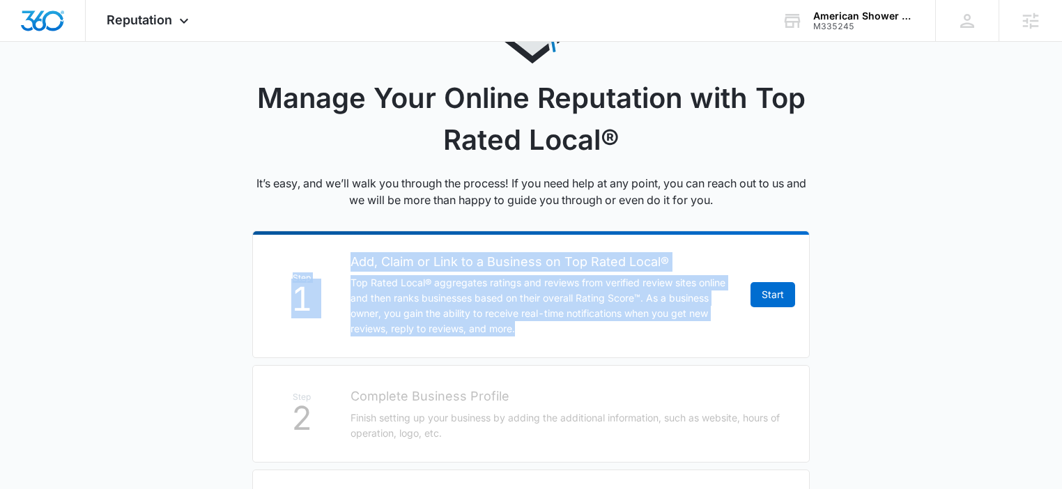
drag, startPoint x: 445, startPoint y: 316, endPoint x: 313, endPoint y: 256, distance: 145.3
click at [313, 256] on li "Step 1 Add, Claim or Link to a Business on Top Rated Local® Top Rated Local® ag…" at bounding box center [530, 294] width 557 height 127
click at [333, 243] on li "Step 1 Add, Claim or Link to a Business on Top Rated Local® Top Rated Local® ag…" at bounding box center [530, 294] width 557 height 127
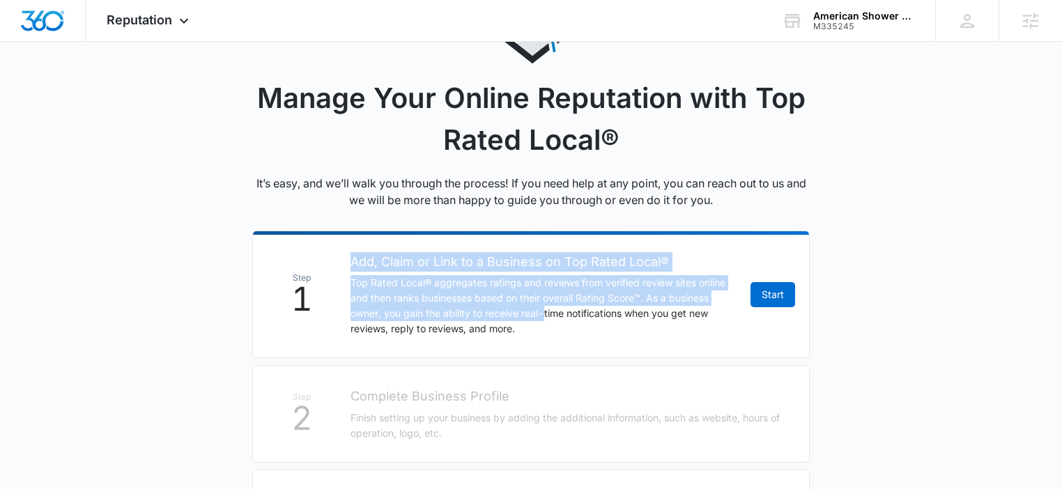
drag, startPoint x: 328, startPoint y: 246, endPoint x: 546, endPoint y: 318, distance: 229.6
click at [546, 318] on li "Step 1 Add, Claim or Link to a Business on Top Rated Local® Top Rated Local® ag…" at bounding box center [530, 294] width 557 height 127
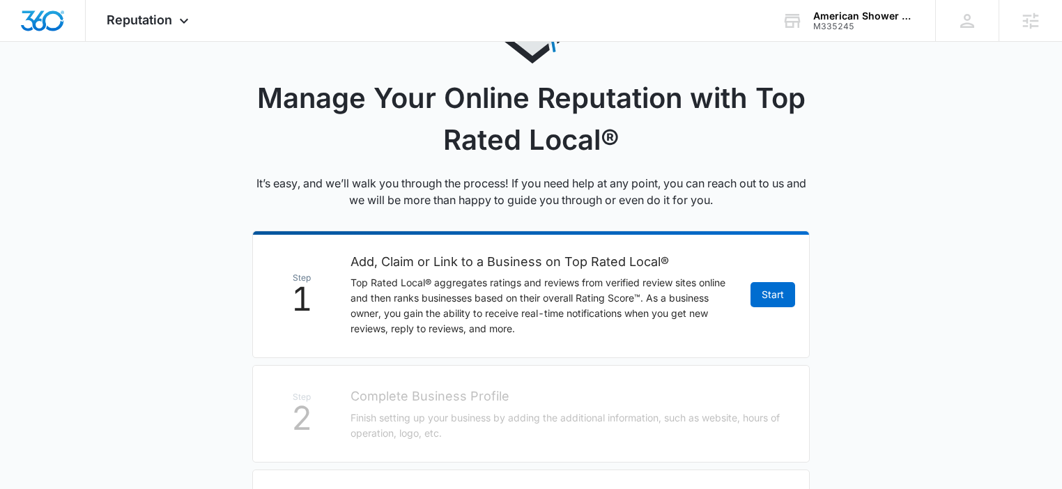
click at [557, 327] on p "Top Rated Local® aggregates ratings and reviews from verified review sites onli…" at bounding box center [543, 305] width 386 height 61
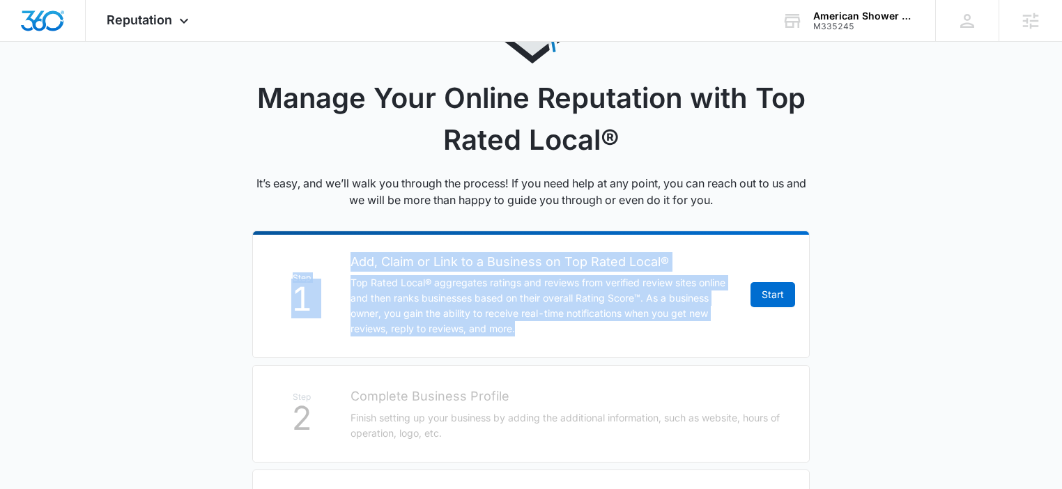
drag, startPoint x: 568, startPoint y: 328, endPoint x: 336, endPoint y: 262, distance: 241.3
click at [336, 262] on li "Step 1 Add, Claim or Link to a Business on Top Rated Local® Top Rated Local® ag…" at bounding box center [530, 294] width 557 height 127
click at [327, 244] on li "Step 1 Add, Claim or Link to a Business on Top Rated Local® Top Rated Local® ag…" at bounding box center [530, 294] width 557 height 127
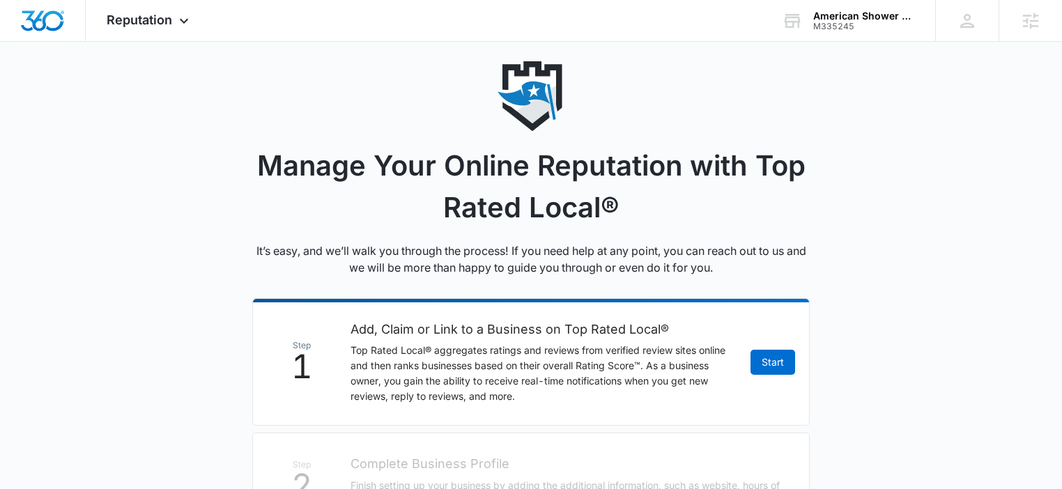
scroll to position [0, 0]
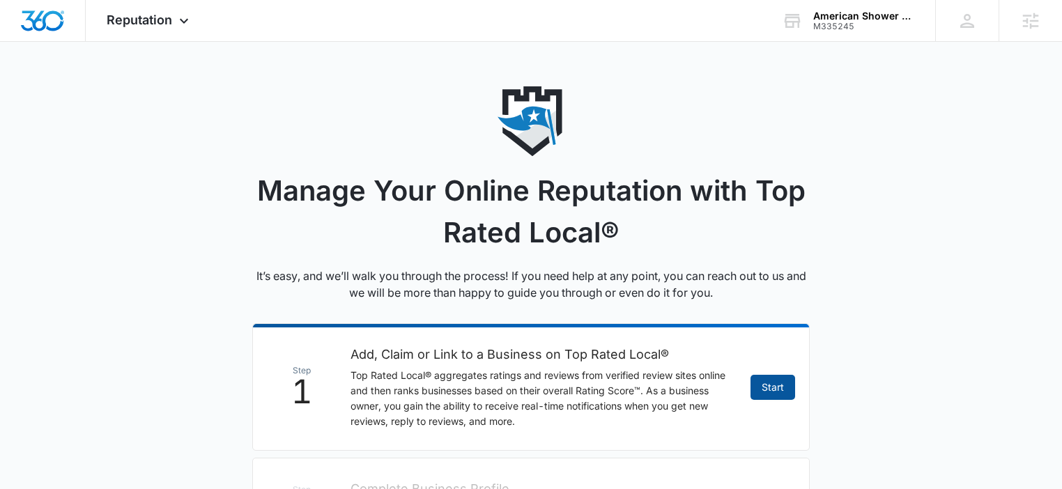
click at [770, 375] on link "Start" at bounding box center [772, 387] width 45 height 25
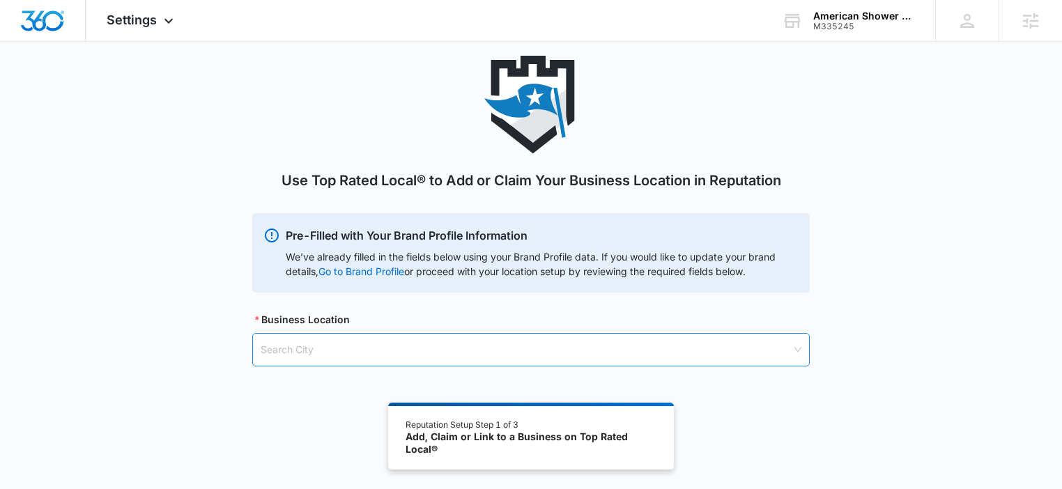
scroll to position [77, 0]
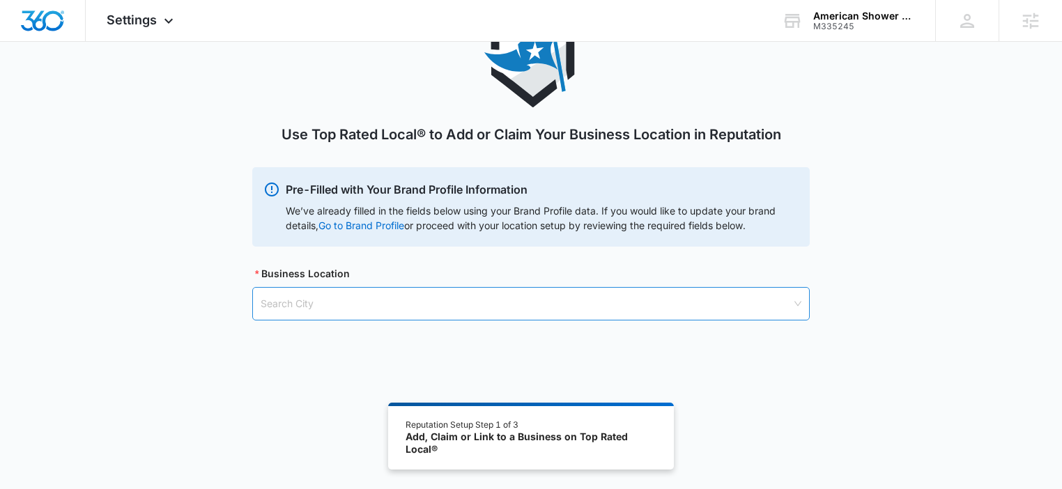
click at [460, 289] on input "search" at bounding box center [526, 304] width 531 height 32
type input "Appleton"
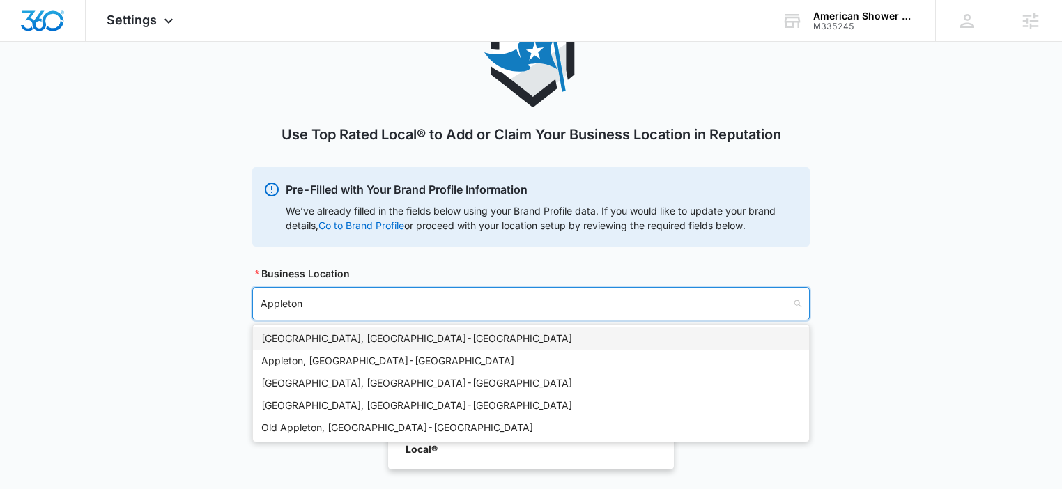
click at [401, 343] on div "Appleton, WI - USA" at bounding box center [530, 338] width 539 height 15
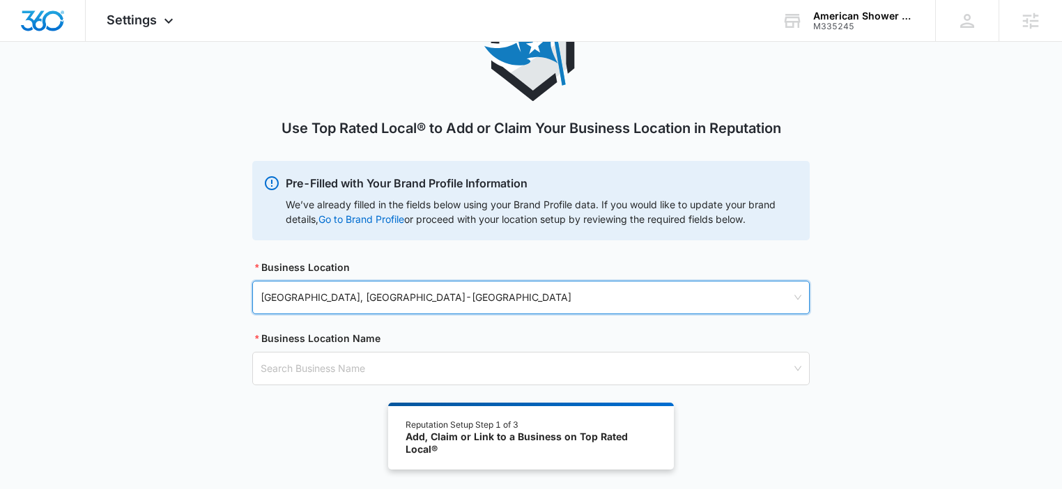
scroll to position [85, 0]
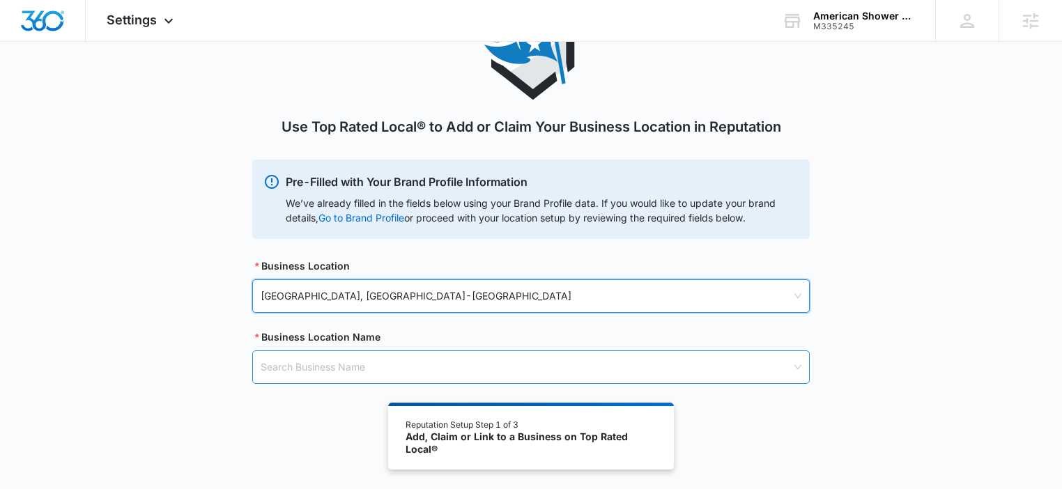
click at [387, 366] on input "search" at bounding box center [526, 367] width 531 height 32
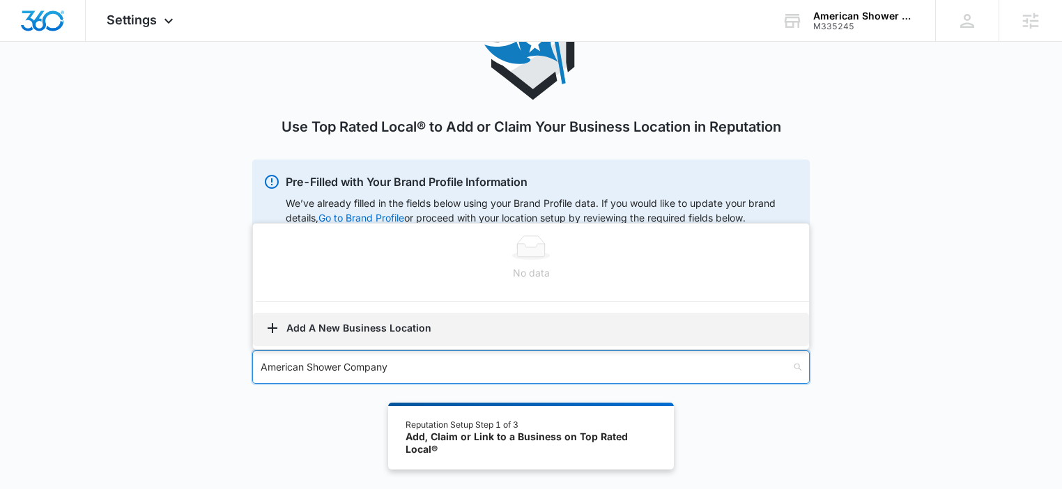
type input "American Shower Company"
click at [341, 329] on button "Add A New Business Location" at bounding box center [531, 329] width 556 height 33
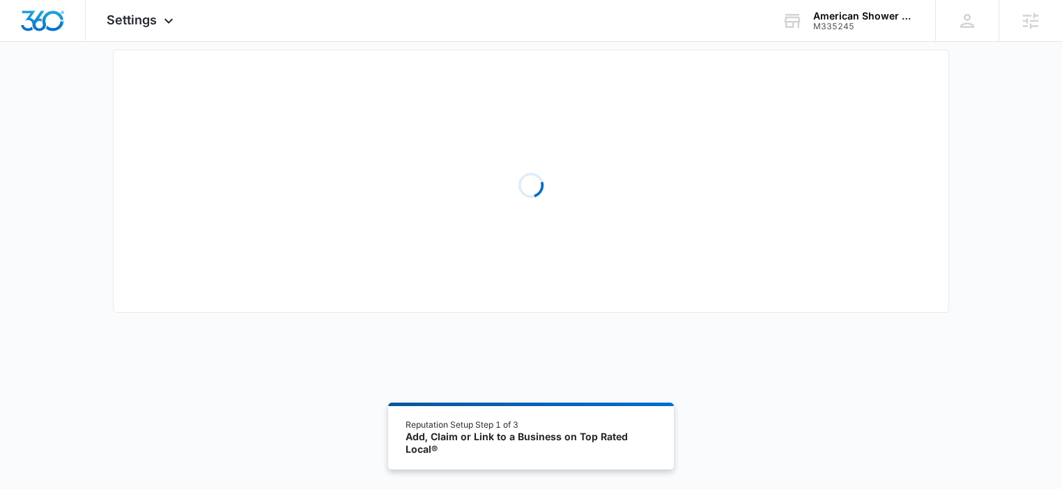
scroll to position [77, 0]
select select "Wisconsin"
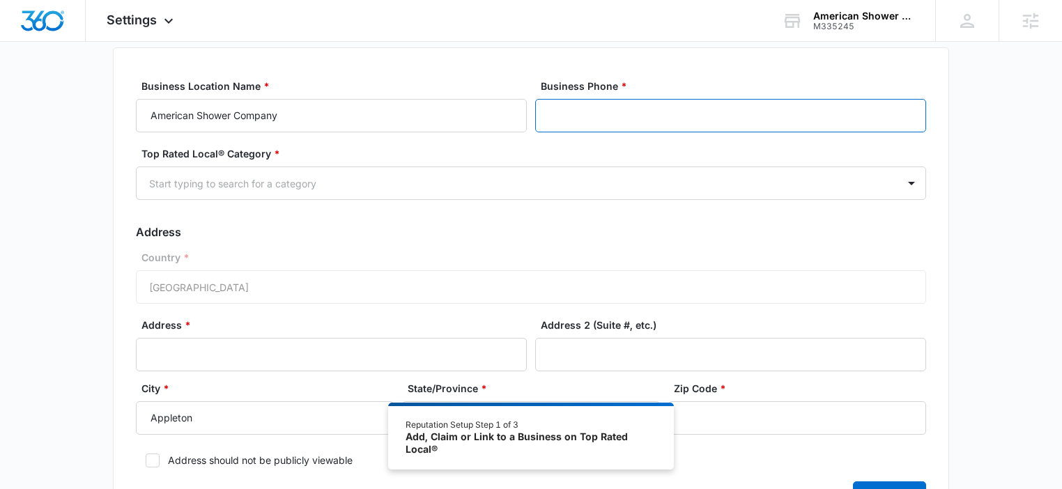
click at [574, 123] on input "Business Phone *" at bounding box center [730, 115] width 391 height 33
paste input "(549) 15"
type input "(549) 15"
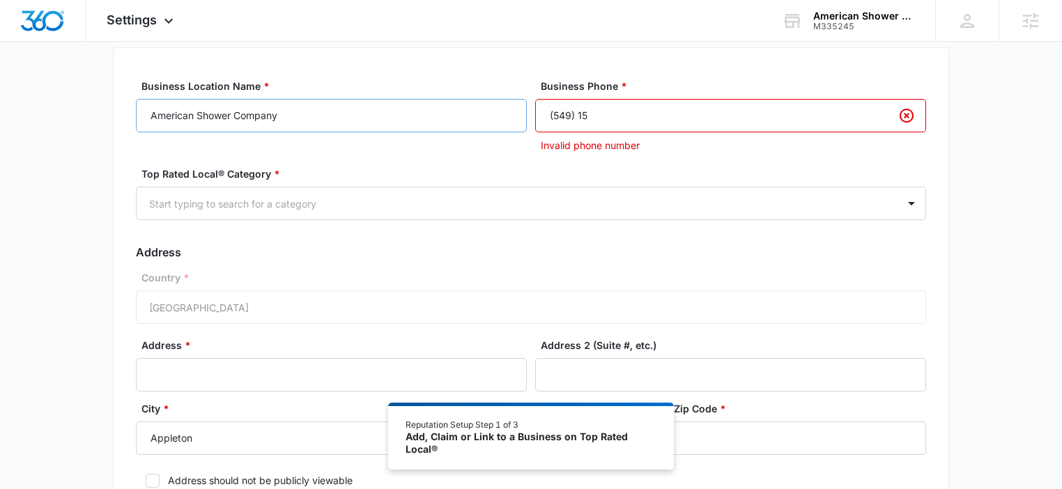
drag, startPoint x: 610, startPoint y: 112, endPoint x: 523, endPoint y: 109, distance: 87.9
click at [523, 109] on div "Business Location Name * American Shower Company Business Phone * (549) 15 Inva…" at bounding box center [531, 116] width 790 height 74
click at [589, 110] on input "Business Phone *" at bounding box center [730, 115] width 391 height 33
paste input "(920) 528-5958"
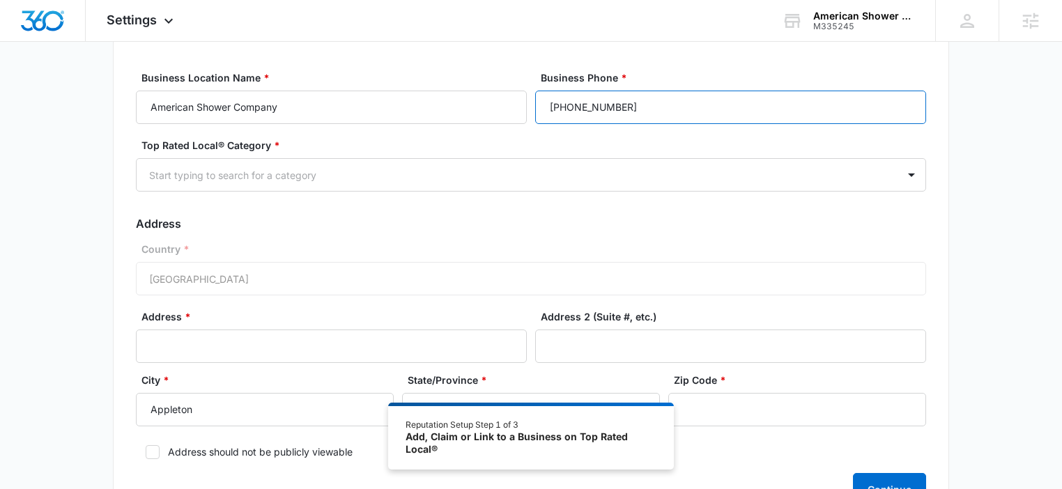
scroll to position [95, 0]
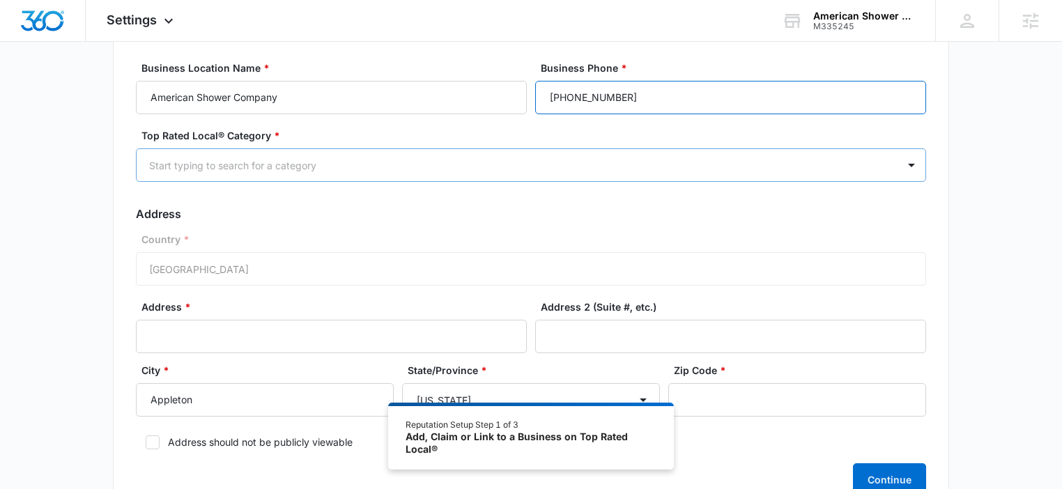
type input "(920) 528-5958"
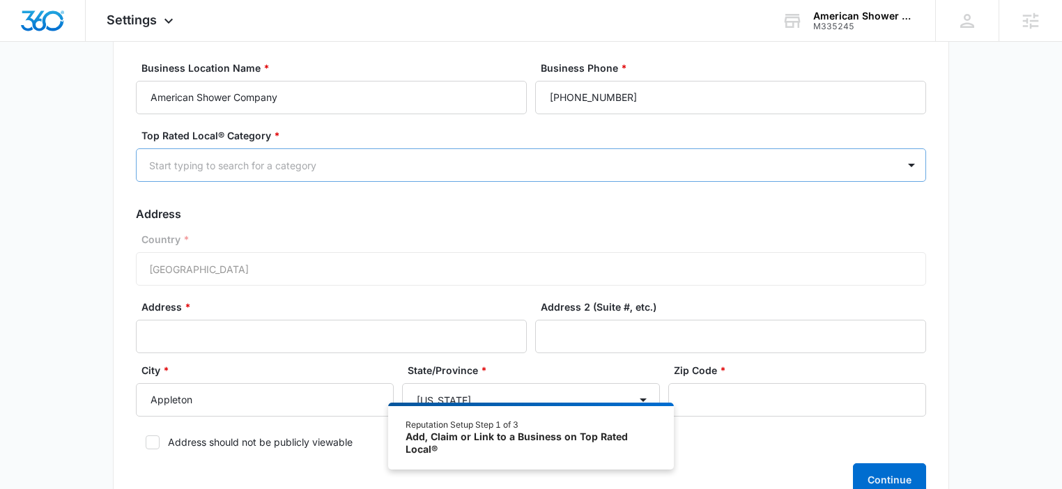
click at [419, 170] on div at bounding box center [514, 165] width 730 height 17
type input "contr"
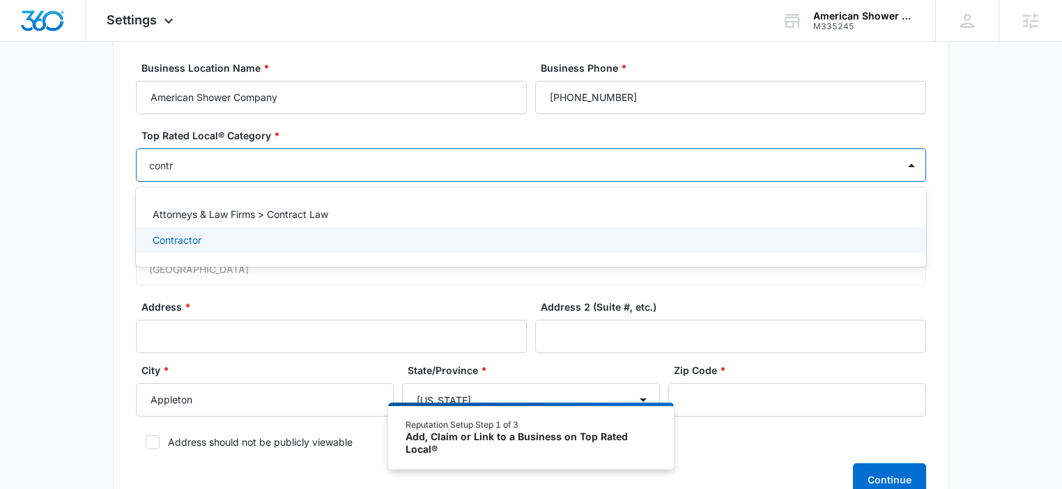
click at [216, 242] on div "Contractor" at bounding box center [530, 240] width 754 height 15
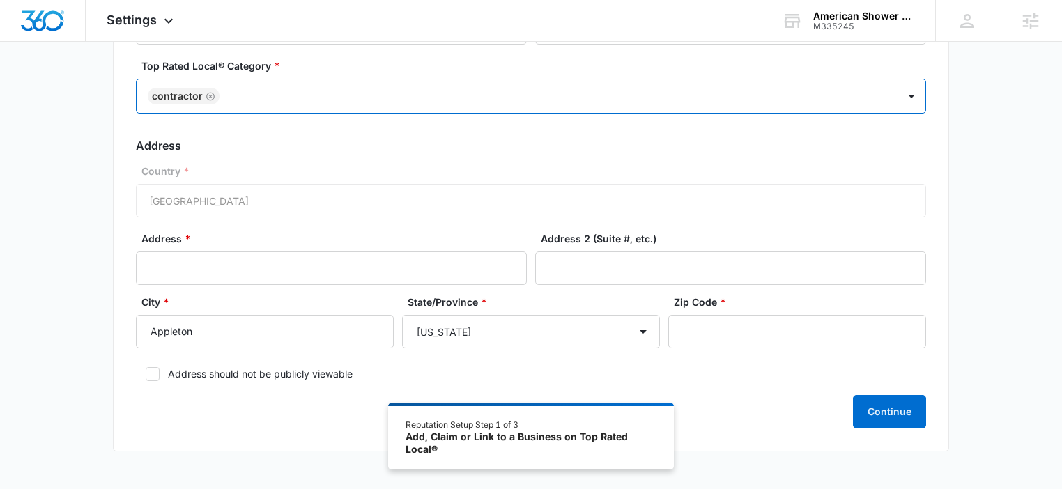
scroll to position [168, 0]
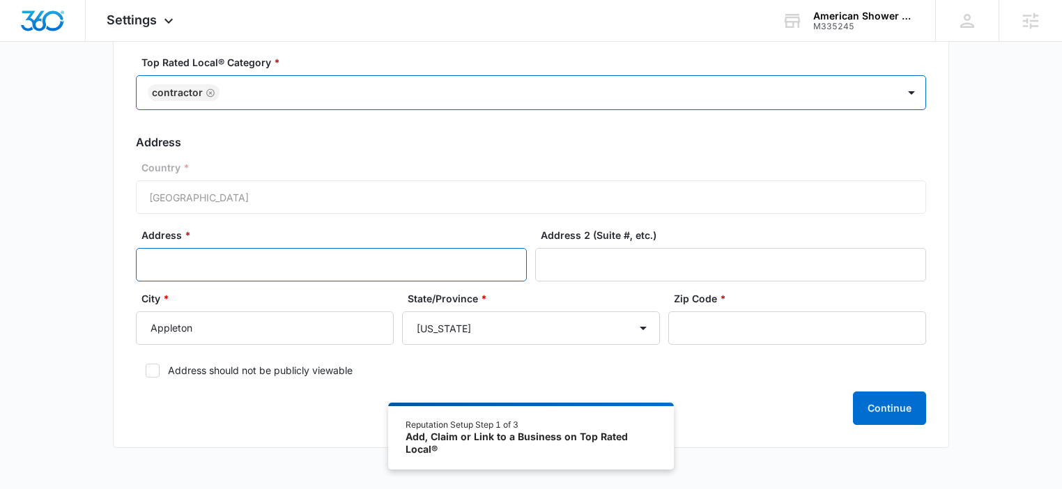
click at [217, 263] on input "Address *" at bounding box center [331, 264] width 391 height 33
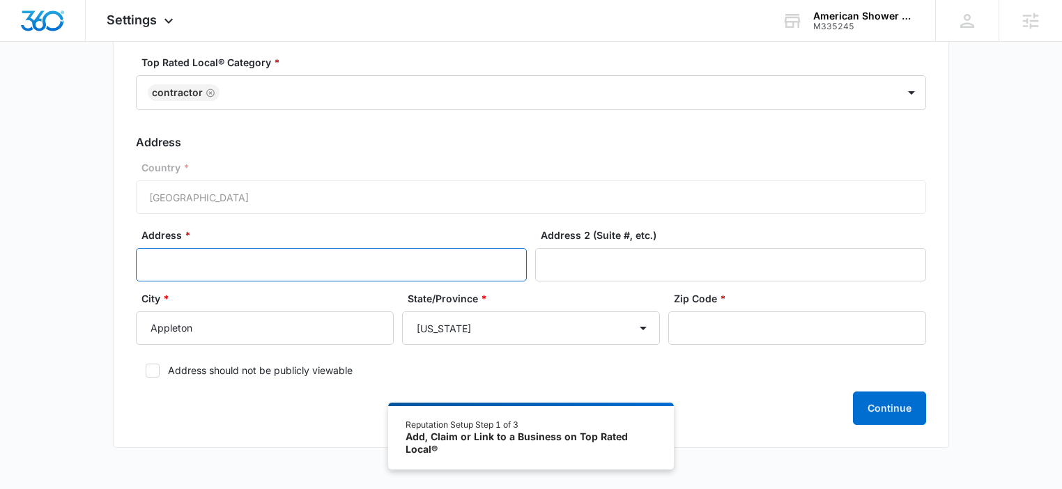
paste input "3984 E. Endeavor Drive"
type input "3984 E. Endeavor Drive"
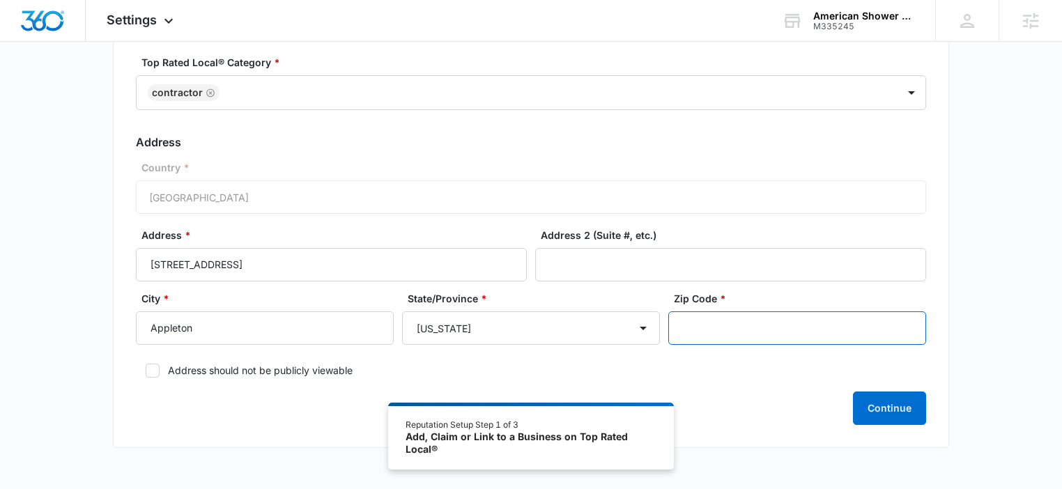
click at [741, 326] on input "Zip Code *" at bounding box center [797, 327] width 258 height 33
paste input "54915"
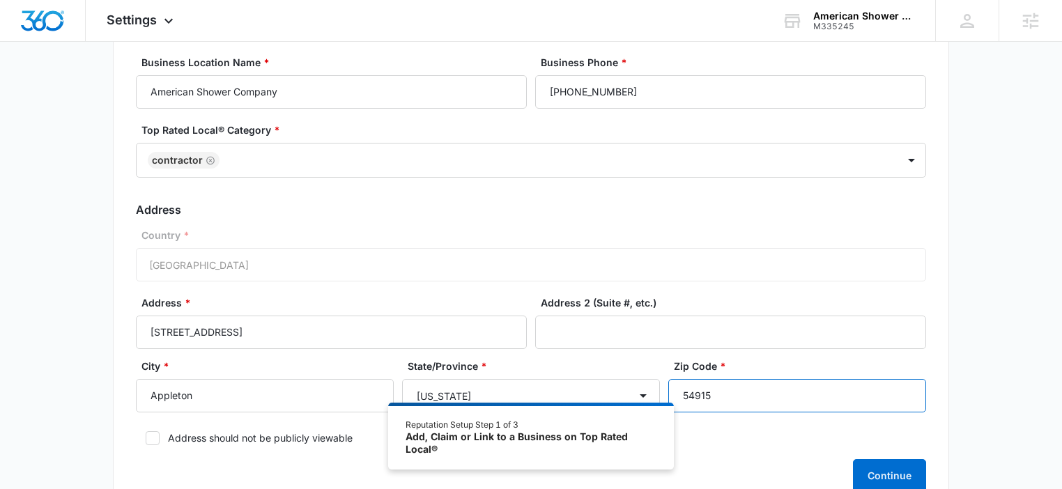
scroll to position [215, 0]
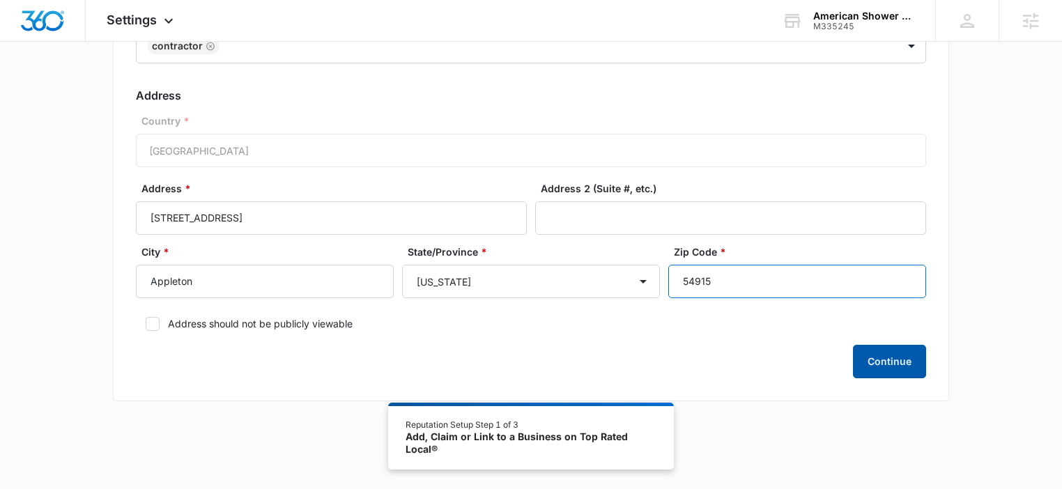
type input "54915"
click at [901, 367] on button "Continue" at bounding box center [889, 361] width 73 height 33
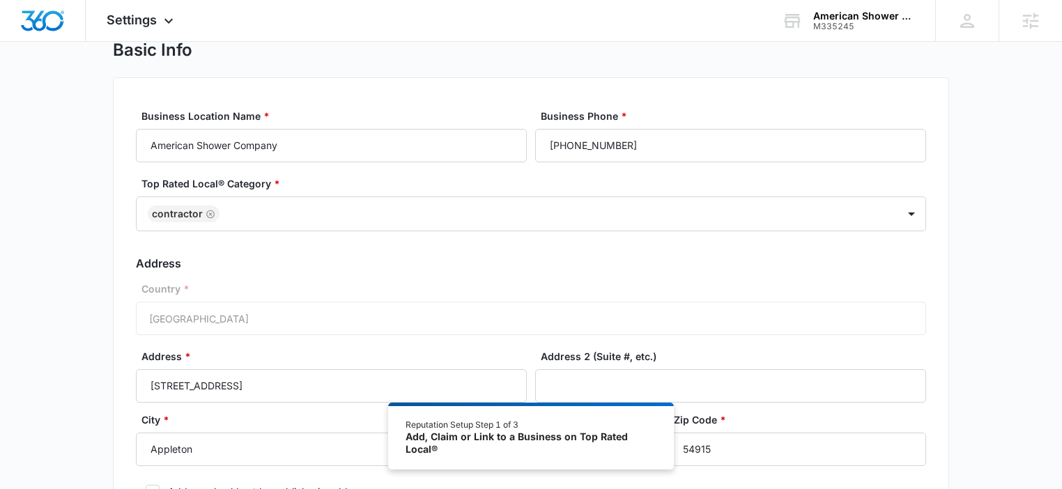
scroll to position [0, 0]
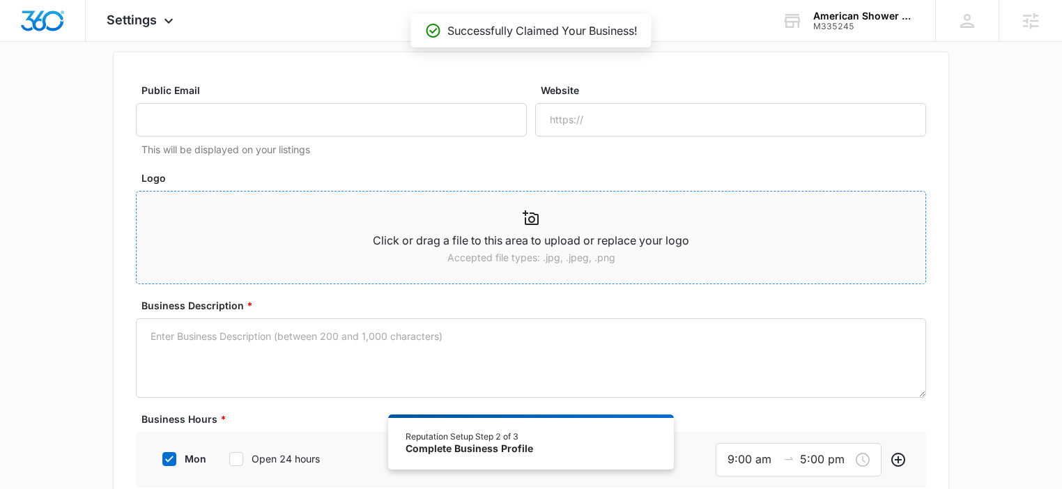
scroll to position [143, 0]
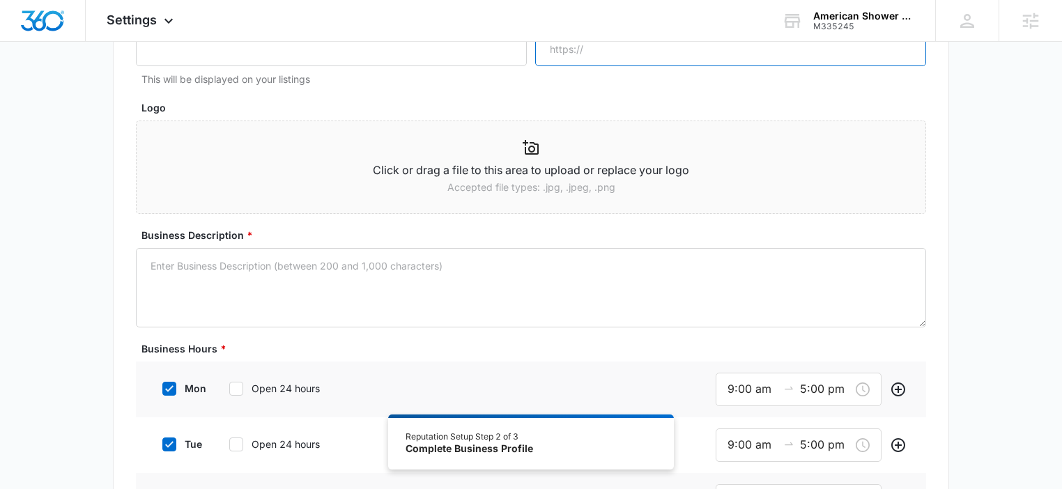
click at [656, 52] on input "Website" at bounding box center [730, 49] width 391 height 33
paste input "https://www.americanshowercompany.com/contact"
drag, startPoint x: 756, startPoint y: 52, endPoint x: 811, endPoint y: 54, distance: 55.1
click at [811, 54] on input "https://www.americanshowercompany.com/contact" at bounding box center [730, 49] width 391 height 33
type input "https://www.americanshowercompany.com/"
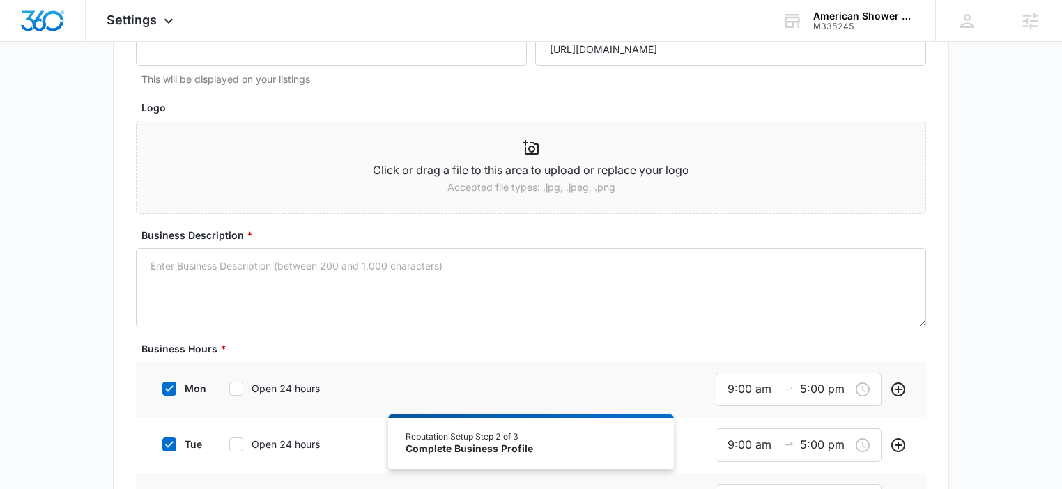
click at [789, 109] on label "Logo" at bounding box center [536, 107] width 790 height 15
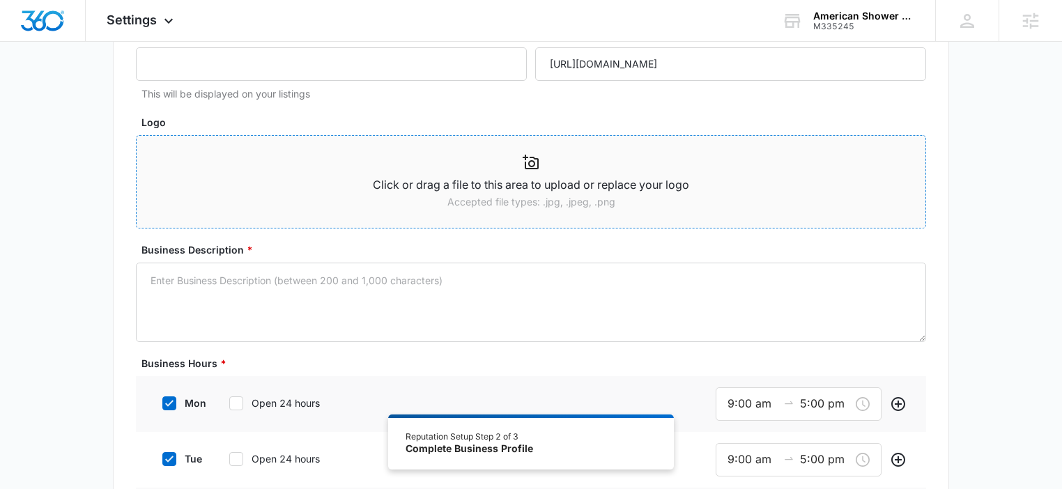
scroll to position [120, 0]
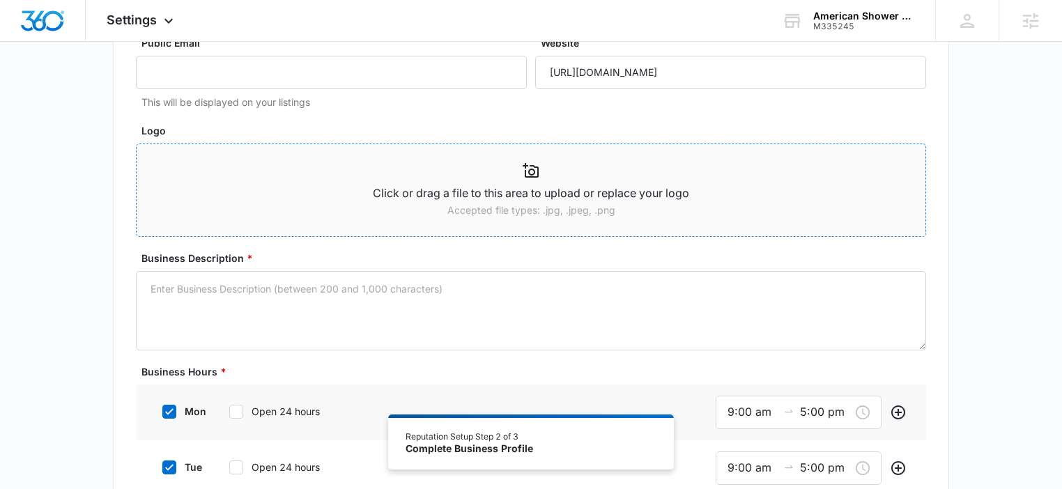
click at [493, 228] on span "Click or drag a file to this area to upload or replace your logo Accepted file …" at bounding box center [531, 190] width 789 height 92
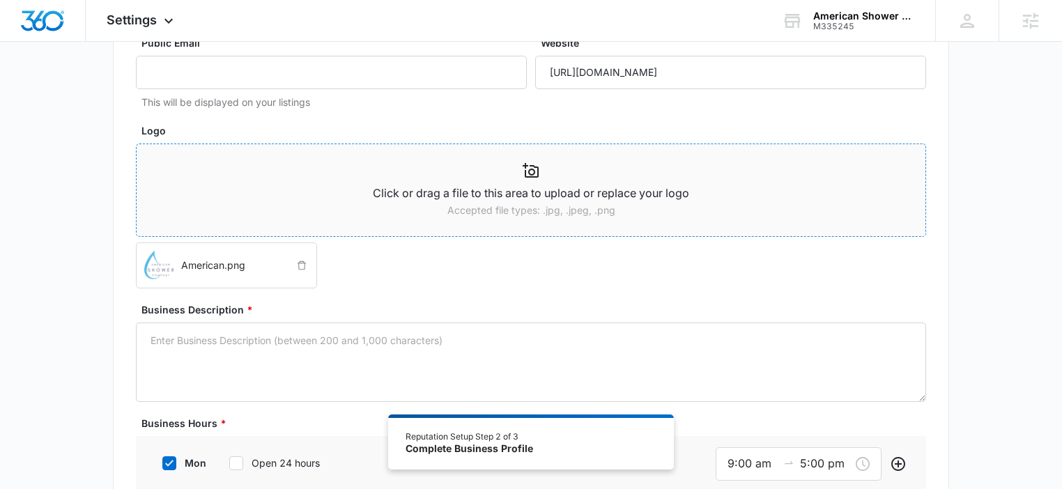
click at [363, 175] on div at bounding box center [531, 170] width 789 height 17
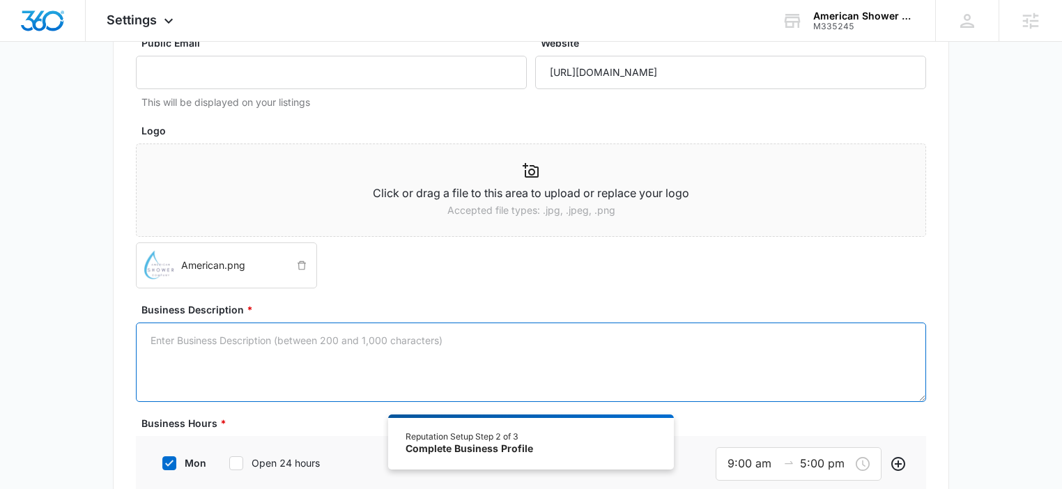
click at [616, 337] on textarea "Business Description *" at bounding box center [531, 362] width 790 height 79
paste textarea "Known for our stunning floor coatings, which visually transform home floors, we…"
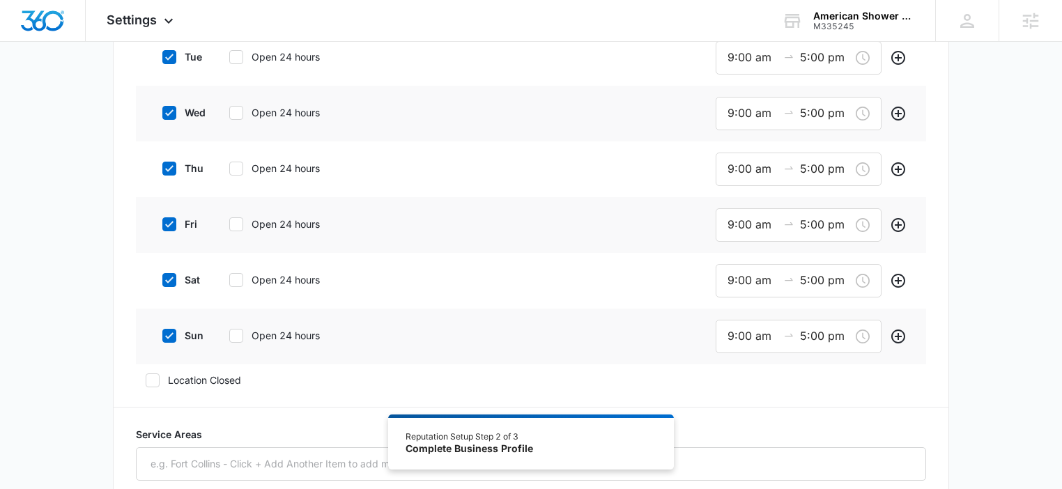
scroll to position [602, 0]
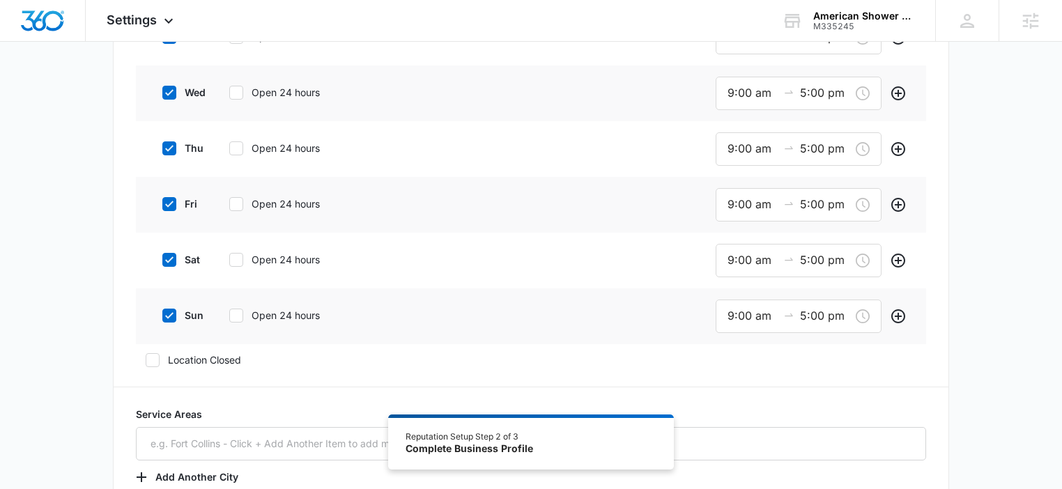
type textarea "Known for our stunning floor coatings, which visually transform home floors, we…"
click at [194, 314] on label "sun" at bounding box center [181, 315] width 56 height 15
click at [162, 314] on input "sun" at bounding box center [158, 316] width 10 height 10
checkbox input "false"
click at [187, 265] on label "sat" at bounding box center [181, 259] width 56 height 15
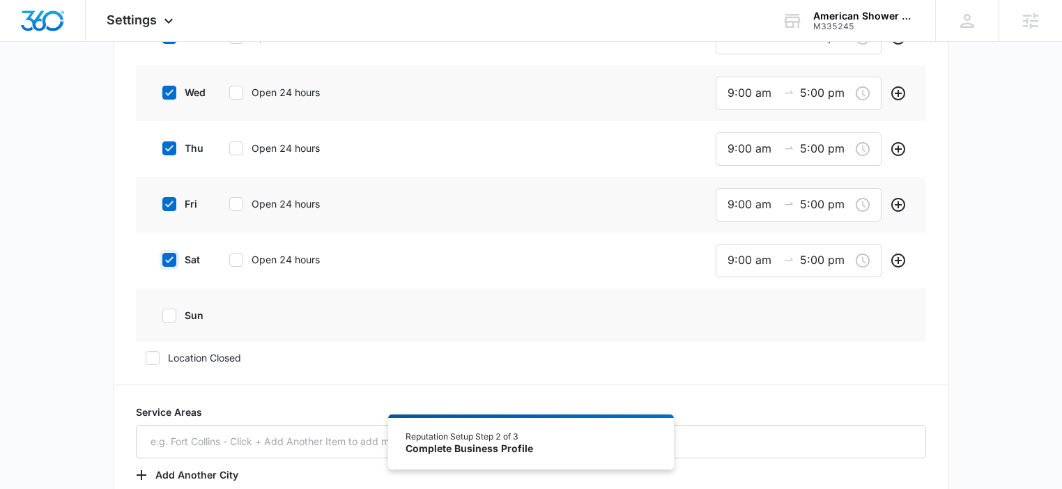
click at [162, 265] on input "sat" at bounding box center [158, 260] width 10 height 10
checkbox input "false"
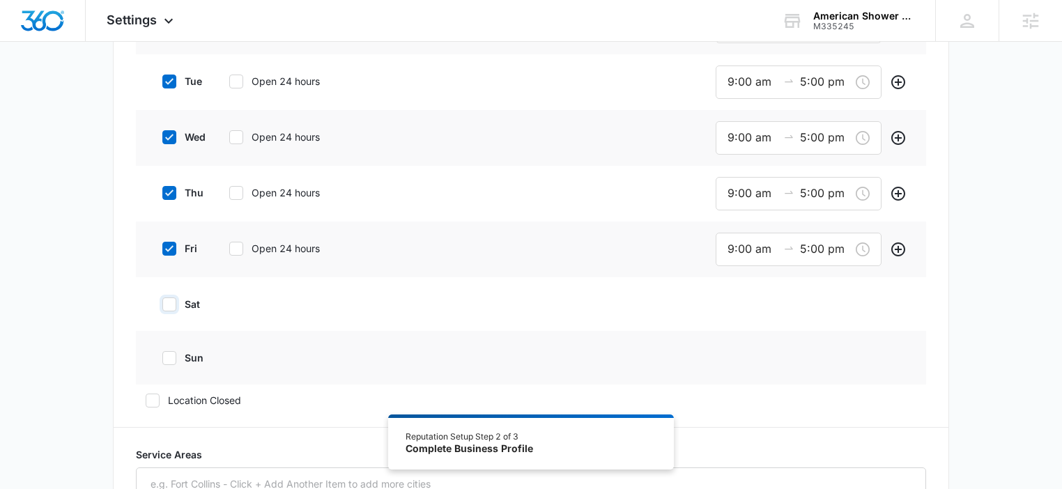
scroll to position [487, 0]
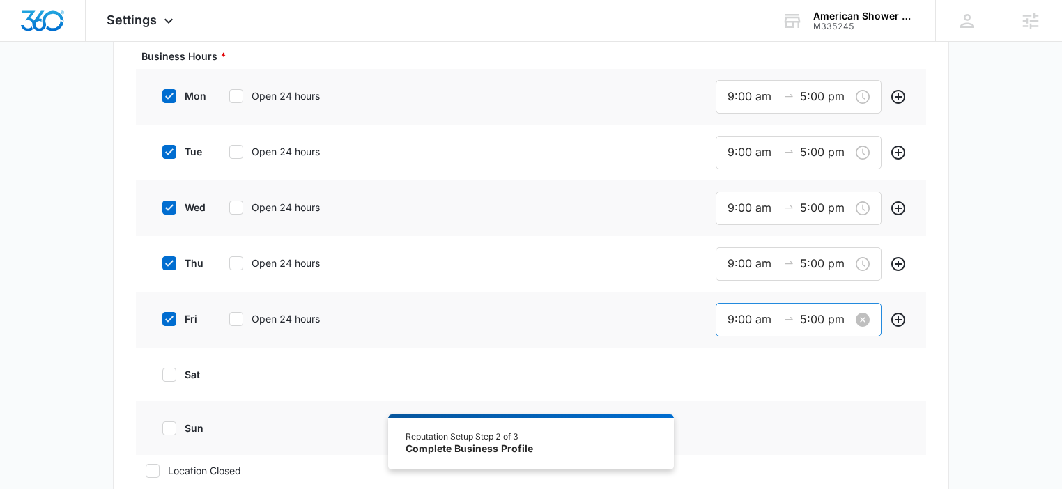
click at [818, 318] on input "5:00 pm" at bounding box center [825, 319] width 50 height 17
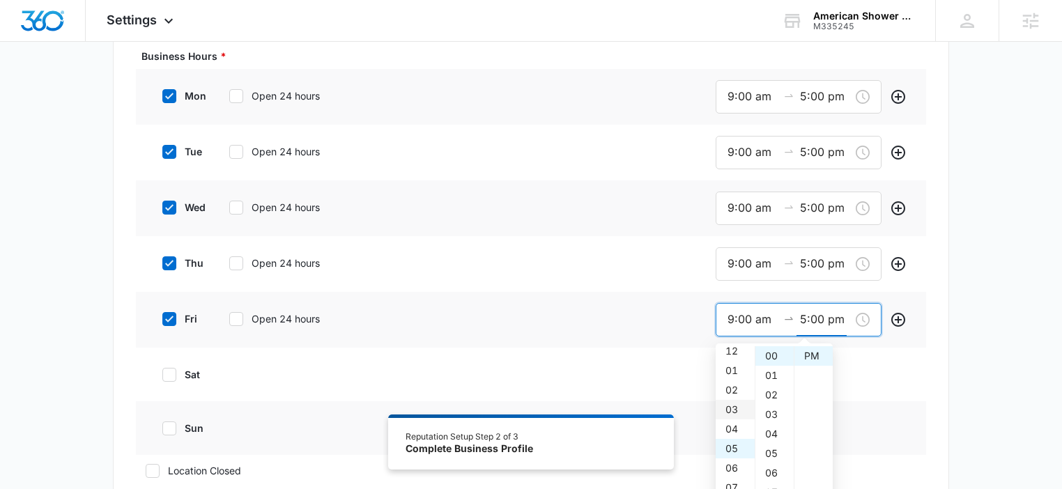
scroll to position [3, 0]
click at [732, 434] on div "04" at bounding box center [735, 431] width 39 height 20
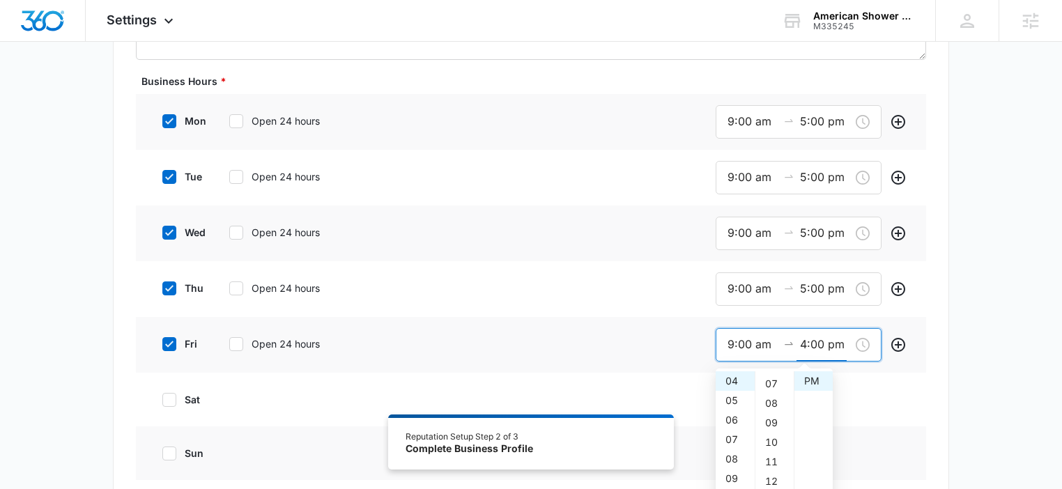
scroll to position [408, 0]
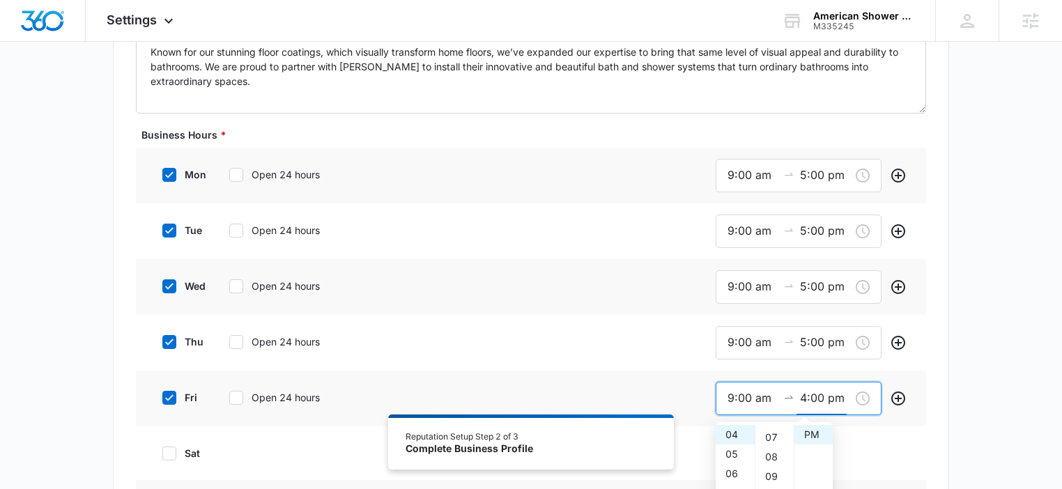
type input "5:00 pm"
click at [171, 387] on div "fri Open 24 hours" at bounding box center [258, 397] width 210 height 31
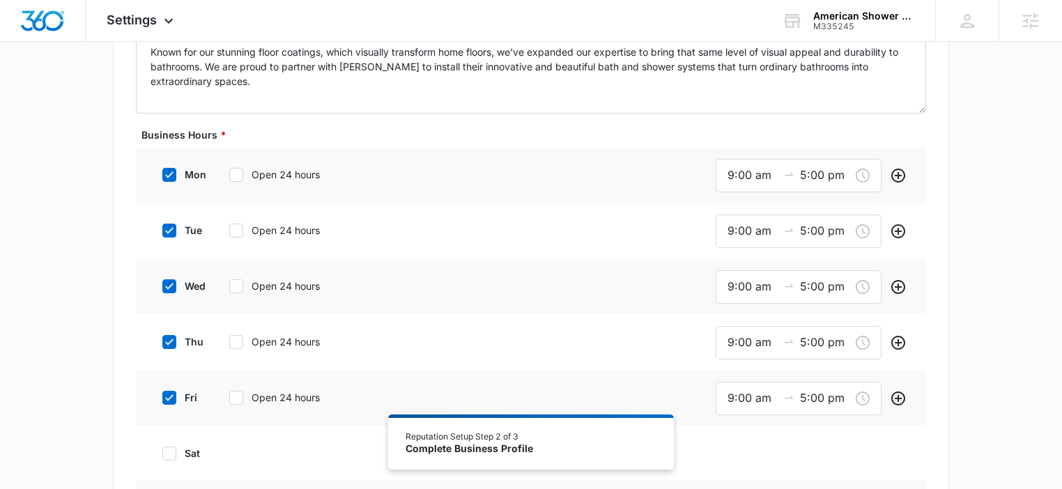
click at [171, 393] on icon at bounding box center [169, 398] width 13 height 13
click at [162, 393] on input "fri" at bounding box center [158, 398] width 10 height 10
checkbox input "false"
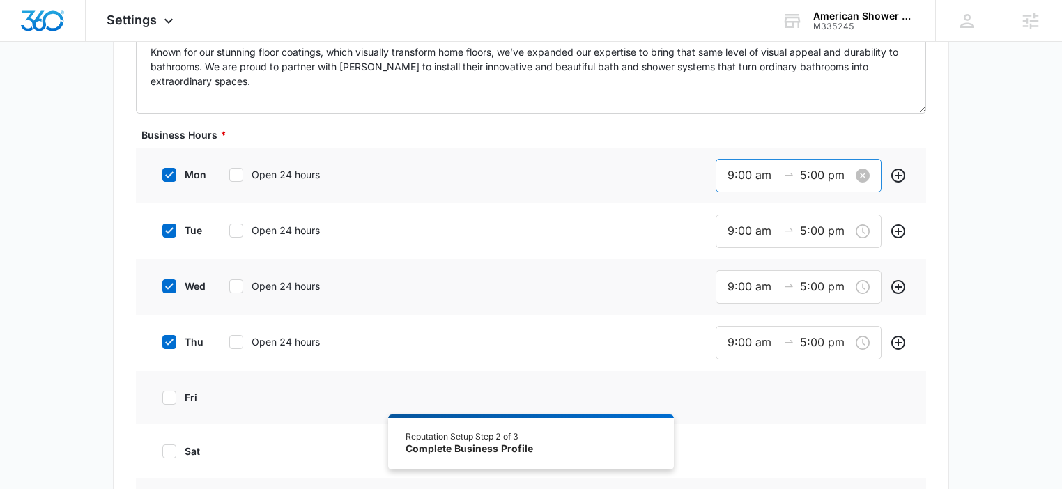
click at [744, 173] on input "9:00 am" at bounding box center [752, 175] width 50 height 17
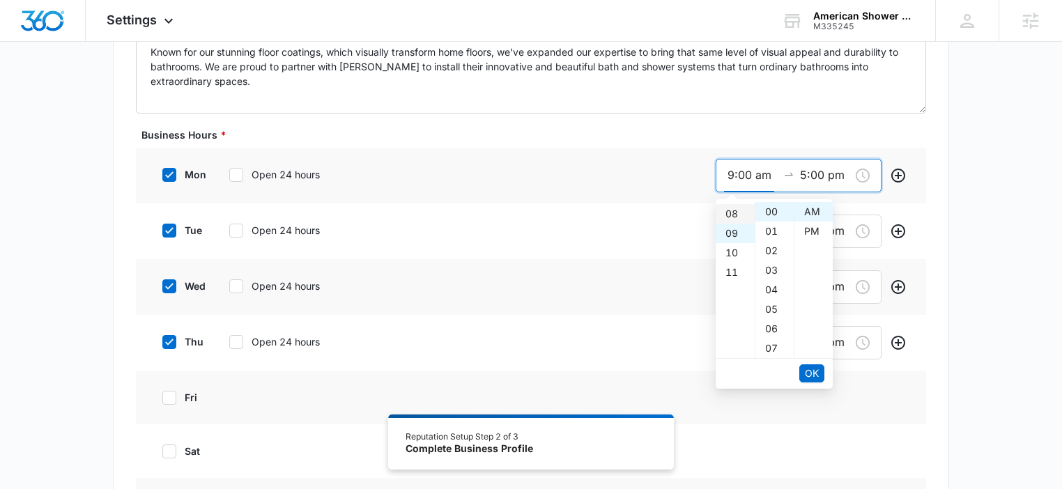
click at [727, 213] on div "08" at bounding box center [735, 214] width 39 height 20
type input "8:00 am"
click at [819, 373] on span "OK" at bounding box center [812, 373] width 14 height 15
click at [733, 268] on div "08" at bounding box center [735, 271] width 39 height 20
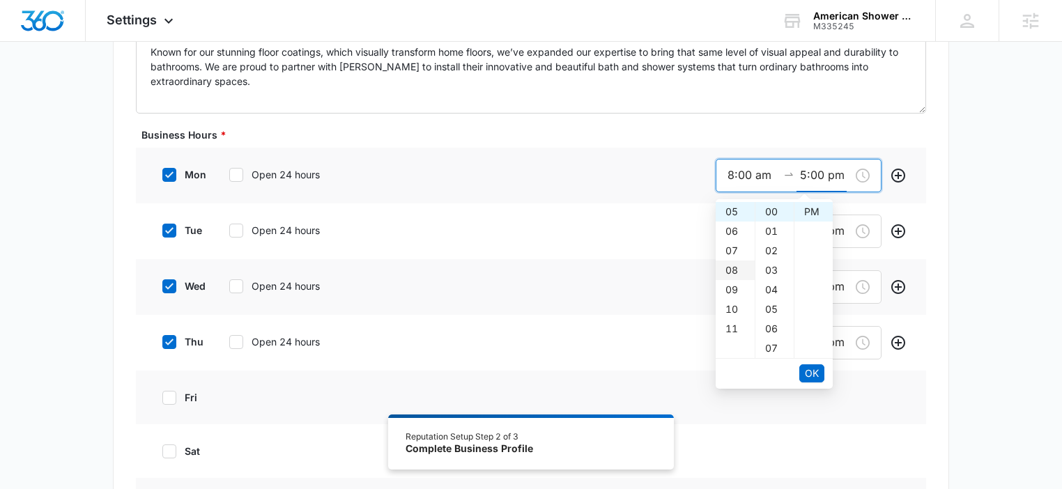
type input "8:00 pm"
click at [824, 374] on button "OK" at bounding box center [811, 373] width 25 height 18
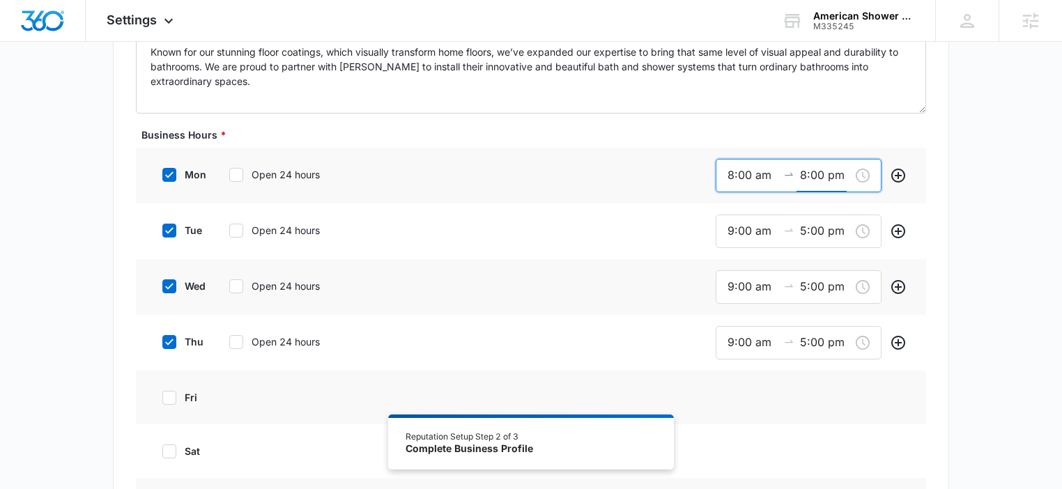
click at [822, 375] on div "fri" at bounding box center [531, 398] width 790 height 54
click at [750, 232] on input "9:00 am" at bounding box center [752, 230] width 50 height 17
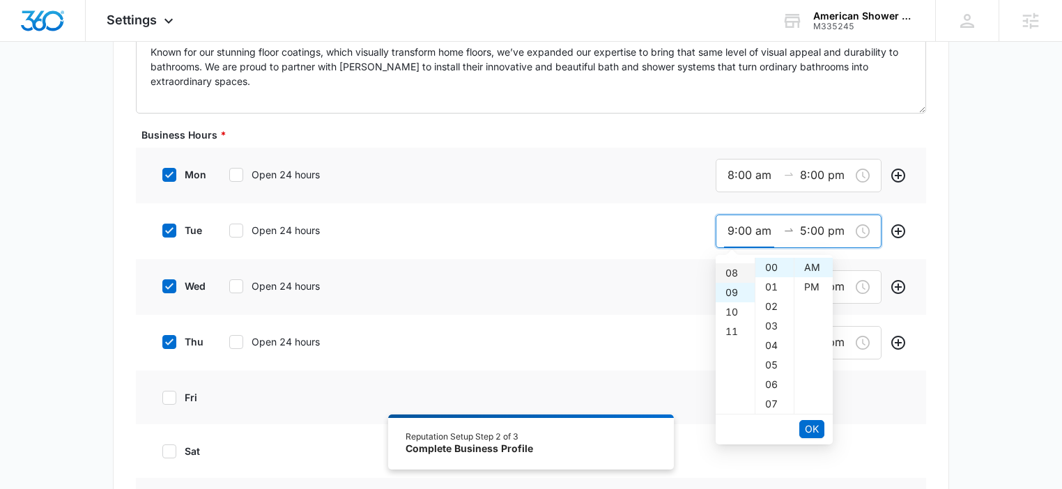
click at [727, 276] on div "08" at bounding box center [735, 273] width 39 height 20
type input "8:00 am"
click at [821, 425] on button "OK" at bounding box center [811, 429] width 25 height 18
click at [736, 318] on div "08" at bounding box center [735, 326] width 39 height 20
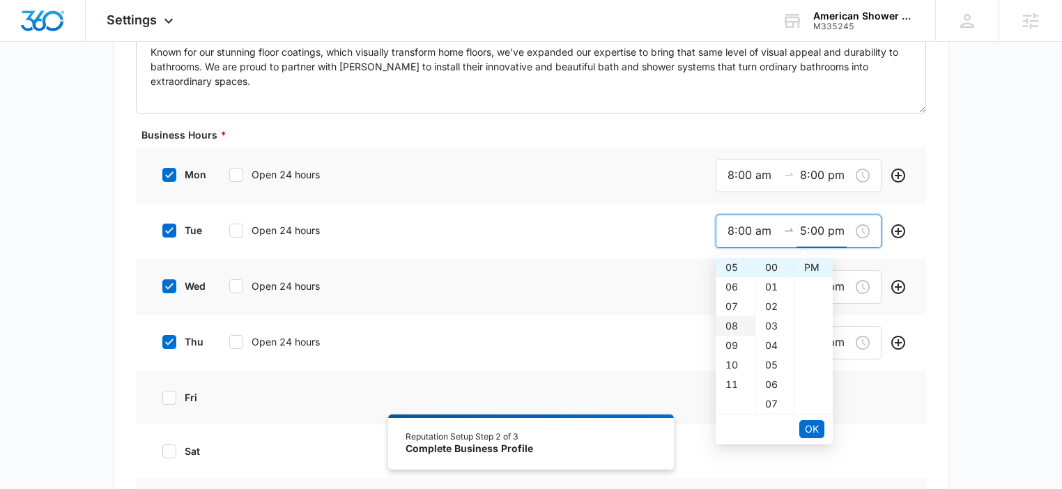
type input "8:00 pm"
click at [821, 425] on button "OK" at bounding box center [811, 429] width 25 height 18
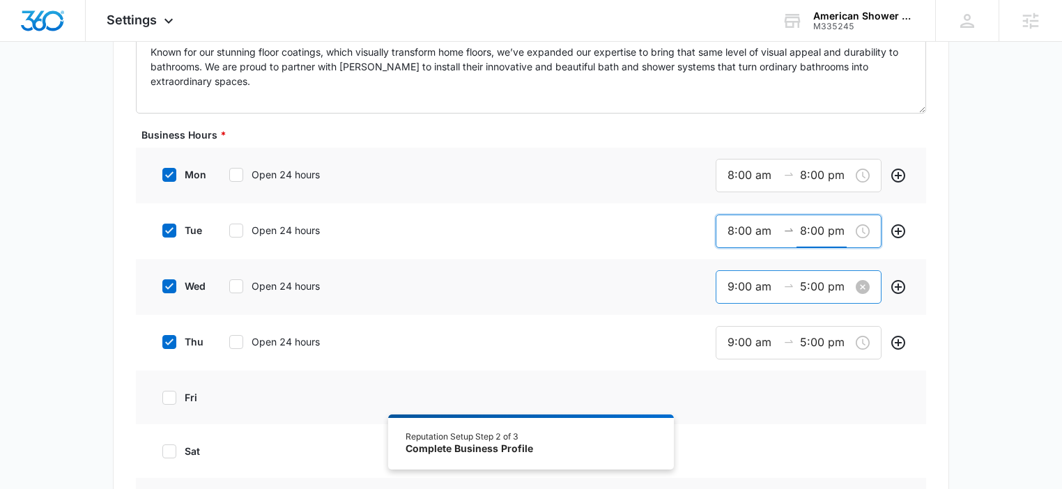
click at [747, 289] on input "9:00 am" at bounding box center [752, 286] width 50 height 17
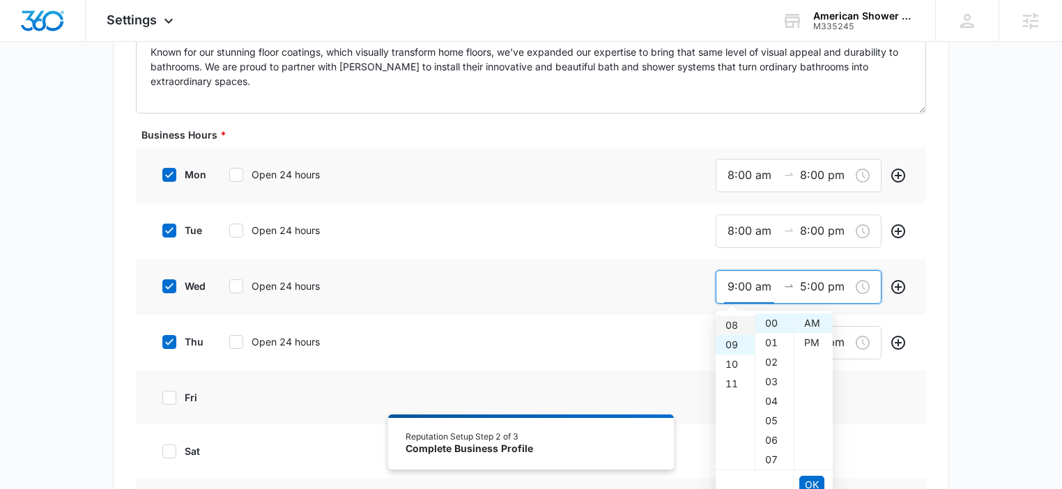
click at [731, 323] on div "08" at bounding box center [735, 326] width 39 height 20
type input "8:00 am"
click at [811, 482] on span "OK" at bounding box center [812, 484] width 14 height 15
click at [739, 378] on div "08" at bounding box center [735, 382] width 39 height 20
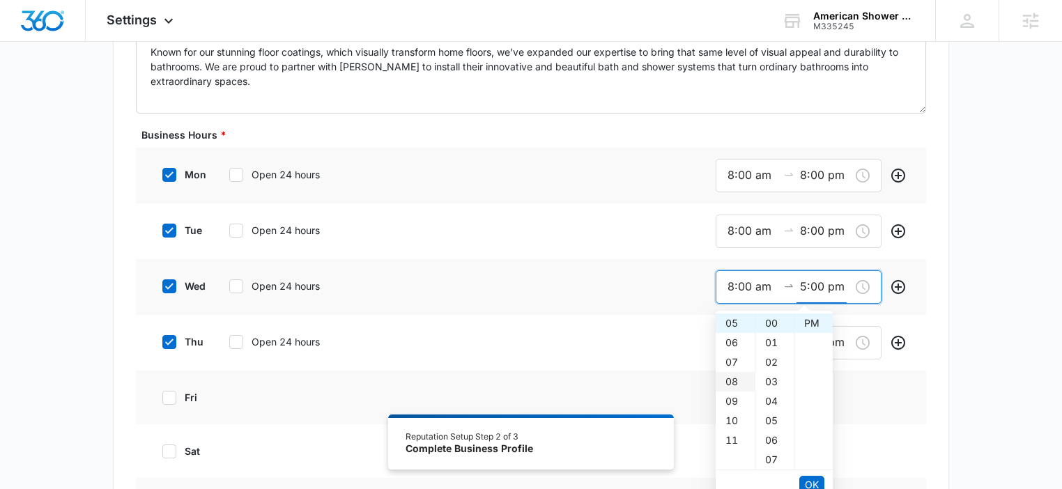
type input "8:00 pm"
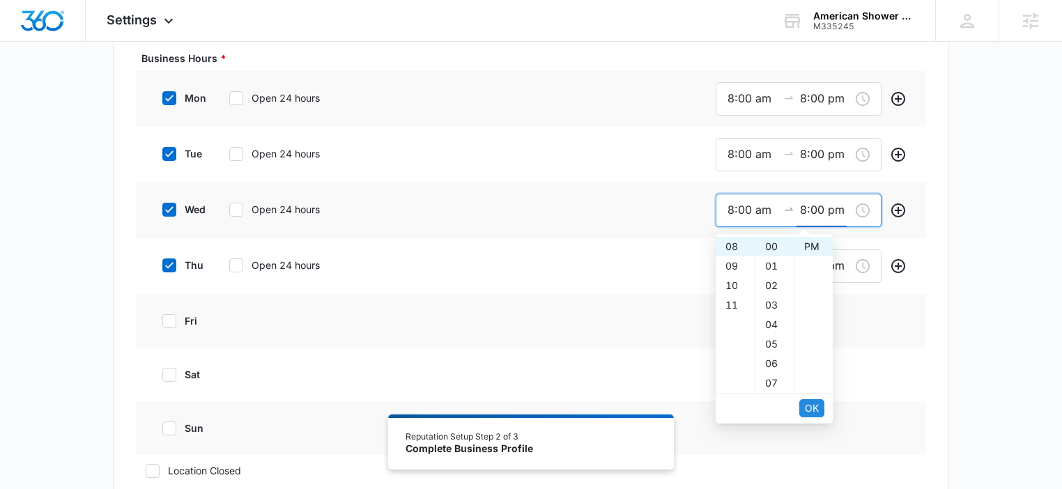
scroll to position [488, 0]
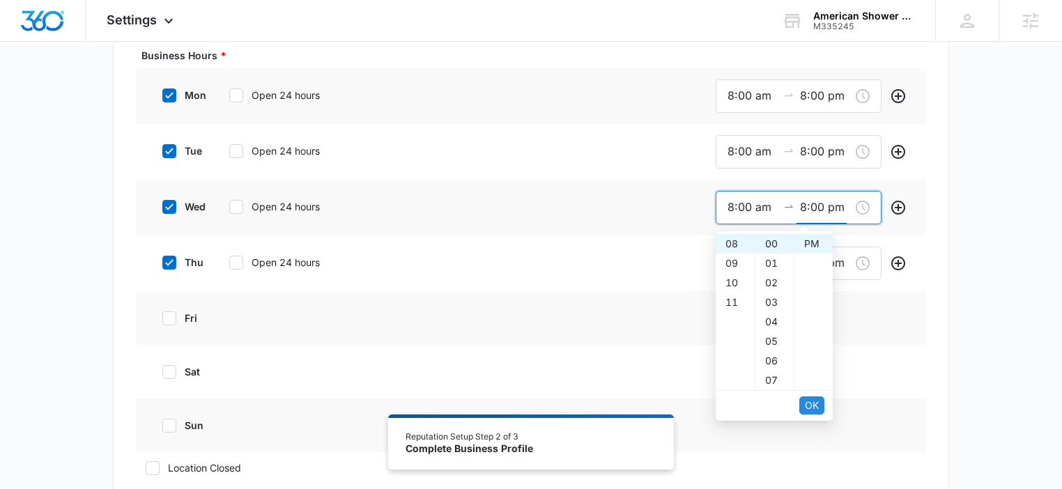
click at [818, 405] on span "OK" at bounding box center [812, 405] width 14 height 15
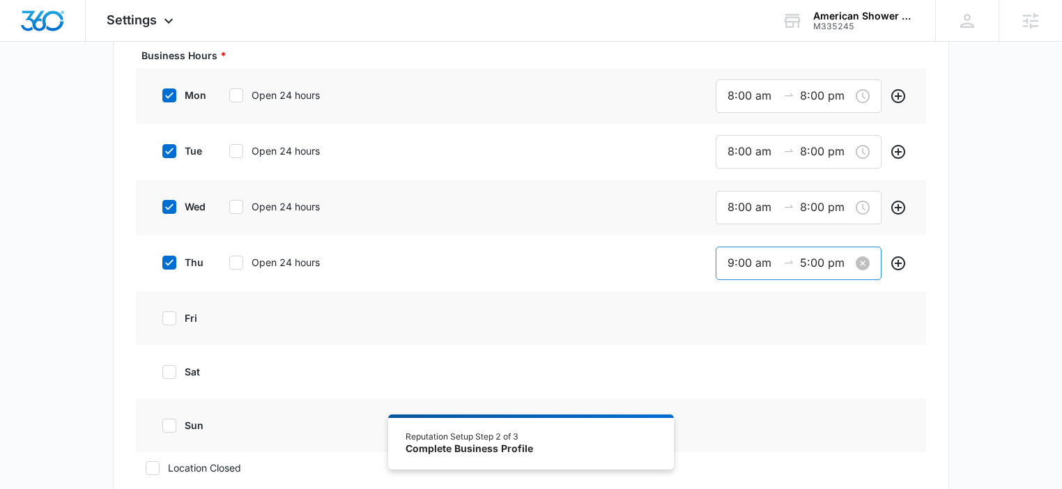
click at [734, 274] on div "9:00 am 5:00 pm" at bounding box center [799, 263] width 166 height 33
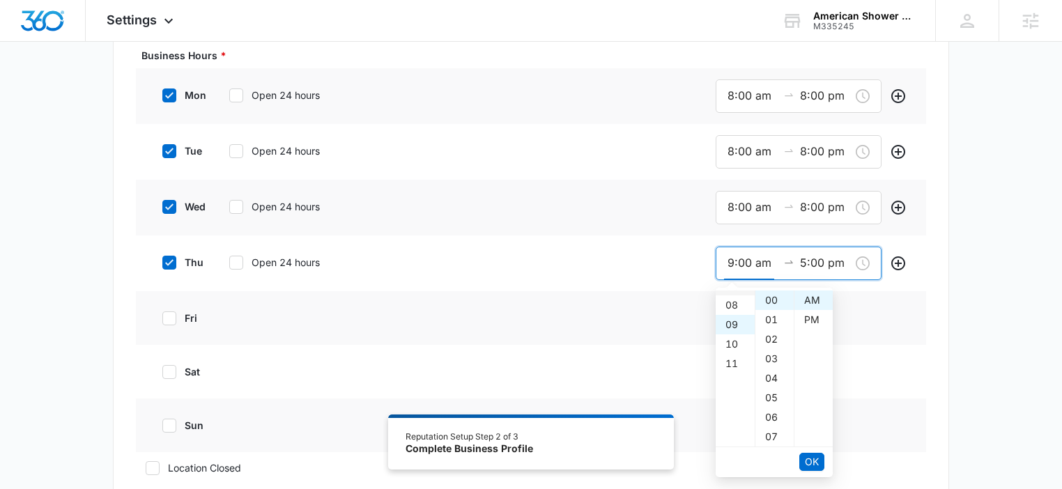
click at [732, 293] on div "07" at bounding box center [735, 286] width 39 height 20
click at [732, 320] on div "08" at bounding box center [735, 320] width 39 height 20
type input "8:00 am"
click at [808, 454] on span "OK" at bounding box center [812, 461] width 14 height 15
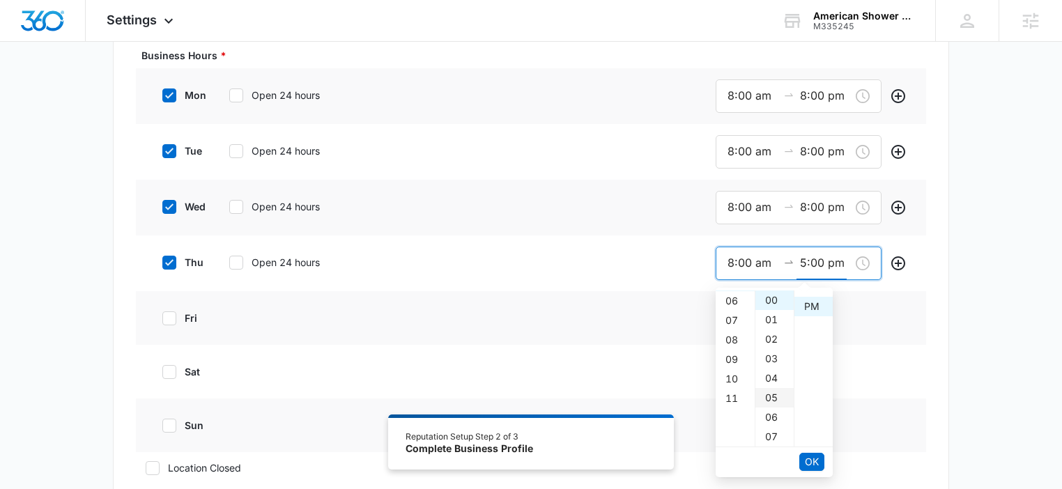
scroll to position [20, 0]
click at [733, 349] on div "08" at bounding box center [735, 359] width 39 height 20
type input "8:00 pm"
click at [810, 460] on span "OK" at bounding box center [812, 461] width 14 height 15
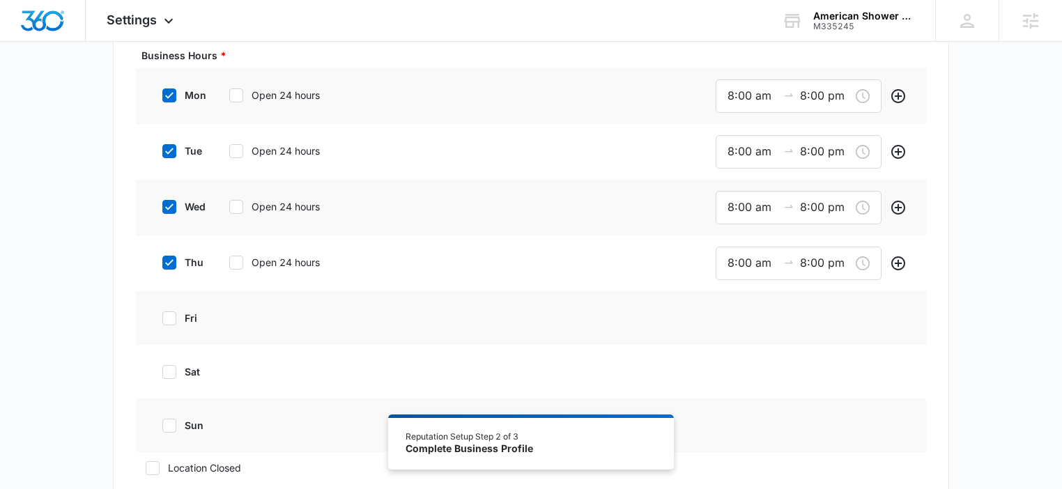
click at [959, 295] on div "Additional Info Public Email This will be displayed on your listings Website ht…" at bounding box center [531, 293] width 1062 height 1389
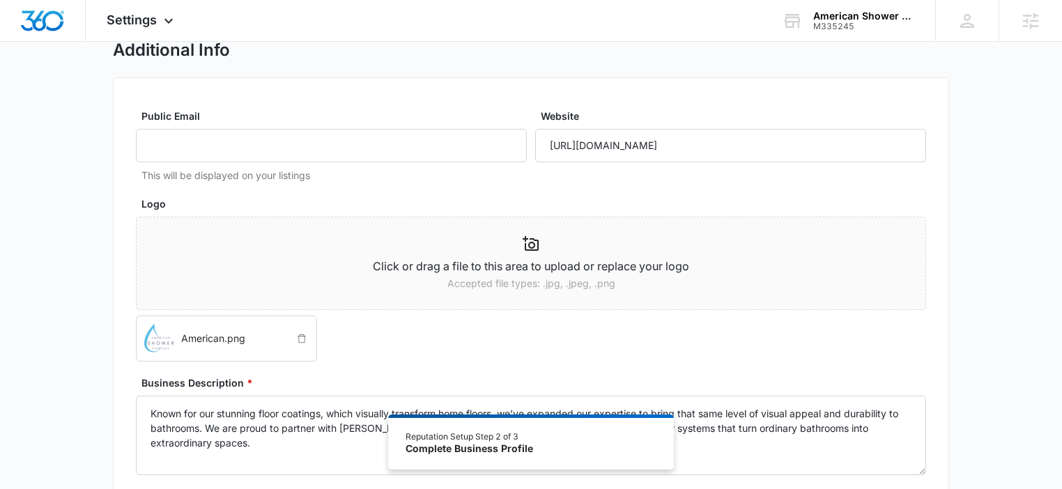
scroll to position [0, 0]
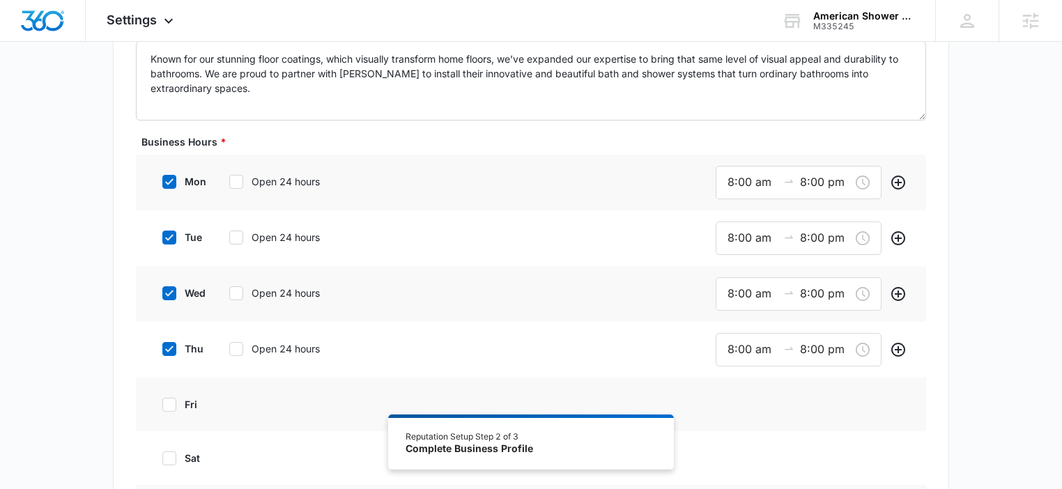
click at [169, 399] on icon at bounding box center [169, 405] width 13 height 13
click at [162, 400] on input "fri" at bounding box center [158, 405] width 10 height 10
checkbox input "true"
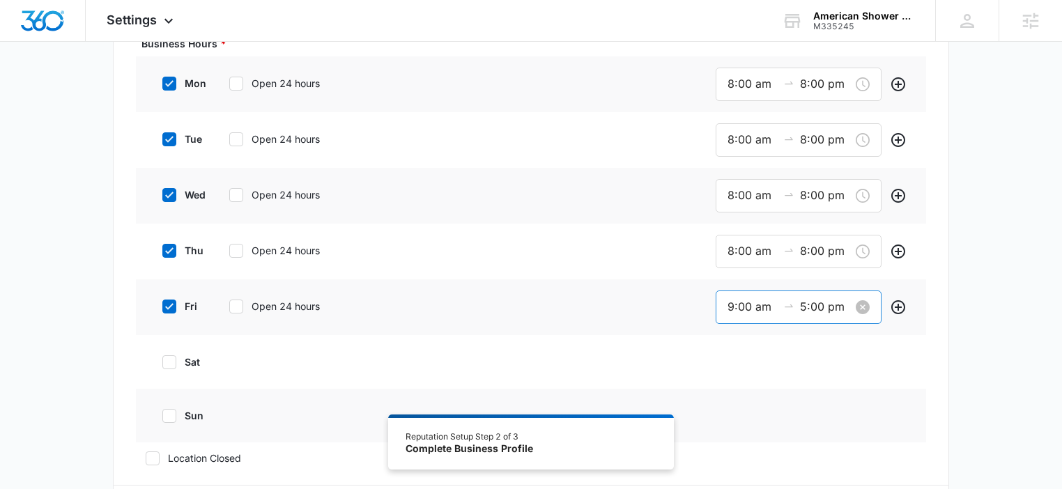
click at [753, 296] on div "9:00 am 5:00 pm" at bounding box center [799, 307] width 166 height 33
click at [729, 349] on div "08" at bounding box center [735, 348] width 39 height 20
type input "8:00 am"
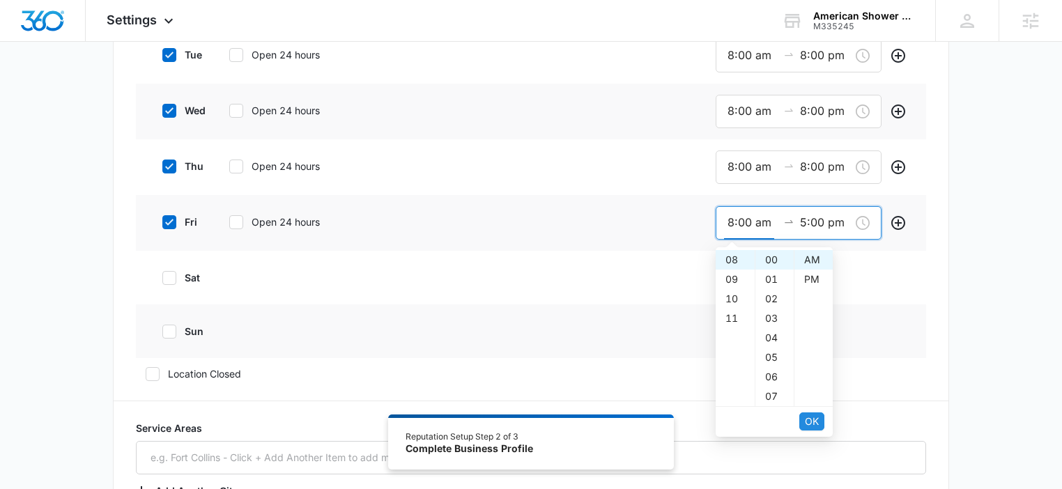
scroll to position [585, 0]
click at [810, 417] on span "OK" at bounding box center [812, 419] width 14 height 15
click at [727, 274] on div "06" at bounding box center [735, 278] width 39 height 20
type input "6:00 pm"
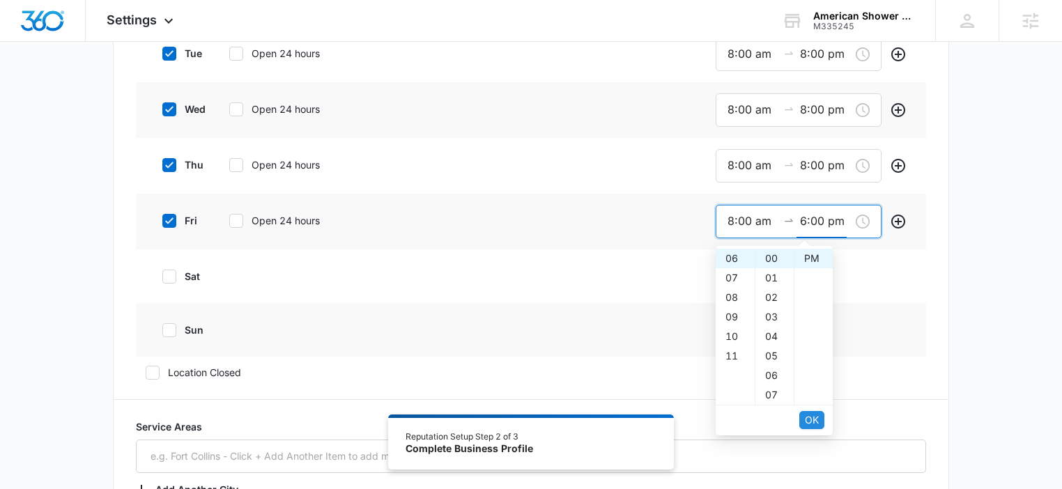
click at [808, 411] on button "OK" at bounding box center [811, 420] width 25 height 18
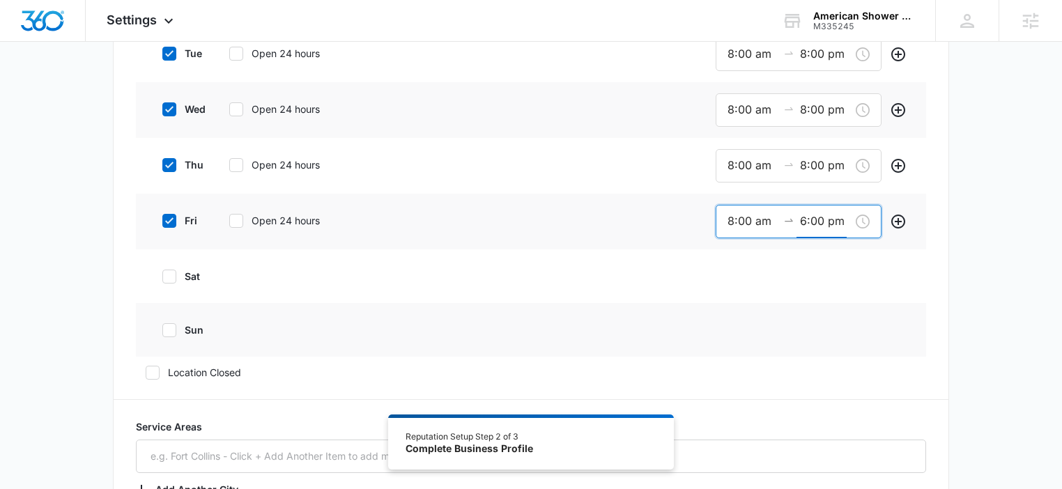
click at [195, 273] on label "sat" at bounding box center [181, 276] width 56 height 15
click at [162, 273] on input "sat" at bounding box center [158, 277] width 10 height 10
checkbox input "true"
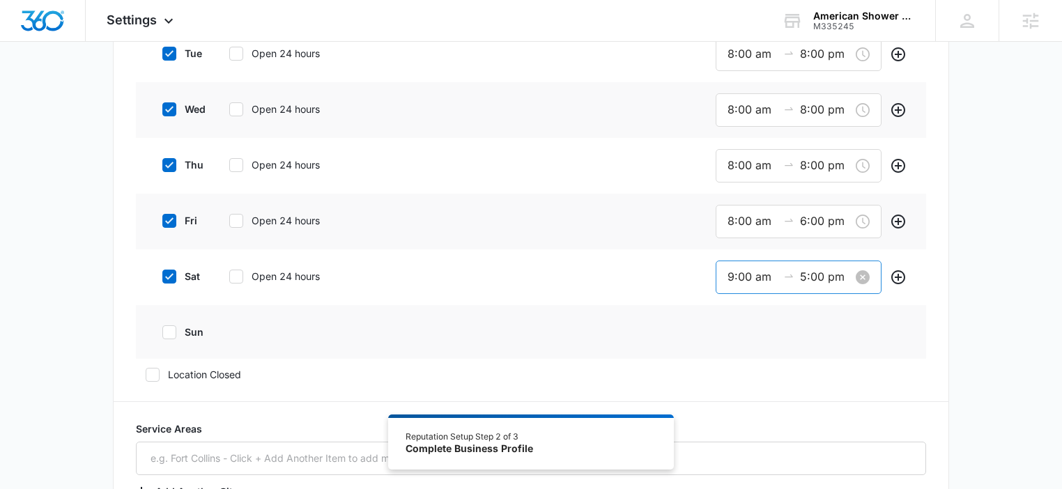
click at [726, 277] on div "9:00 am 5:00 pm" at bounding box center [799, 277] width 166 height 33
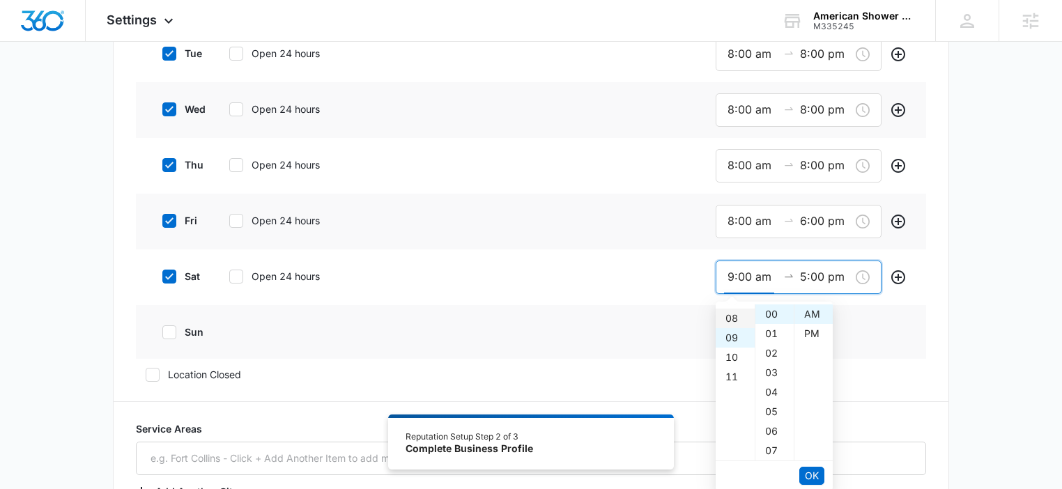
click at [732, 318] on div "08" at bounding box center [735, 319] width 39 height 20
type input "8:00 am"
click at [797, 277] on div at bounding box center [789, 277] width 22 height 14
click at [809, 275] on input "5:00 pm" at bounding box center [825, 276] width 50 height 17
click at [727, 317] on div "04" at bounding box center [735, 318] width 39 height 20
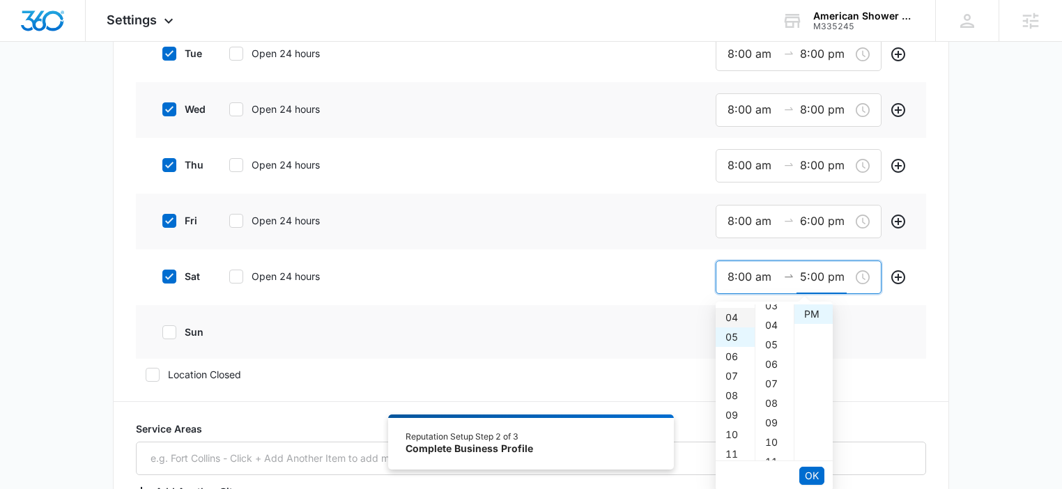
type input "4:00 pm"
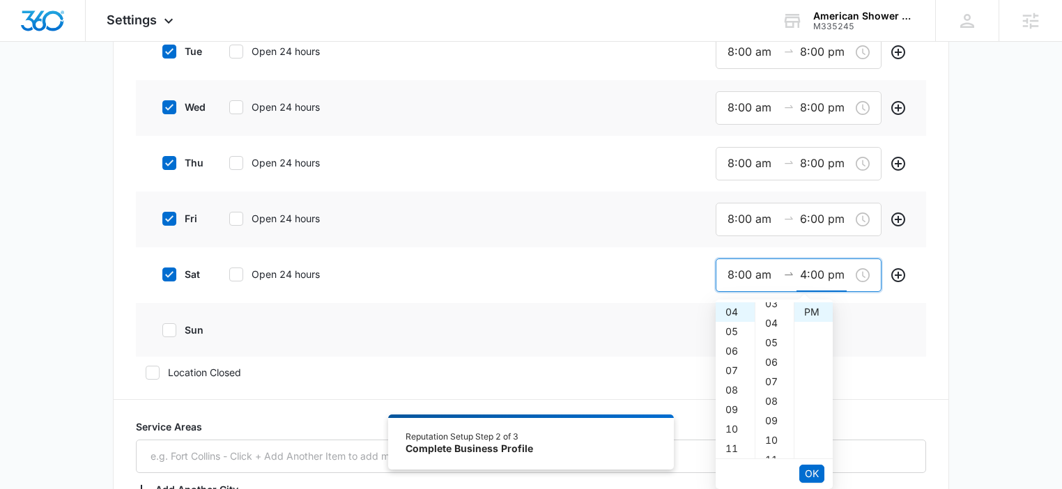
click at [821, 480] on button "OK" at bounding box center [811, 474] width 25 height 18
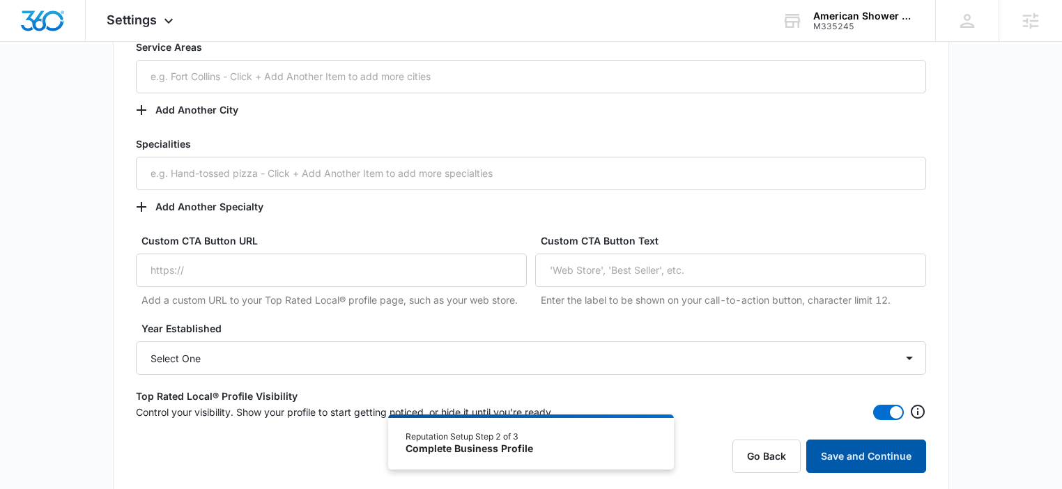
click at [859, 450] on button "Save and Continue" at bounding box center [866, 456] width 120 height 33
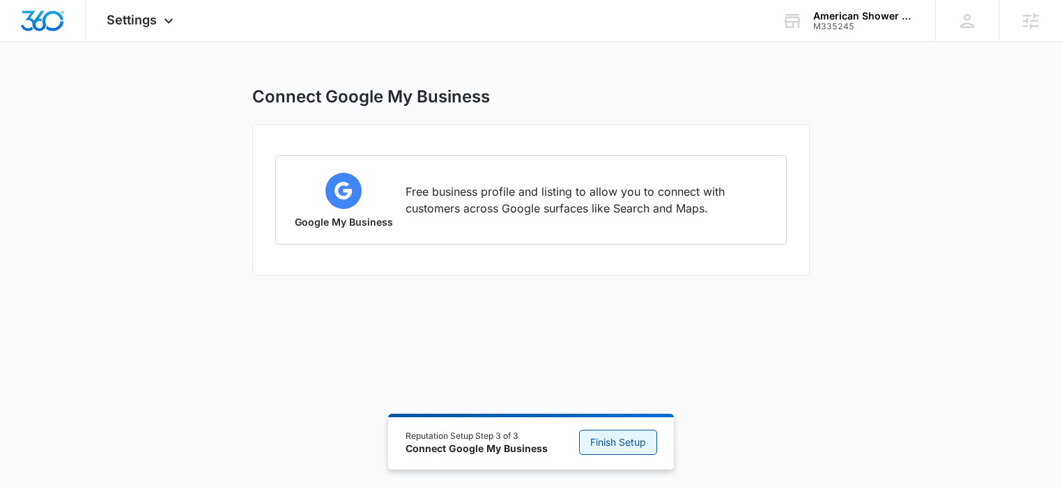
click at [622, 446] on span "Finish Setup" at bounding box center [618, 442] width 56 height 15
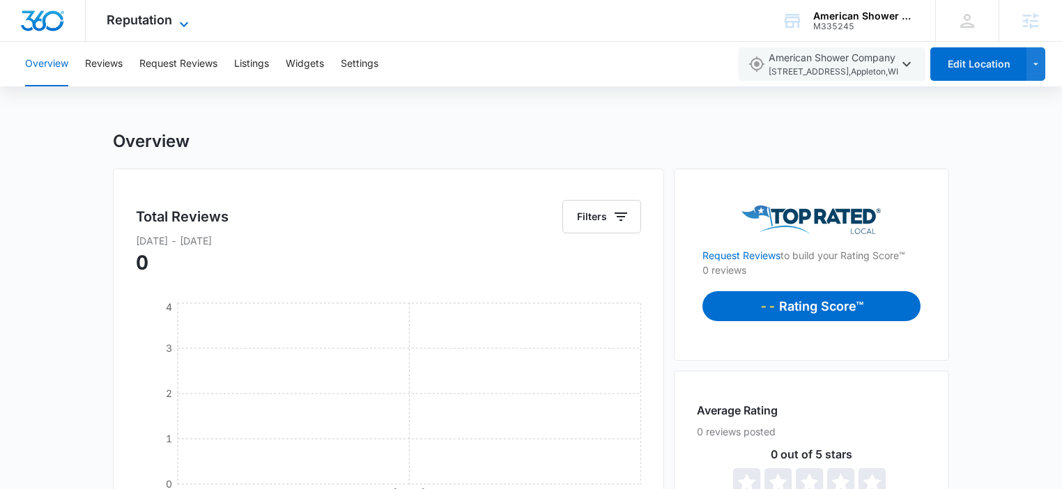
click at [139, 22] on span "Reputation" at bounding box center [139, 20] width 65 height 15
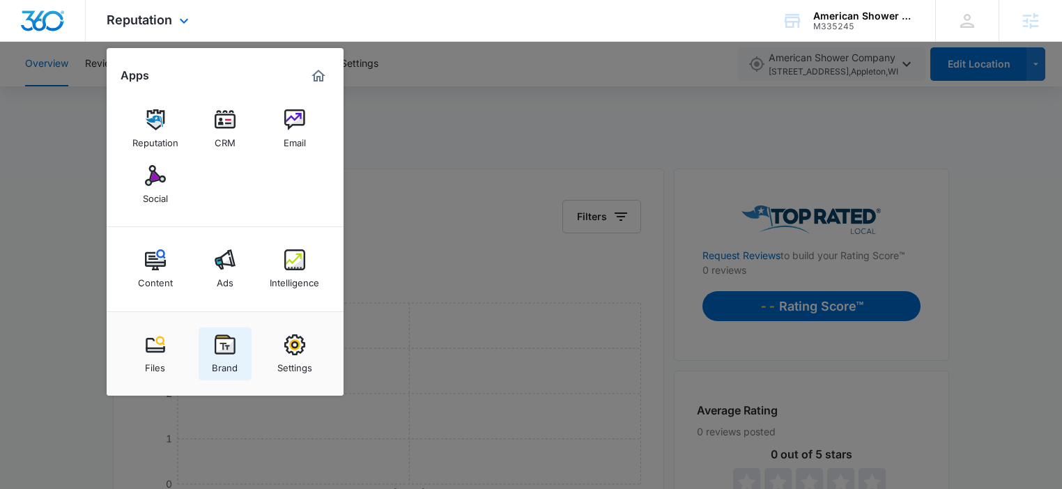
click at [233, 340] on img at bounding box center [225, 344] width 21 height 21
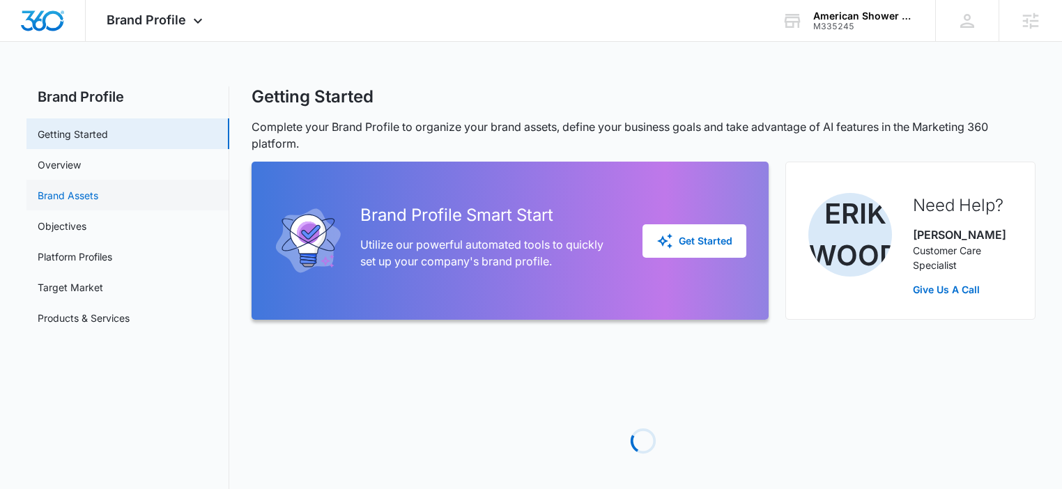
click at [98, 196] on link "Brand Assets" at bounding box center [68, 195] width 61 height 15
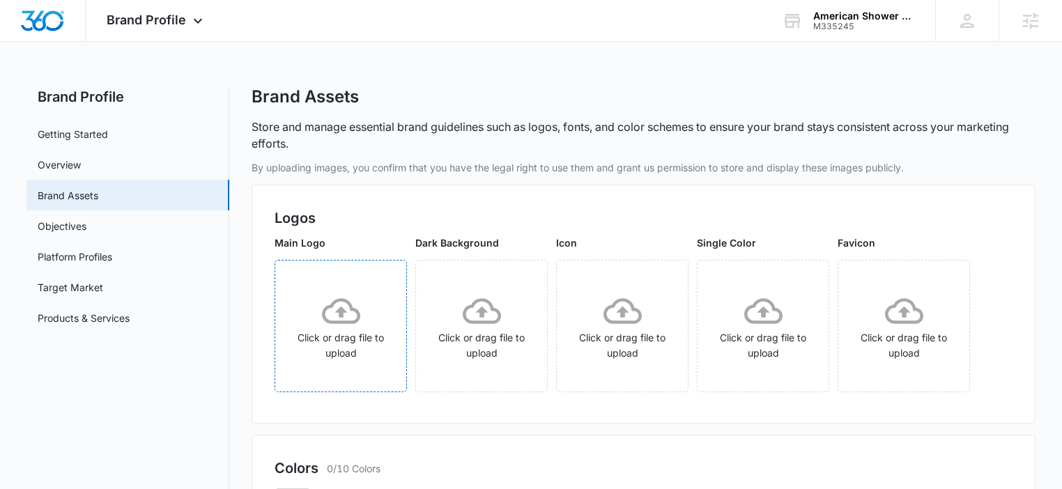
click at [355, 322] on icon at bounding box center [341, 311] width 38 height 26
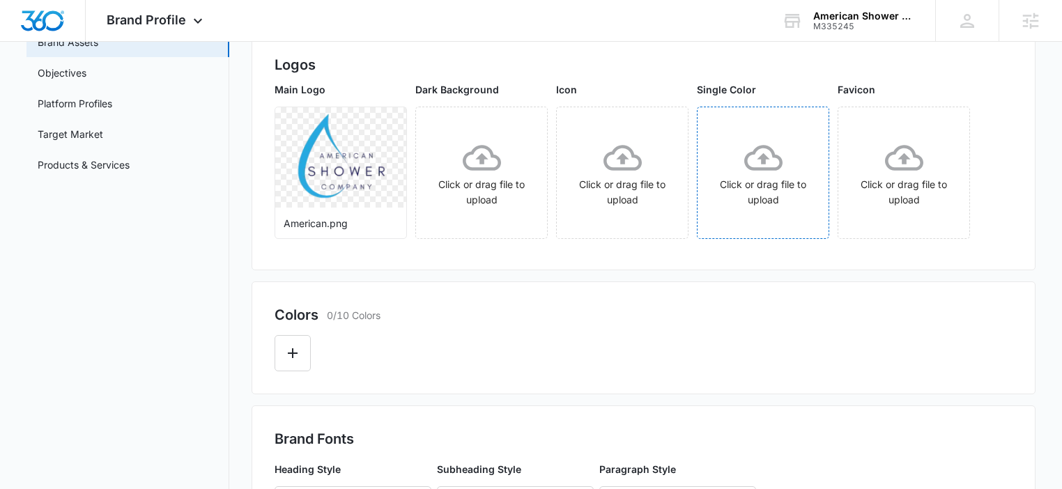
scroll to position [210, 0]
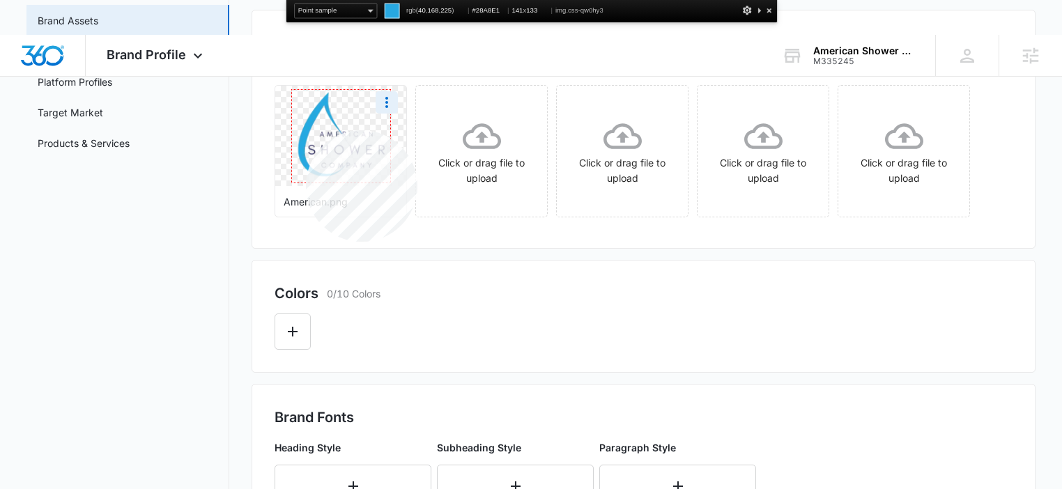
drag, startPoint x: 306, startPoint y: 130, endPoint x: 300, endPoint y: 152, distance: 22.3
click at [305, 130] on img at bounding box center [341, 136] width 98 height 93
click at [290, 320] on button "Edit Color" at bounding box center [293, 332] width 36 height 36
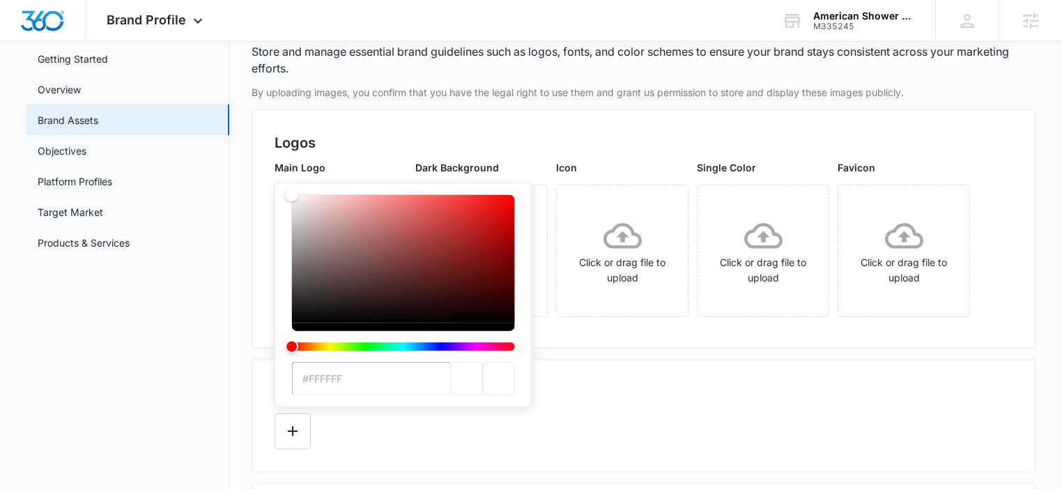
scroll to position [201, 0]
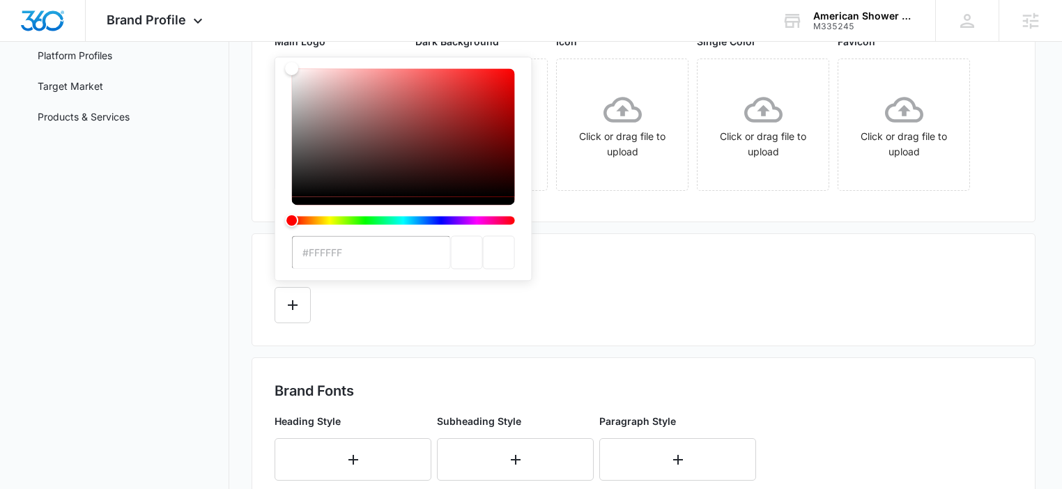
type input "#28A8E1"
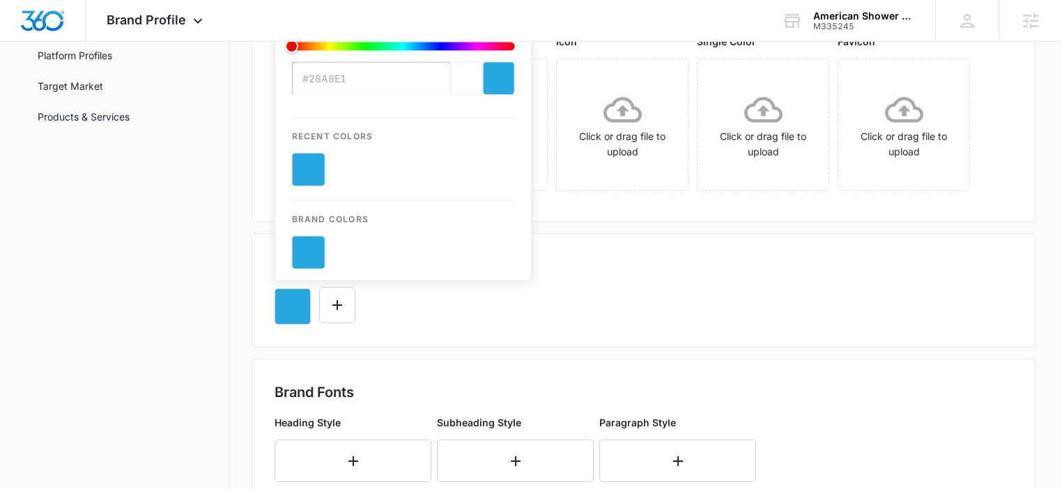
click at [612, 288] on div "#28A8E1 Recent Colors Brand Colors" at bounding box center [644, 300] width 738 height 47
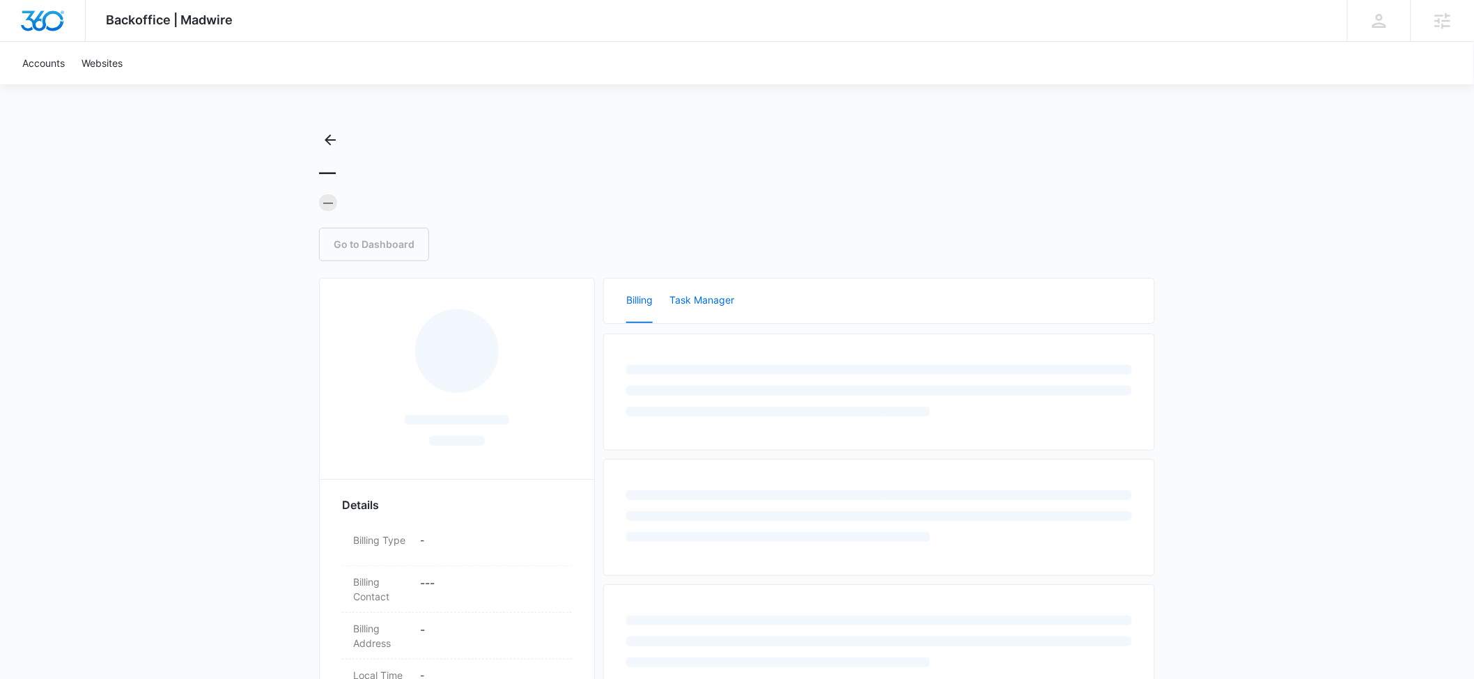
click at [725, 299] on button "Task Manager" at bounding box center [702, 301] width 65 height 45
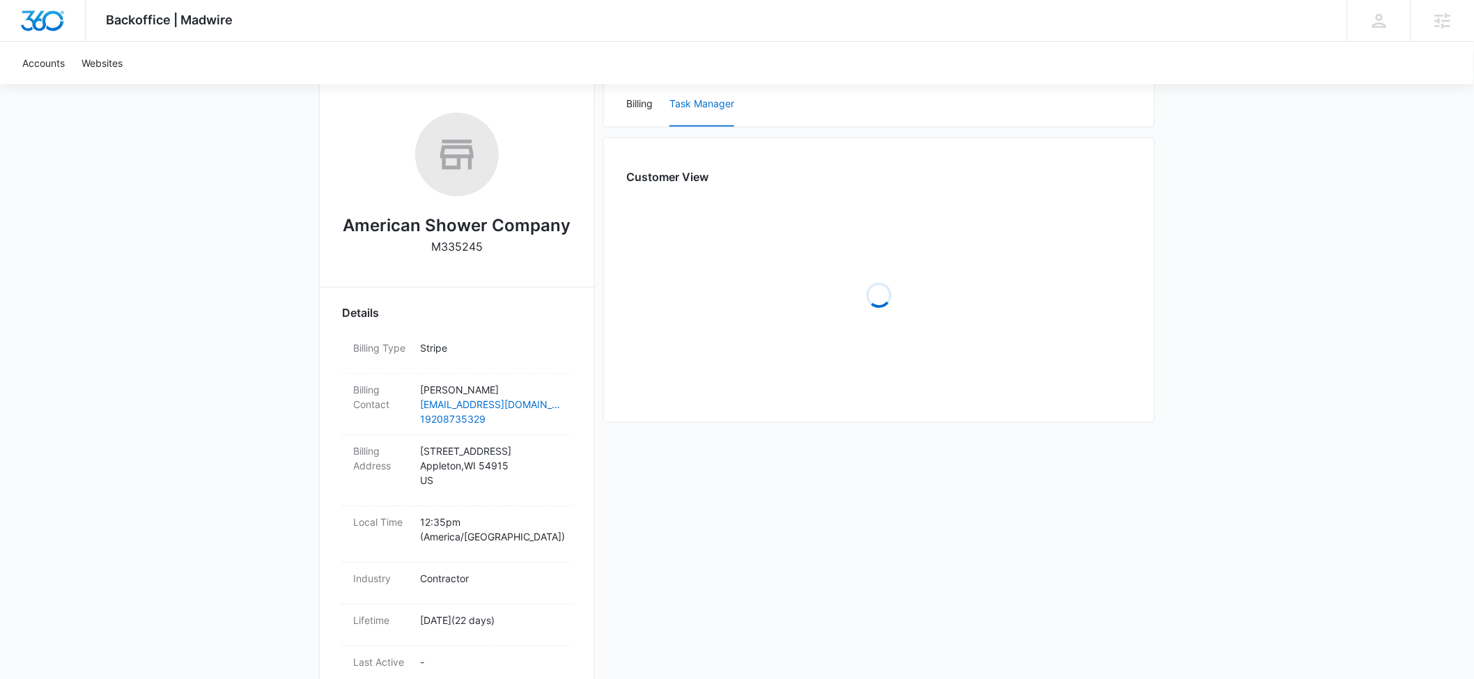
scroll to position [45, 0]
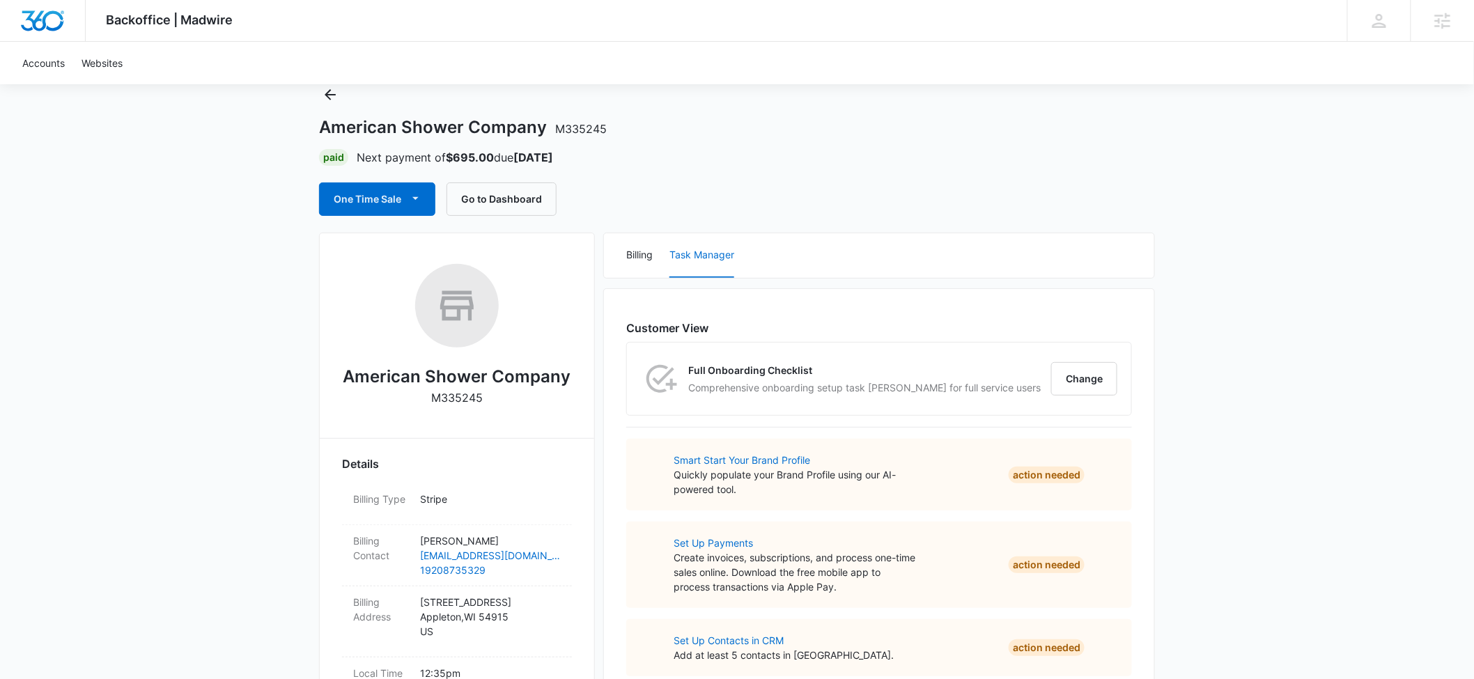
click at [1042, 373] on div "Full Onboarding Checklist Comprehensive onboarding setup task [PERSON_NAME] for…" at bounding box center [879, 379] width 504 height 72
click at [1074, 371] on button "Change" at bounding box center [1084, 378] width 66 height 33
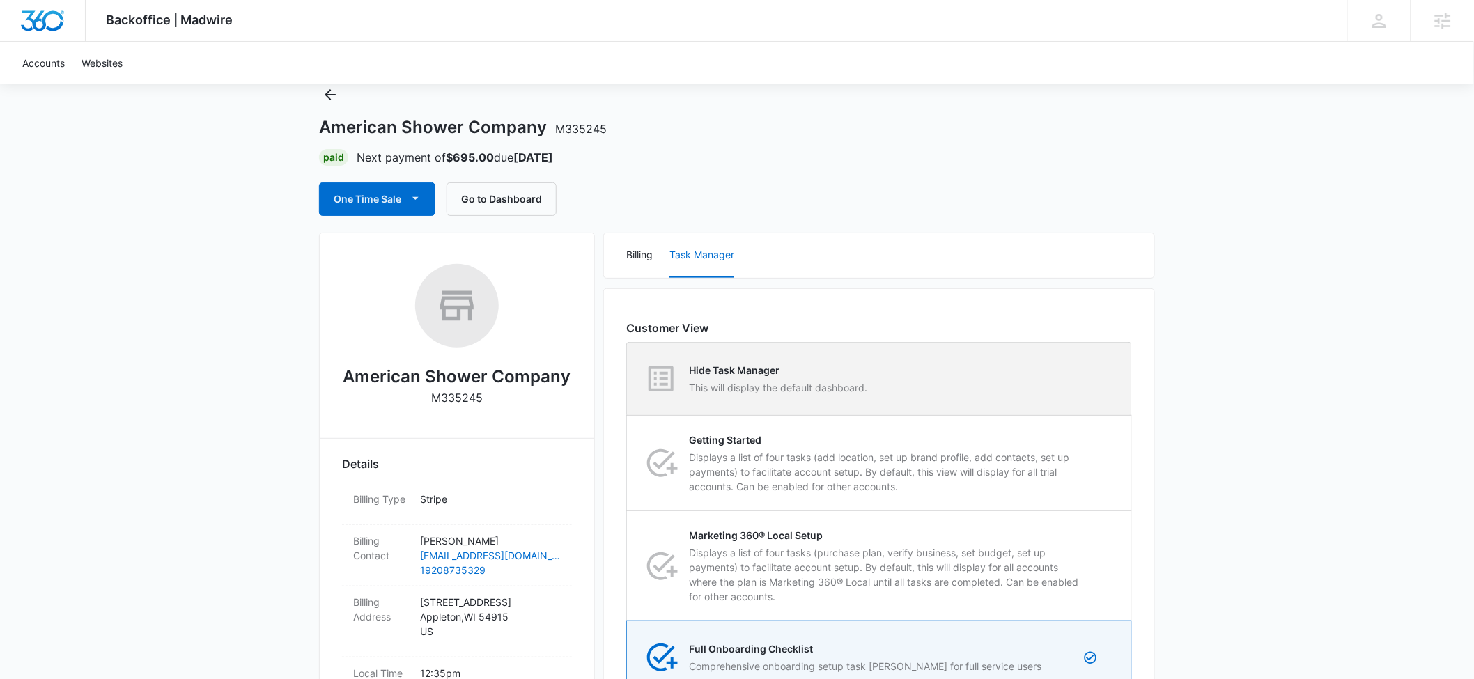
click at [978, 396] on div "Hide Task Manager This will display the default dashboard." at bounding box center [880, 379] width 504 height 72
click at [628, 380] on input "Hide Task Manager This will display the default dashboard." at bounding box center [627, 379] width 1 height 1
radio input "true"
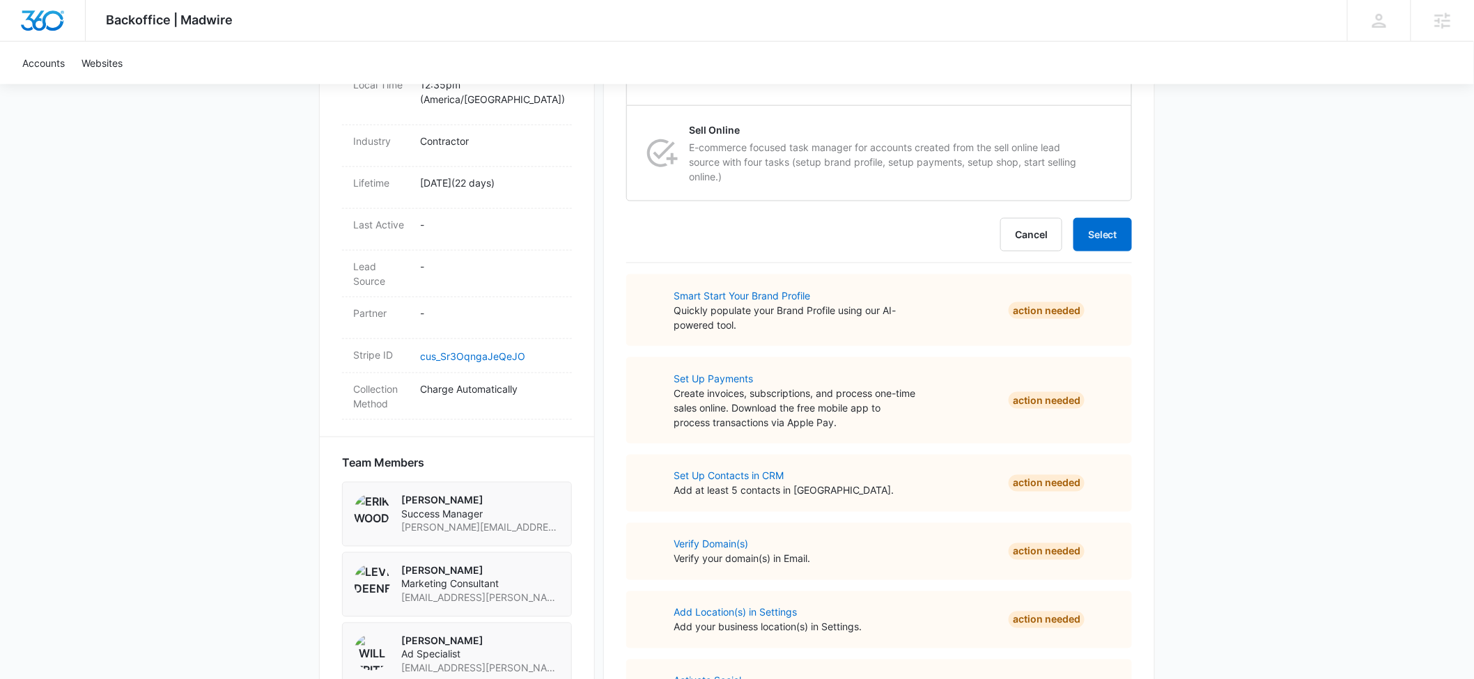
scroll to position [448, 0]
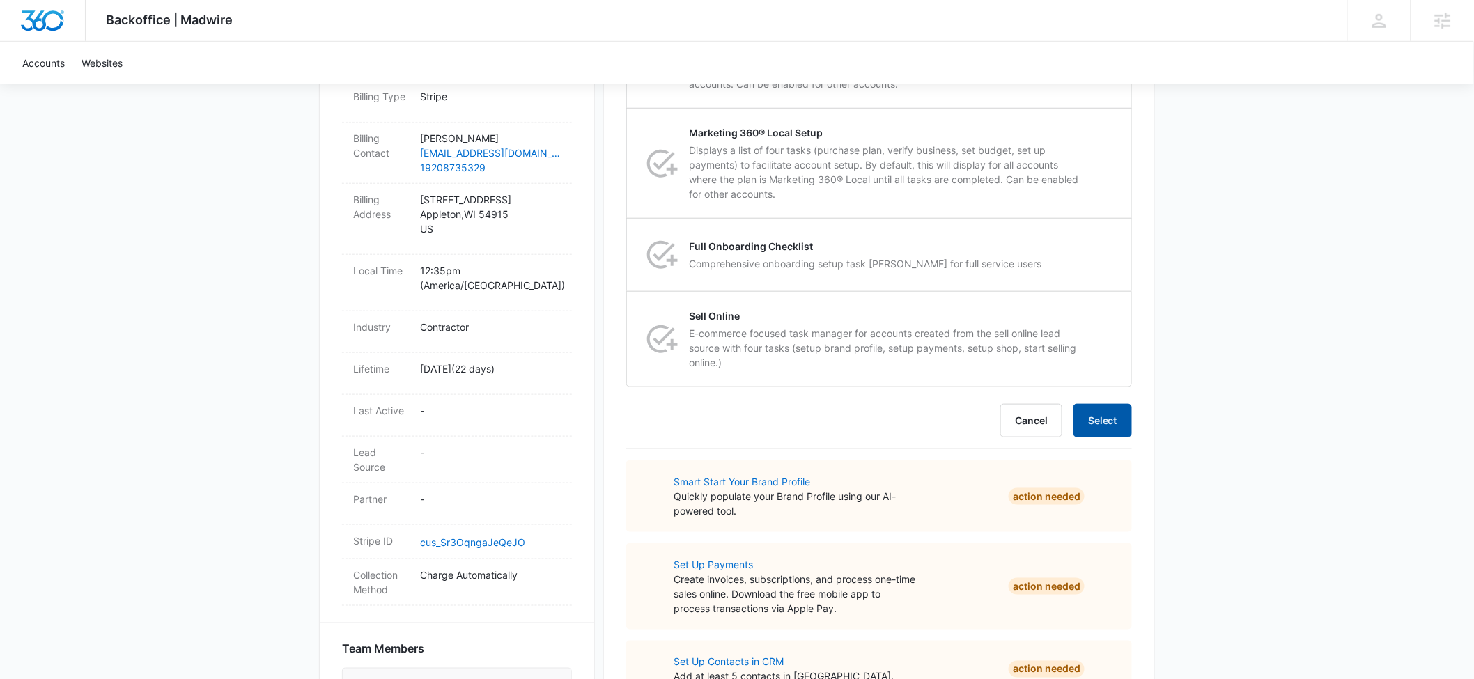
click at [1115, 417] on button "Select" at bounding box center [1103, 420] width 59 height 33
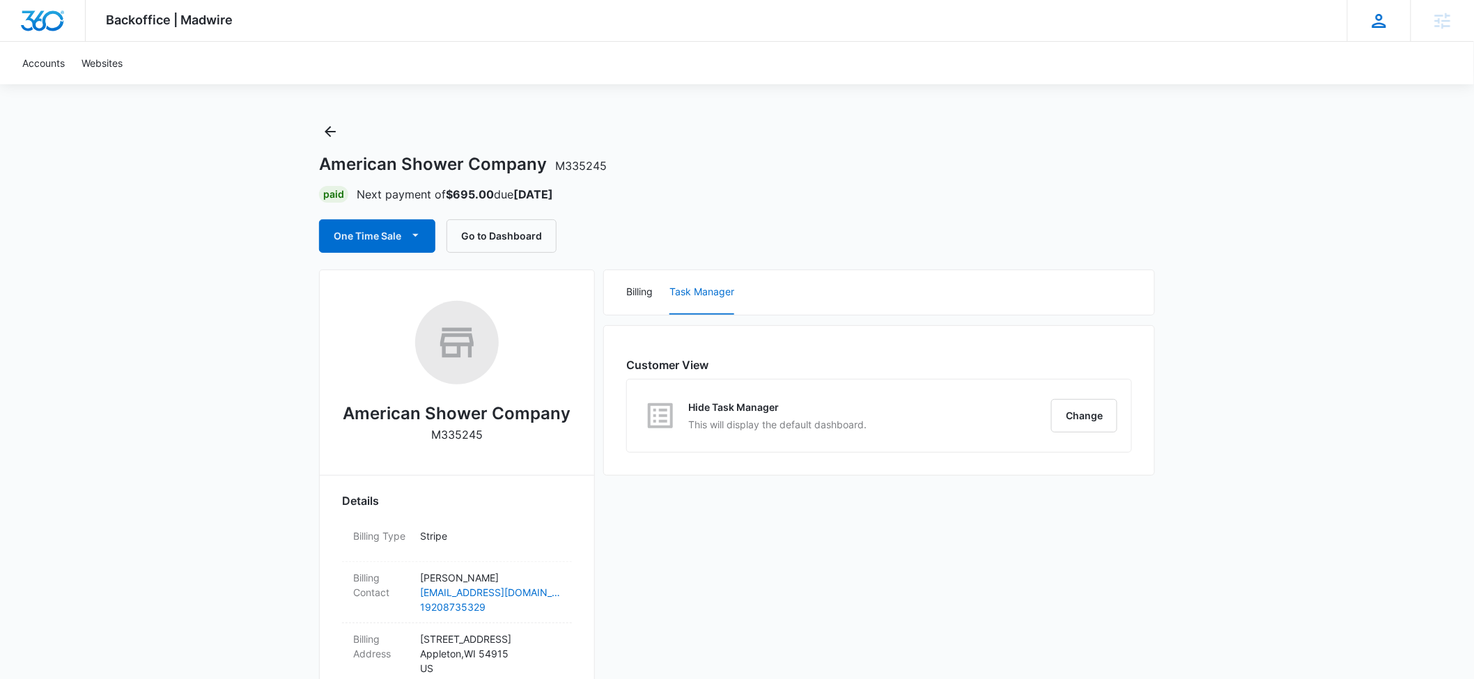
scroll to position [20, 0]
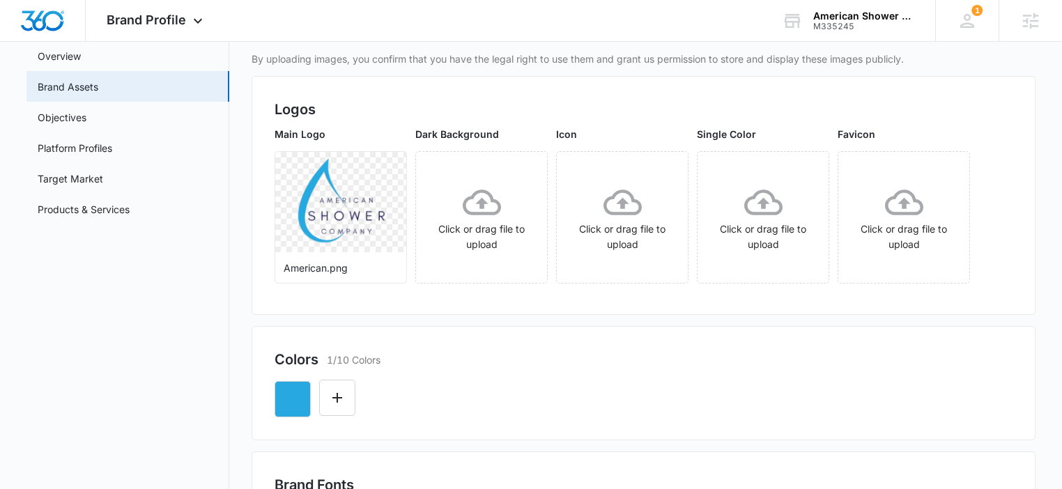
scroll to position [121, 0]
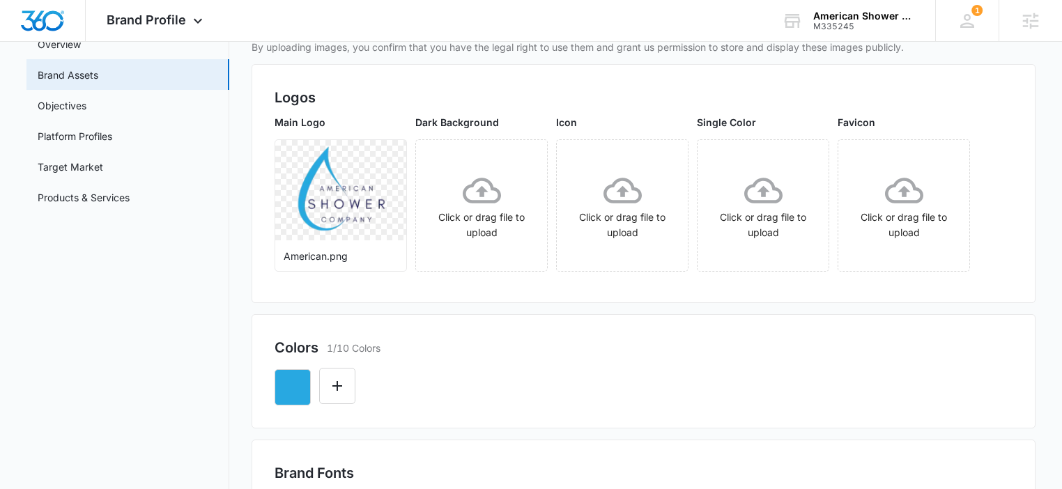
click at [356, 385] on div at bounding box center [644, 381] width 738 height 47
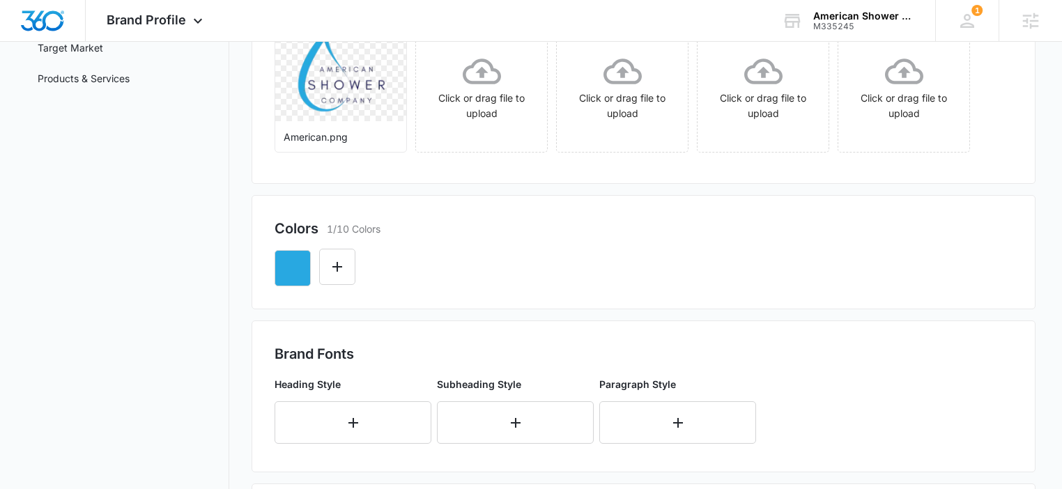
scroll to position [306, 0]
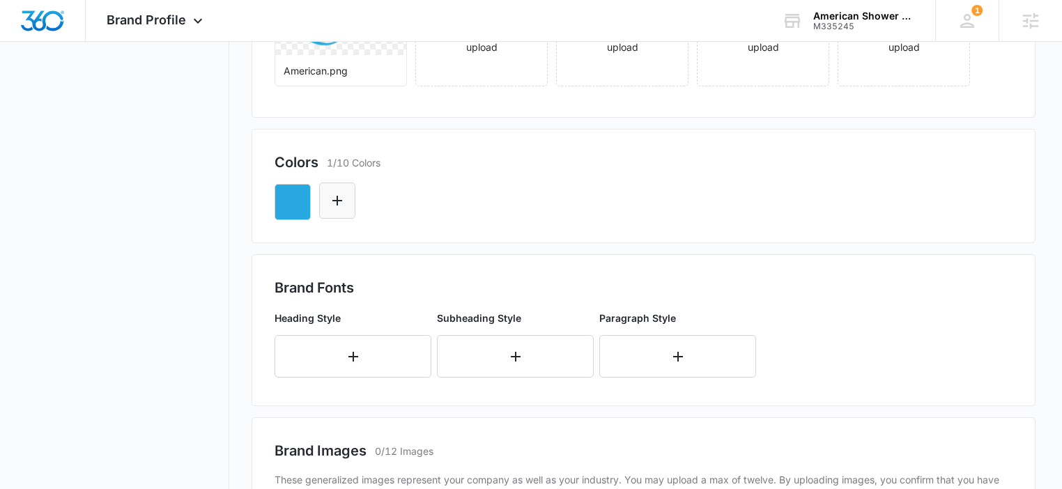
click at [343, 184] on button "Edit Color" at bounding box center [337, 201] width 36 height 36
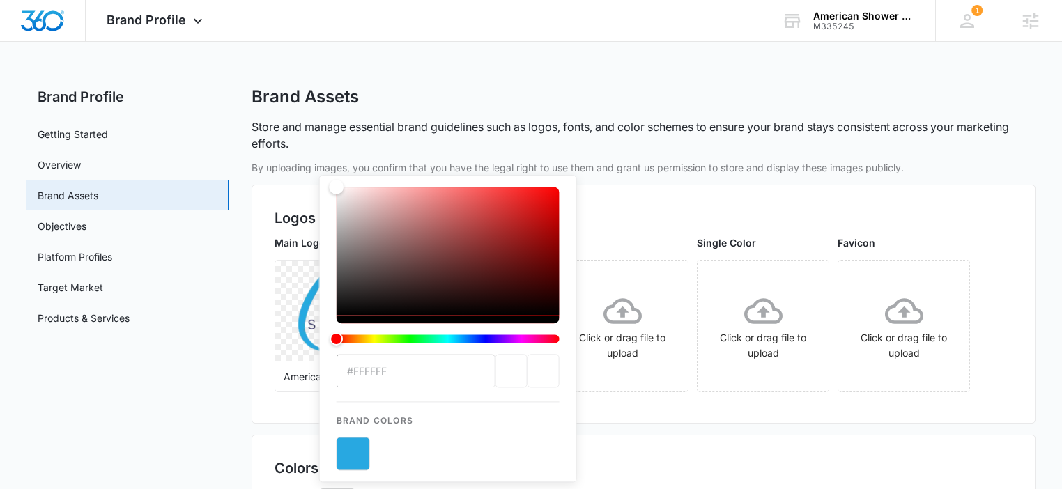
drag, startPoint x: 433, startPoint y: 273, endPoint x: 275, endPoint y: 75, distance: 253.8
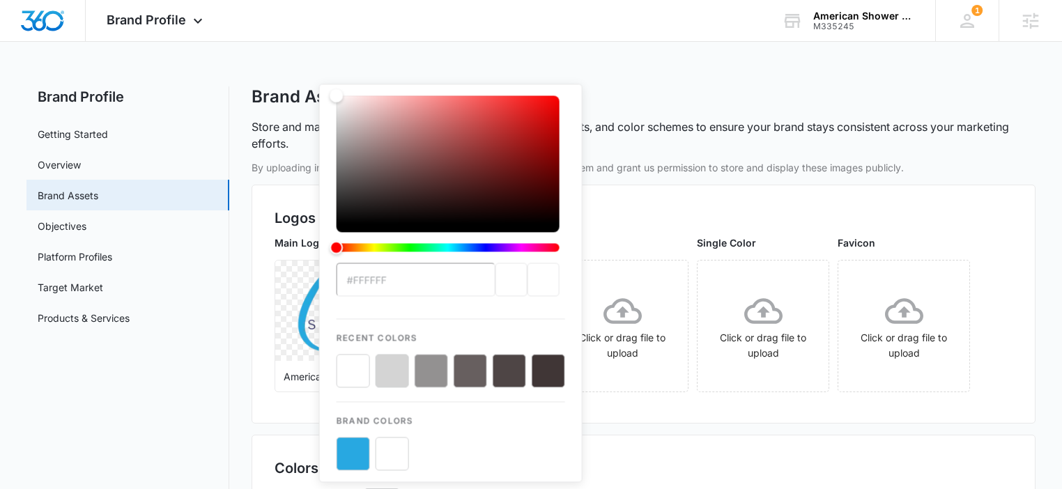
click at [642, 422] on div "Logos Main Logo American.png Dark Background Click or drag file to upload Icon …" at bounding box center [644, 304] width 784 height 239
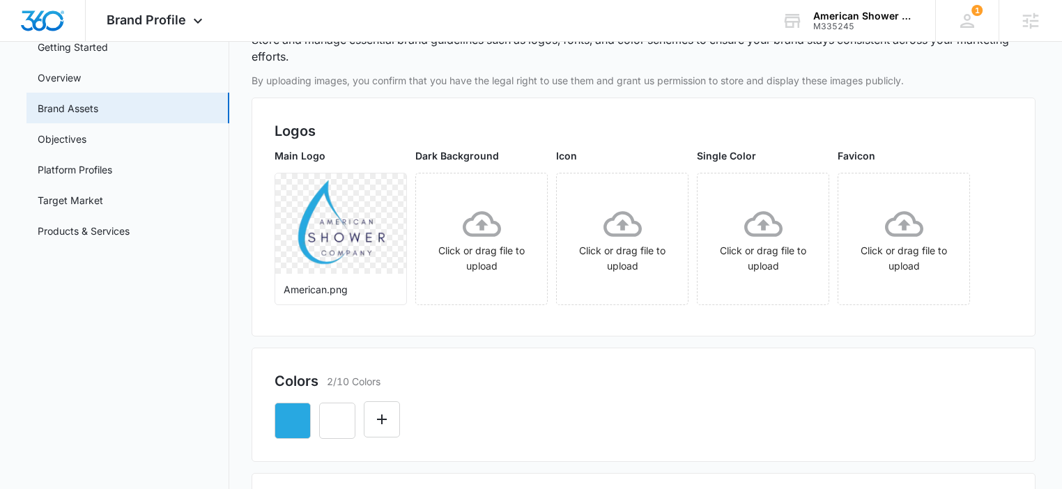
scroll to position [94, 0]
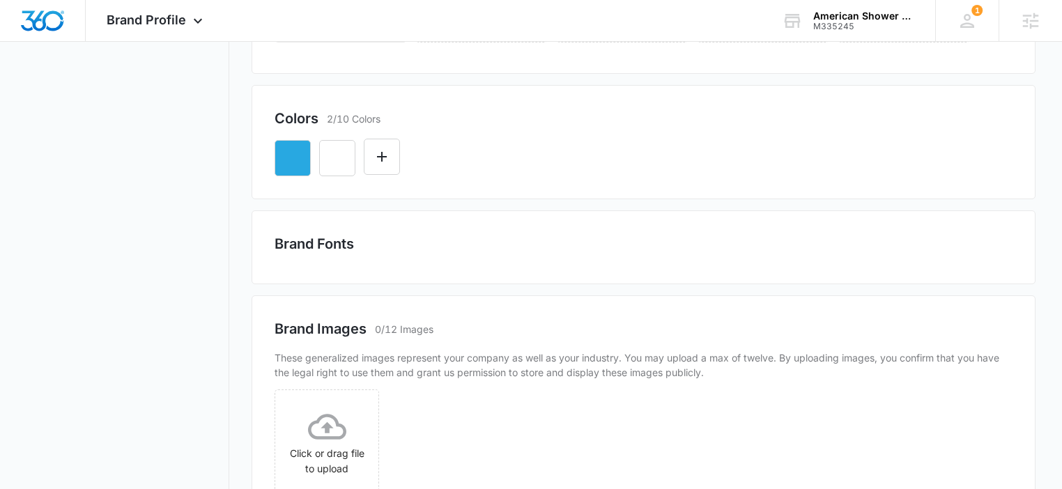
scroll to position [273, 0]
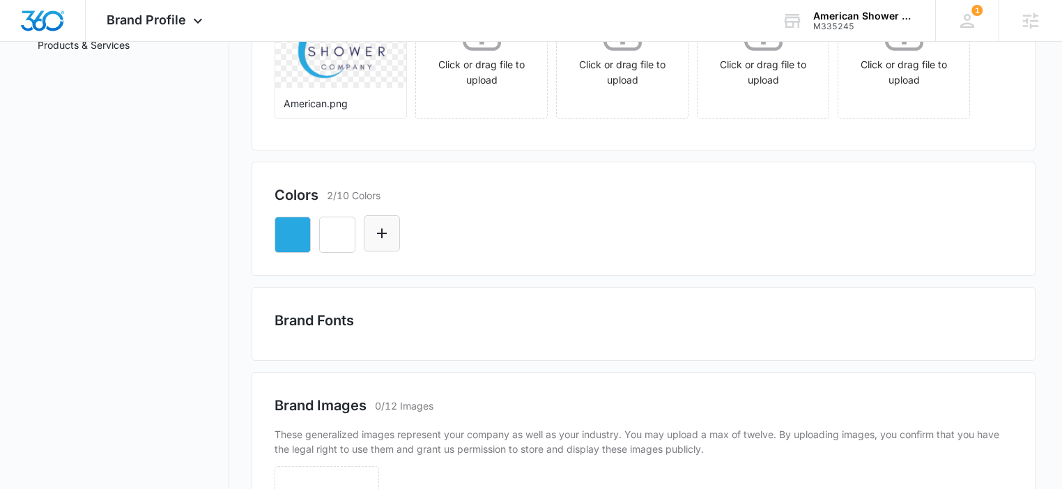
click at [378, 239] on icon "Edit Color" at bounding box center [381, 233] width 17 height 17
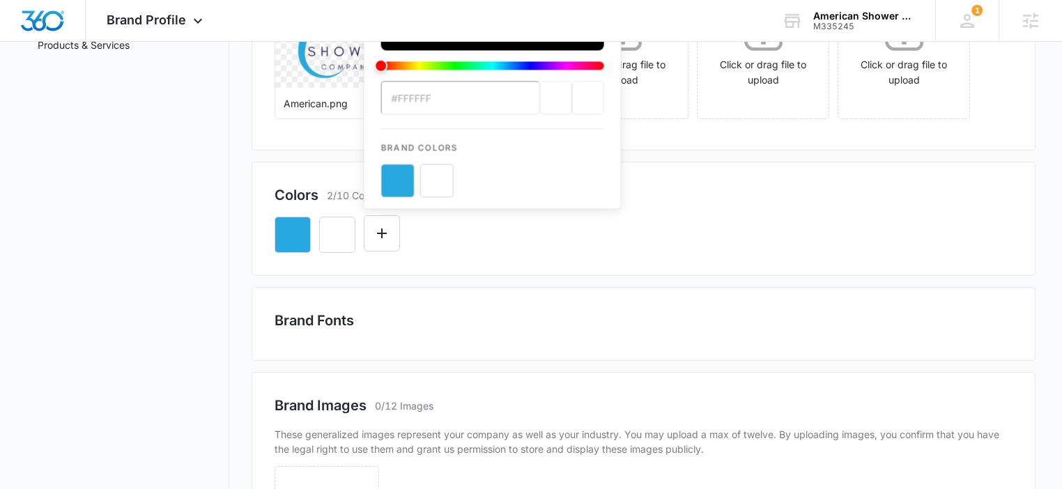
scroll to position [0, 0]
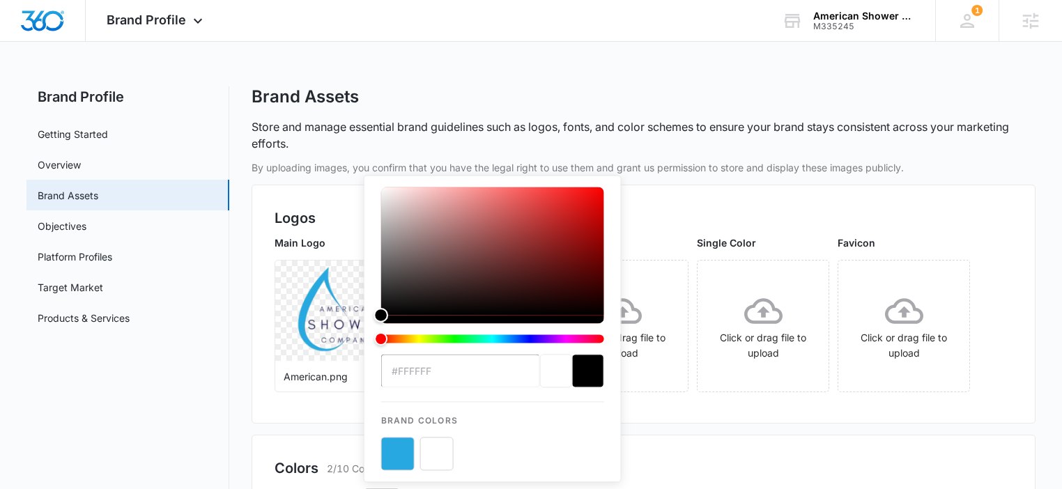
drag, startPoint x: 472, startPoint y: 236, endPoint x: 380, endPoint y: 405, distance: 192.1
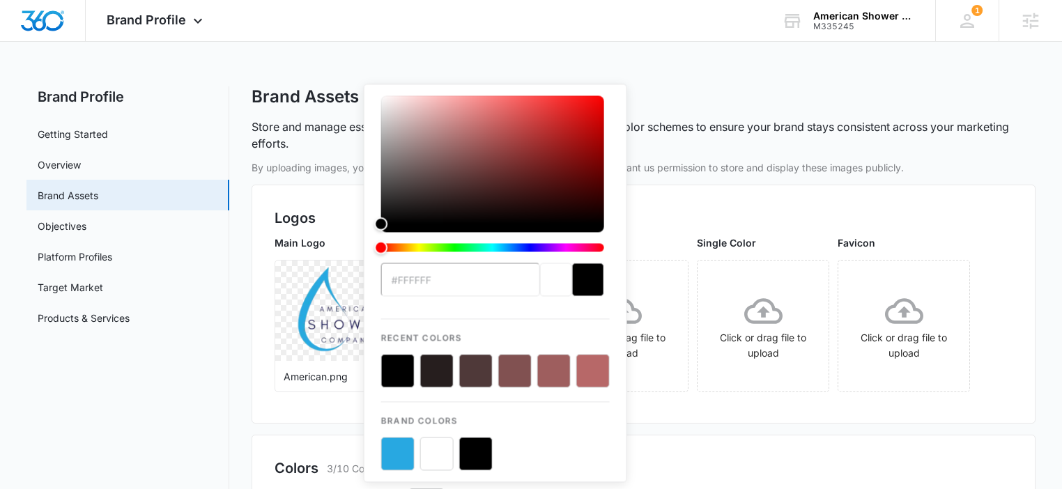
click at [658, 421] on div "Logos Main Logo American.png Dark Background Click or drag file to upload Icon …" at bounding box center [644, 304] width 784 height 239
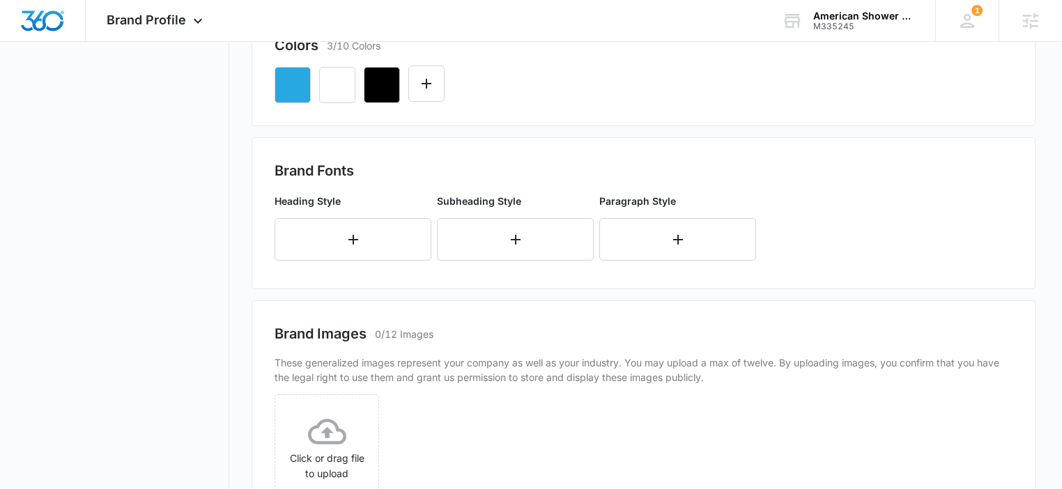
scroll to position [457, 0]
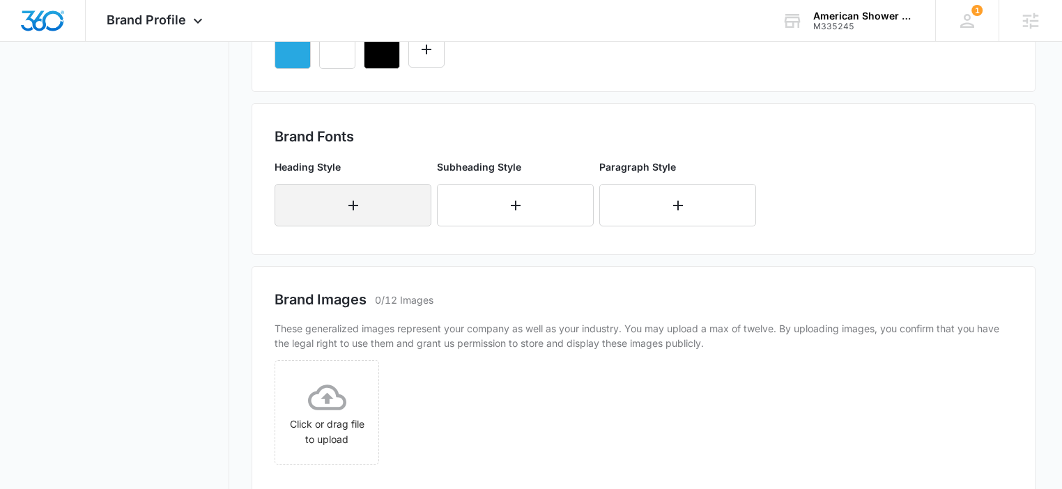
click at [381, 212] on button "button" at bounding box center [353, 205] width 157 height 42
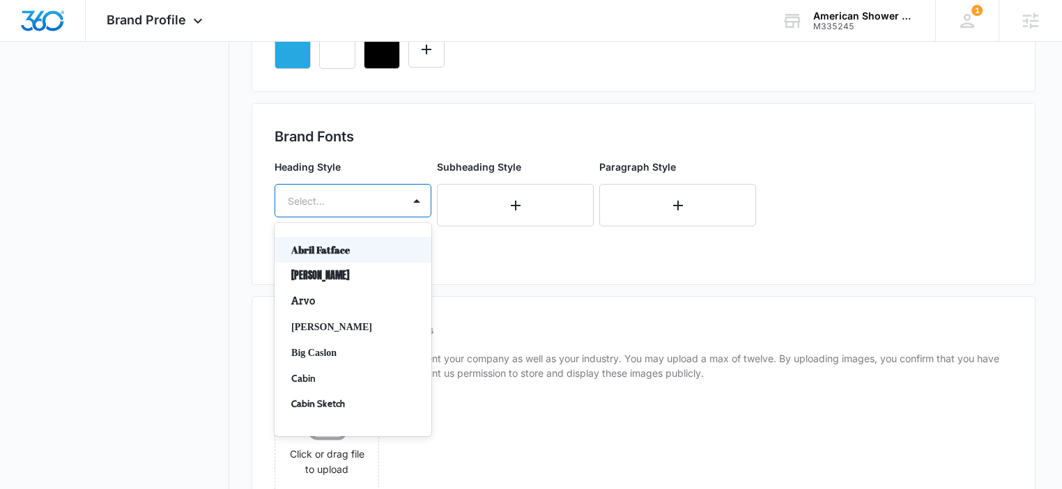
click at [352, 201] on div at bounding box center [336, 200] width 97 height 17
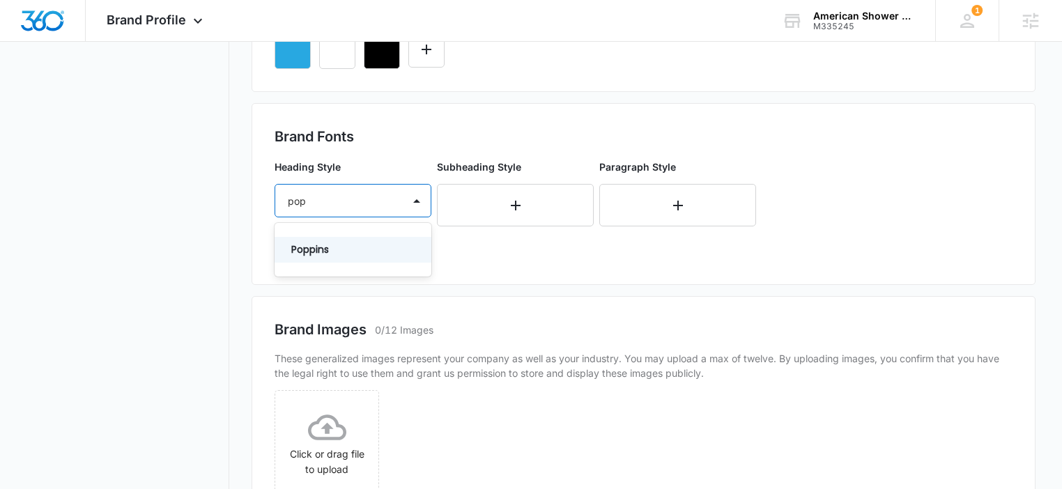
type input "popp"
click at [316, 245] on p "Poppins" at bounding box center [351, 249] width 121 height 15
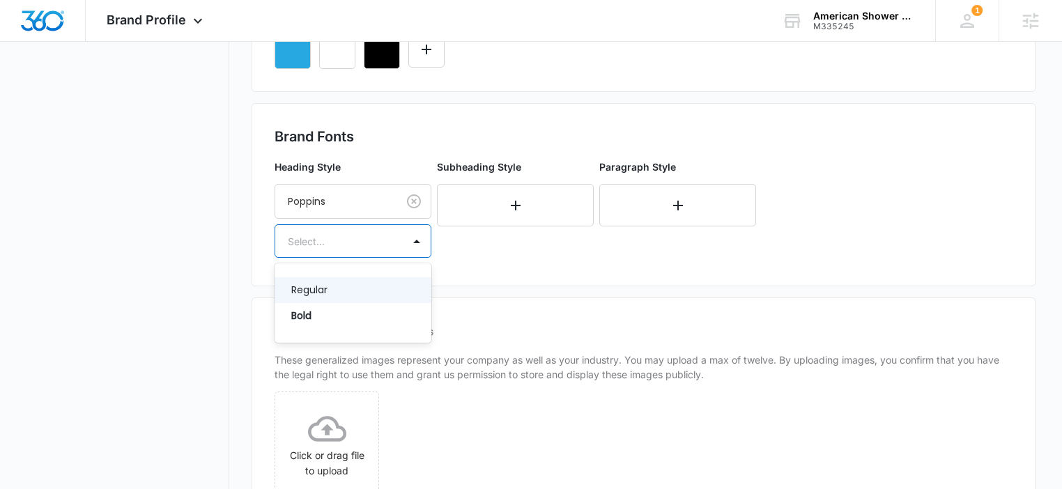
click at [341, 234] on div at bounding box center [336, 241] width 97 height 17
click at [343, 311] on p "Bold" at bounding box center [351, 316] width 121 height 15
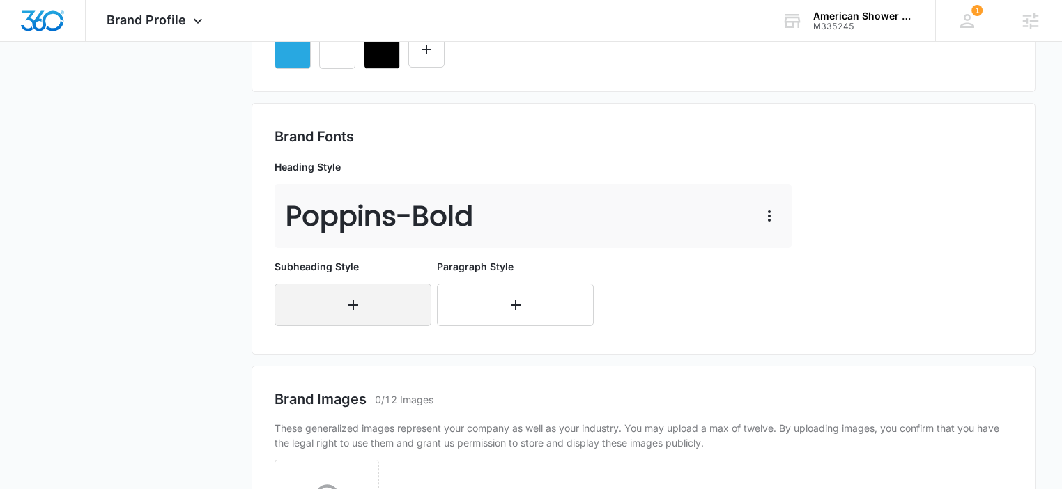
click at [397, 301] on button "button" at bounding box center [353, 305] width 157 height 42
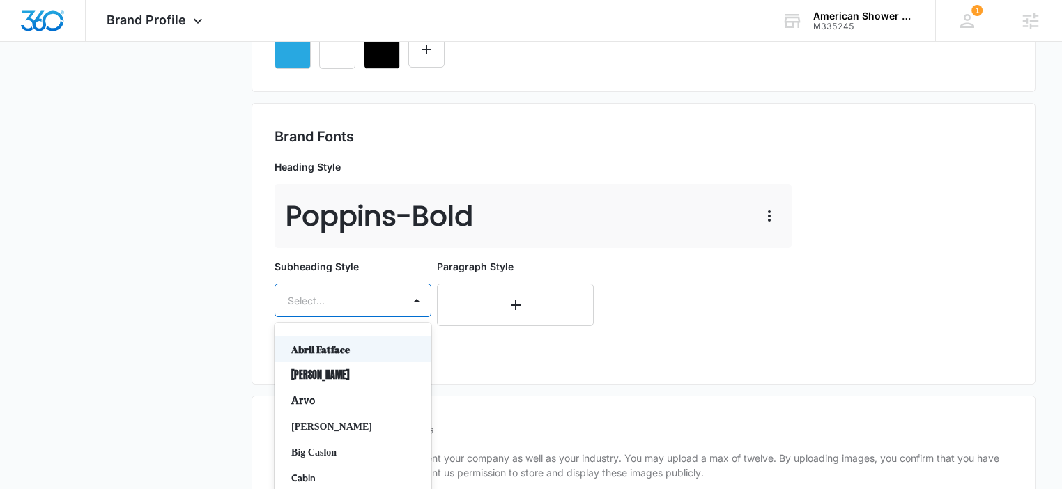
click at [349, 305] on div "Abril Fatface, 1 of 50. 50 results available. Use Up and Down to choose options…" at bounding box center [353, 300] width 157 height 33
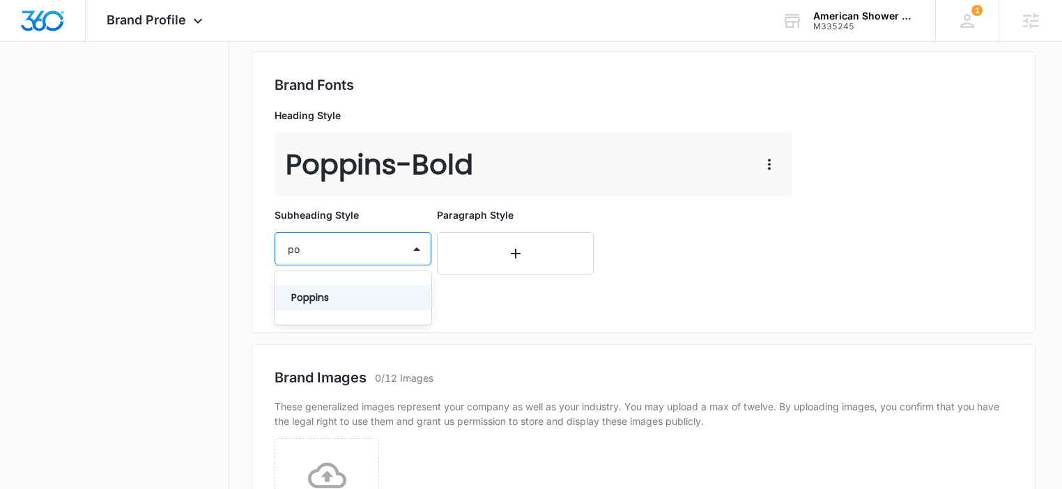
type input "pop"
click at [316, 309] on div "Poppins" at bounding box center [353, 298] width 157 height 26
click at [327, 291] on div at bounding box center [336, 289] width 97 height 17
click at [322, 333] on p "Regular" at bounding box center [351, 338] width 121 height 15
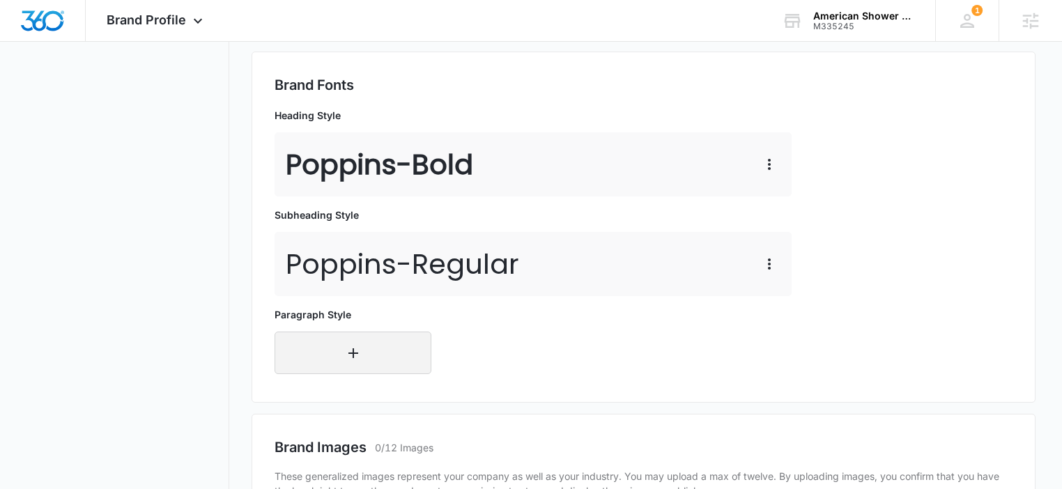
click at [369, 337] on button "button" at bounding box center [353, 353] width 157 height 42
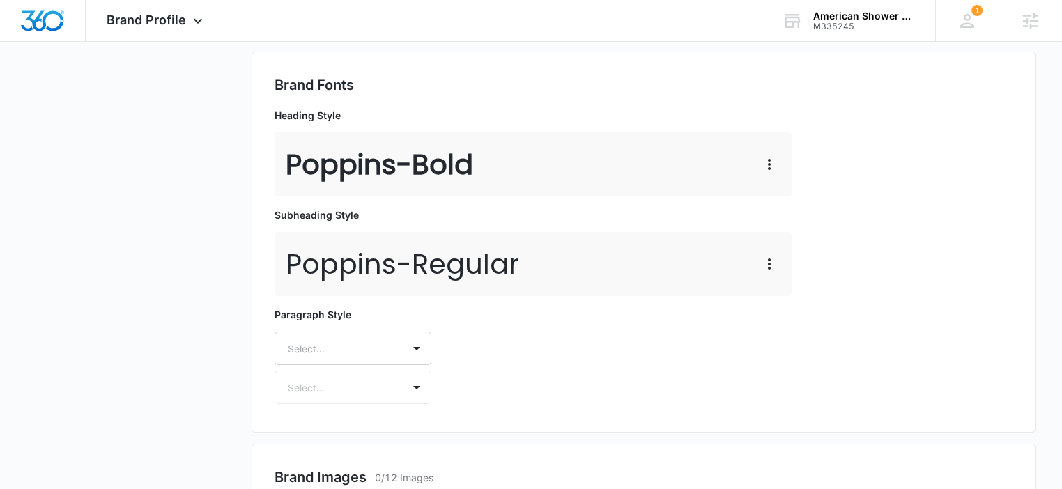
click at [381, 350] on div "Select..." at bounding box center [353, 348] width 157 height 33
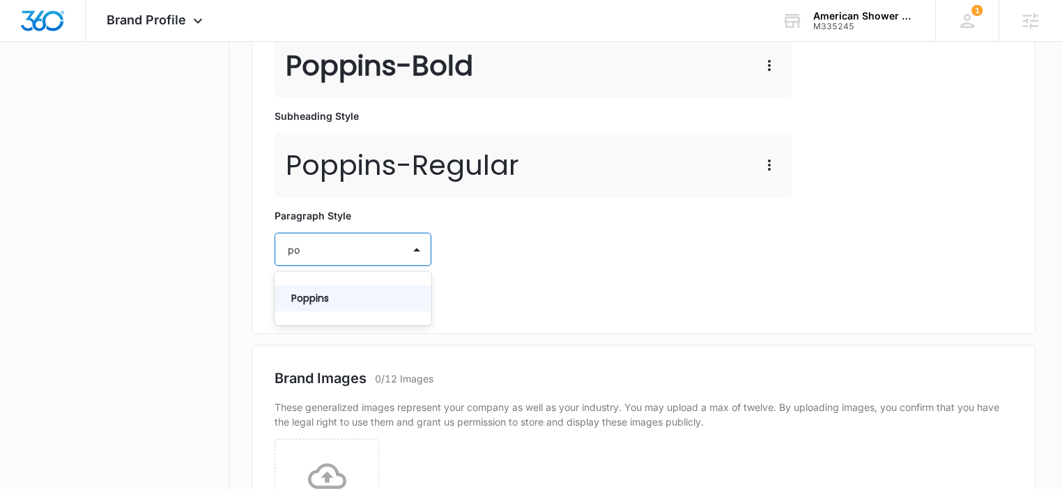
type input "pop"
click at [363, 293] on p "Poppins" at bounding box center [351, 298] width 121 height 15
click at [369, 298] on div "Select..." at bounding box center [338, 290] width 127 height 31
click at [340, 329] on div "Regular" at bounding box center [353, 339] width 157 height 26
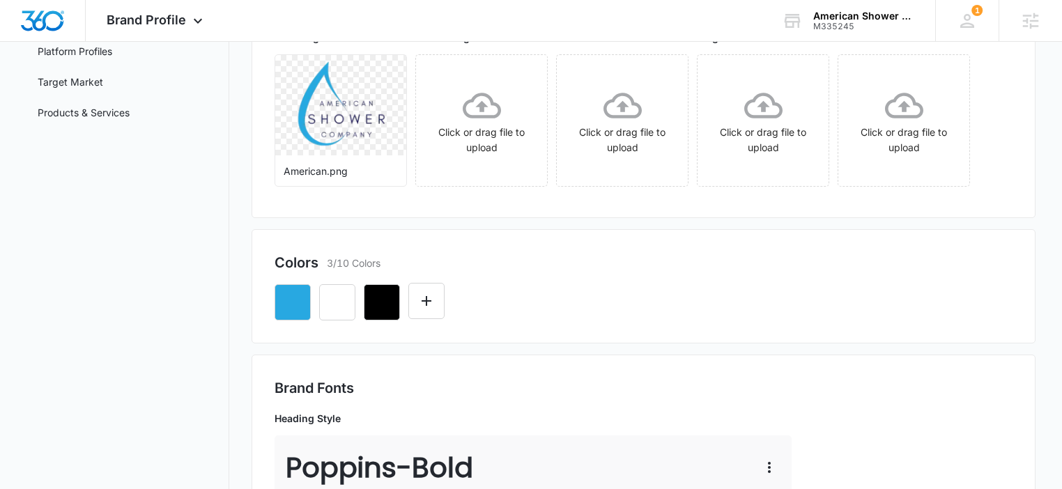
scroll to position [0, 0]
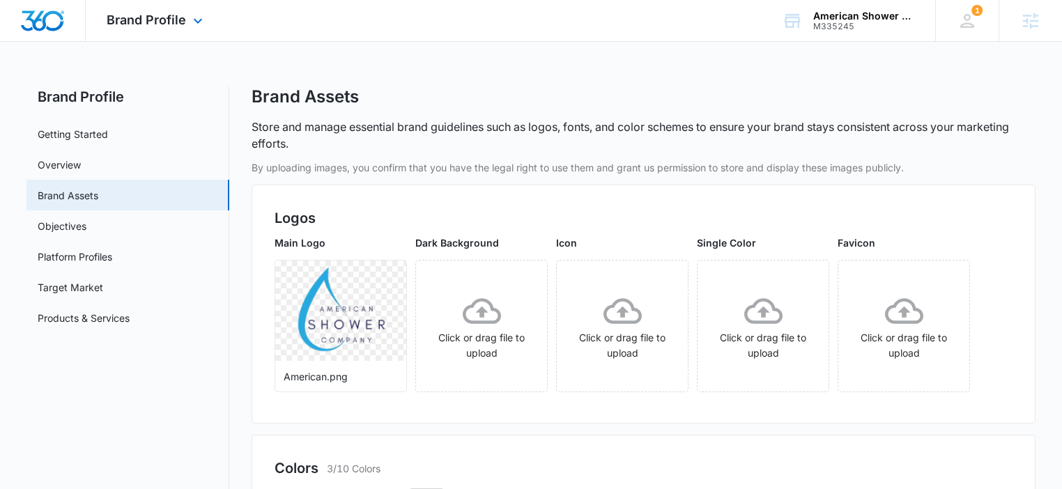
click at [52, 23] on img "Dashboard" at bounding box center [42, 20] width 45 height 21
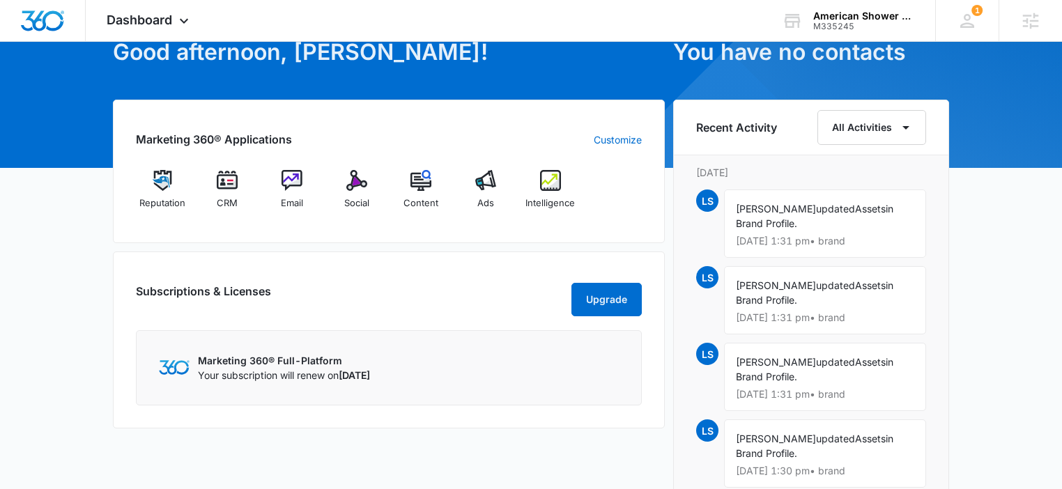
scroll to position [84, 0]
click at [290, 183] on img at bounding box center [291, 179] width 21 height 21
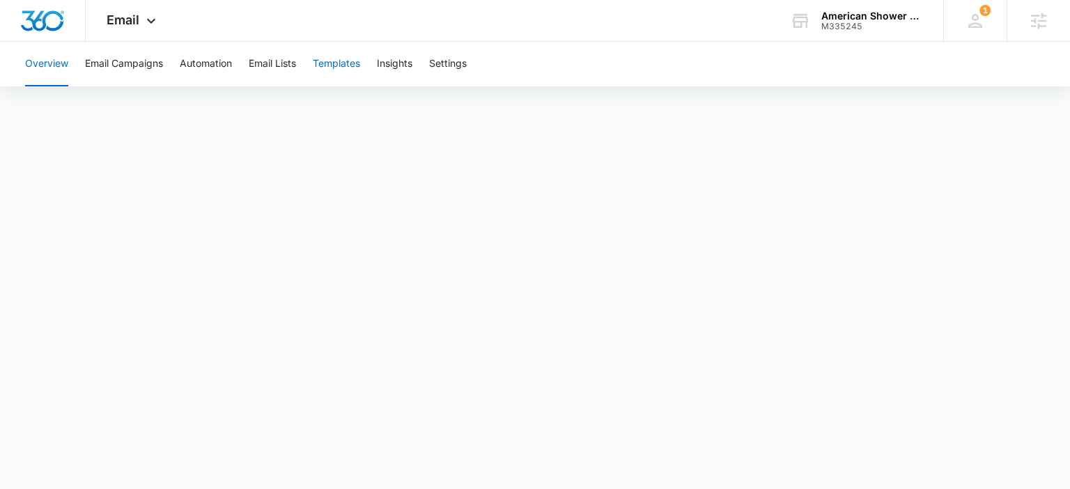
click at [337, 64] on button "Templates" at bounding box center [336, 64] width 47 height 45
click at [892, 0] on html "Email Apps Reputation CRM Email Social Content Ads Intelligence Files Brand Set…" at bounding box center [535, 244] width 1070 height 489
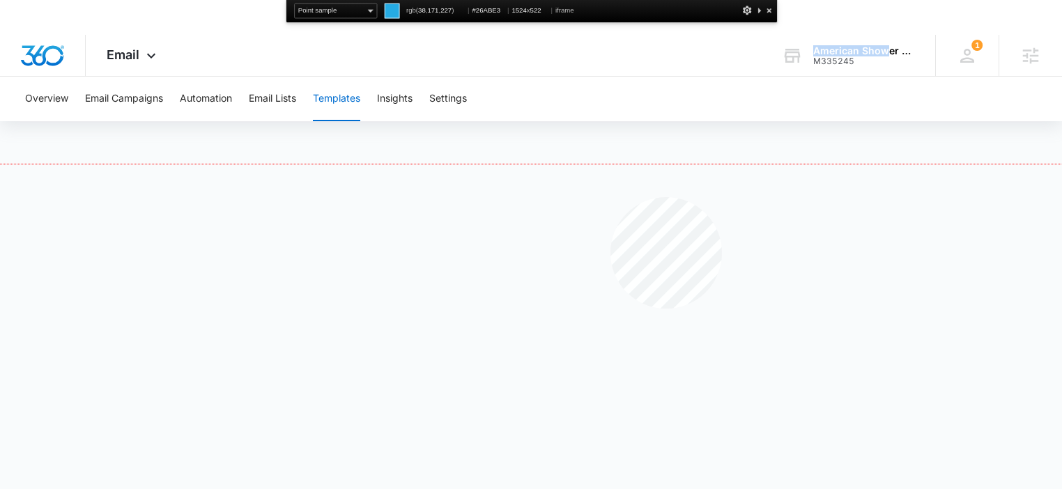
click at [610, 197] on div at bounding box center [531, 346] width 1062 height 364
click at [769, 9] on div at bounding box center [769, 10] width 11 height 14
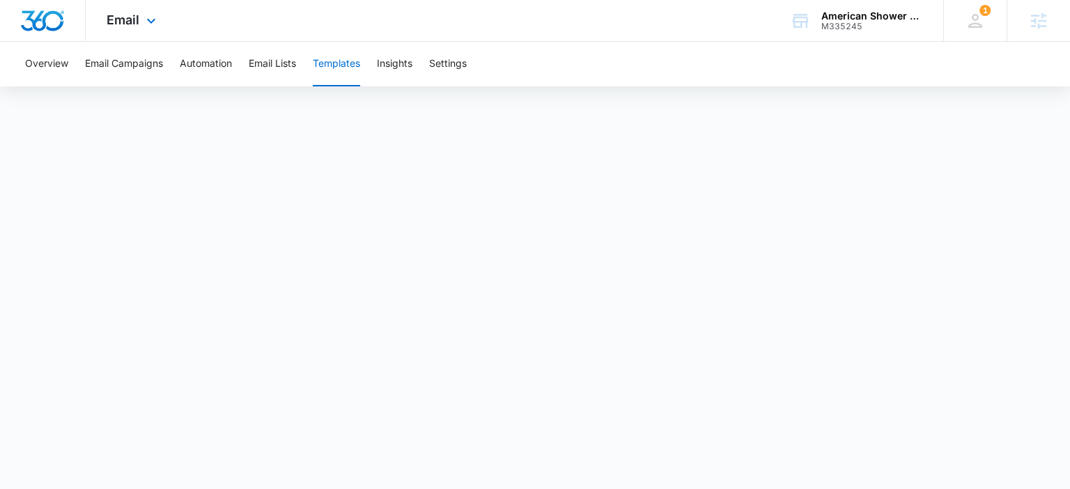
click at [42, 22] on img "Dashboard" at bounding box center [42, 20] width 45 height 21
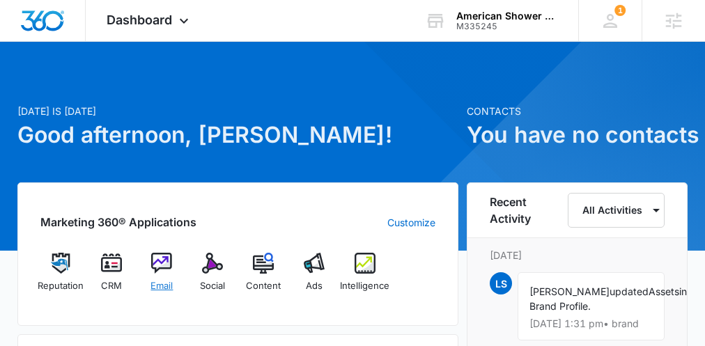
click at [156, 258] on img at bounding box center [161, 263] width 21 height 21
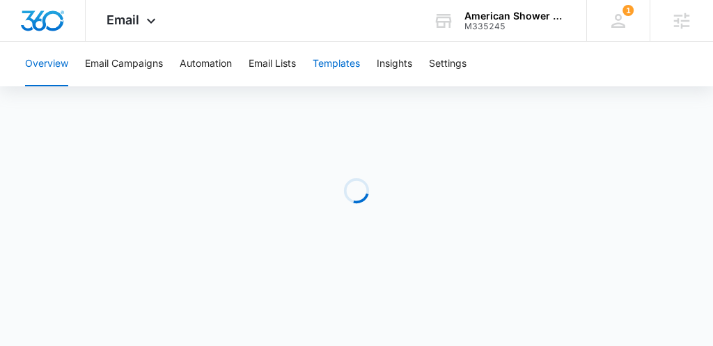
click at [334, 64] on button "Templates" at bounding box center [336, 64] width 47 height 45
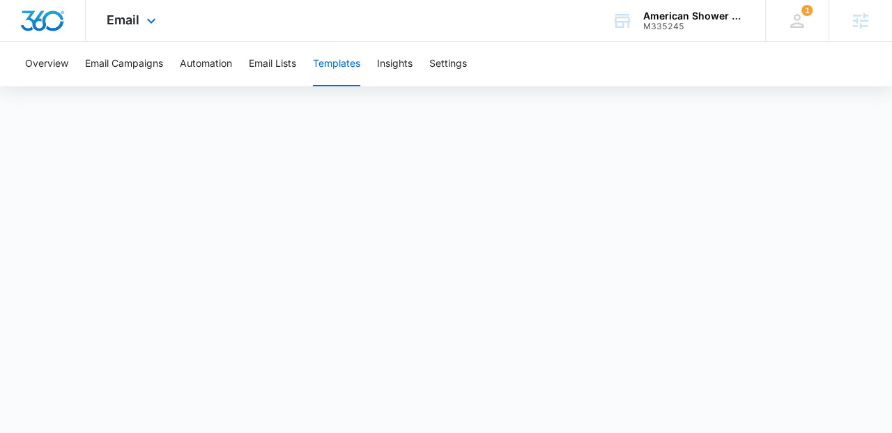
click at [55, 27] on img "Dashboard" at bounding box center [42, 20] width 45 height 21
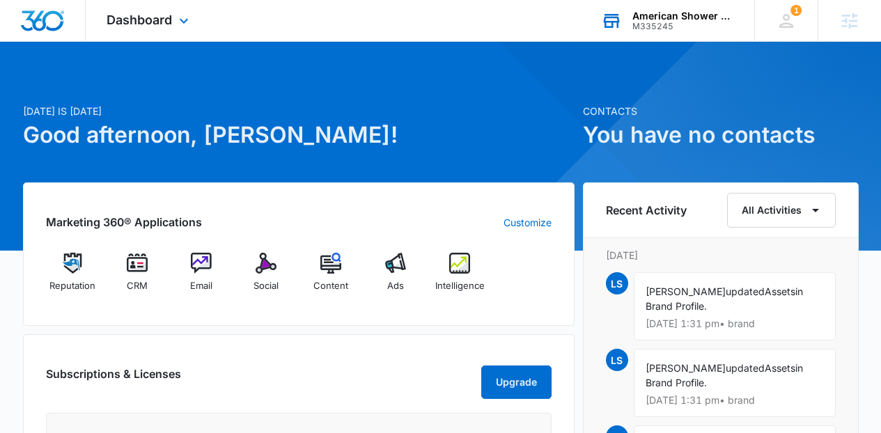
click at [654, 26] on div "M335245" at bounding box center [684, 27] width 102 height 10
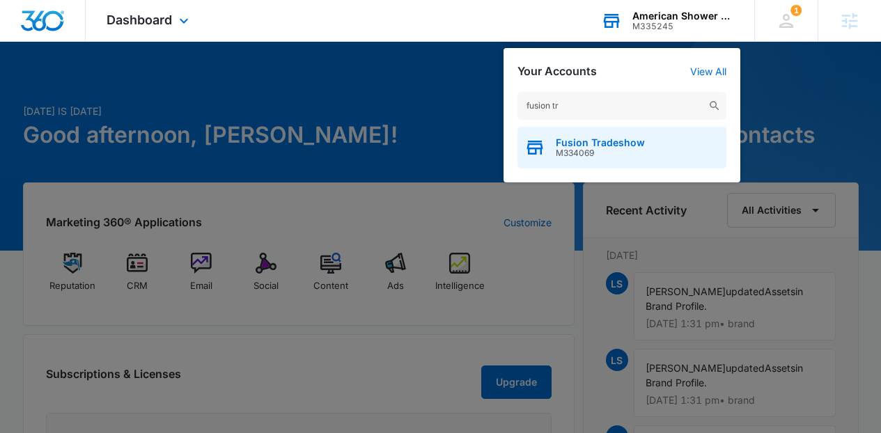
type input "fusion tr"
click at [608, 146] on span "Fusion Tradeshow" at bounding box center [600, 142] width 89 height 11
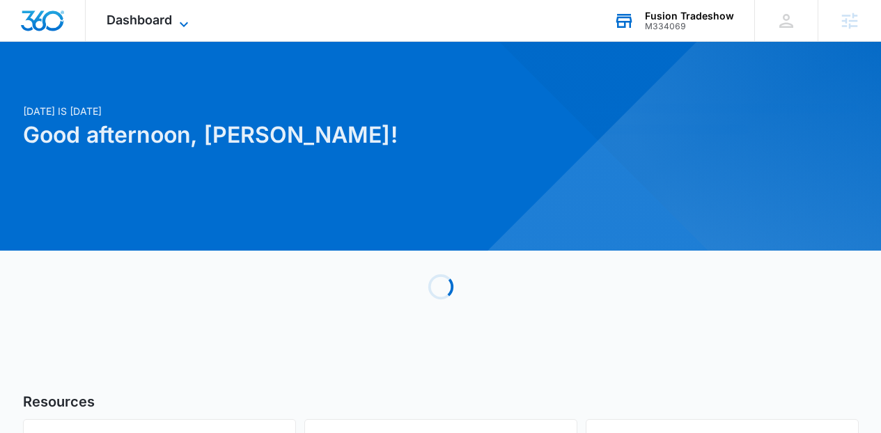
click at [147, 16] on span "Dashboard" at bounding box center [139, 20] width 65 height 15
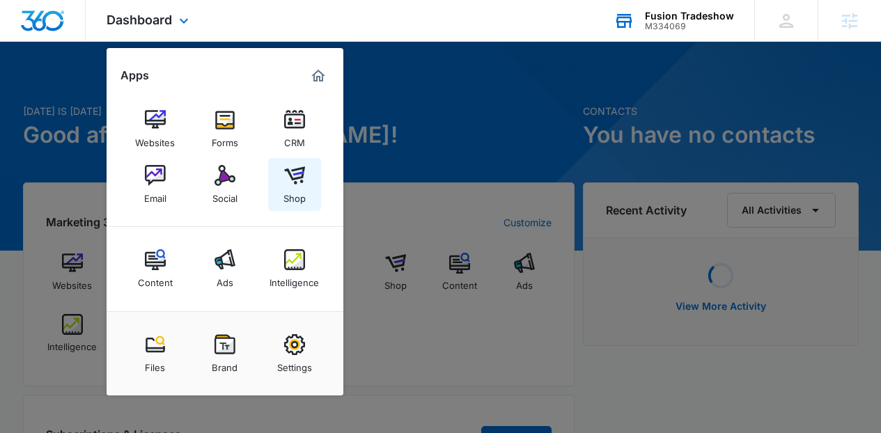
click at [299, 183] on img at bounding box center [294, 175] width 21 height 21
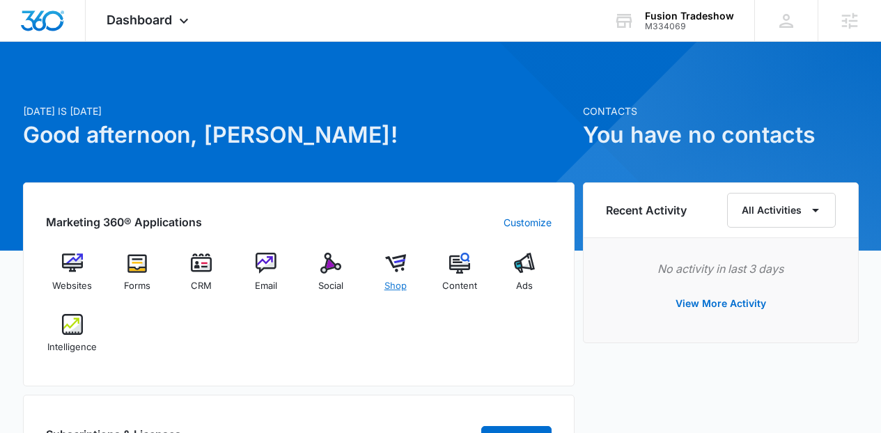
click at [395, 287] on span "Shop" at bounding box center [396, 286] width 22 height 14
